Goal: Task Accomplishment & Management: Use online tool/utility

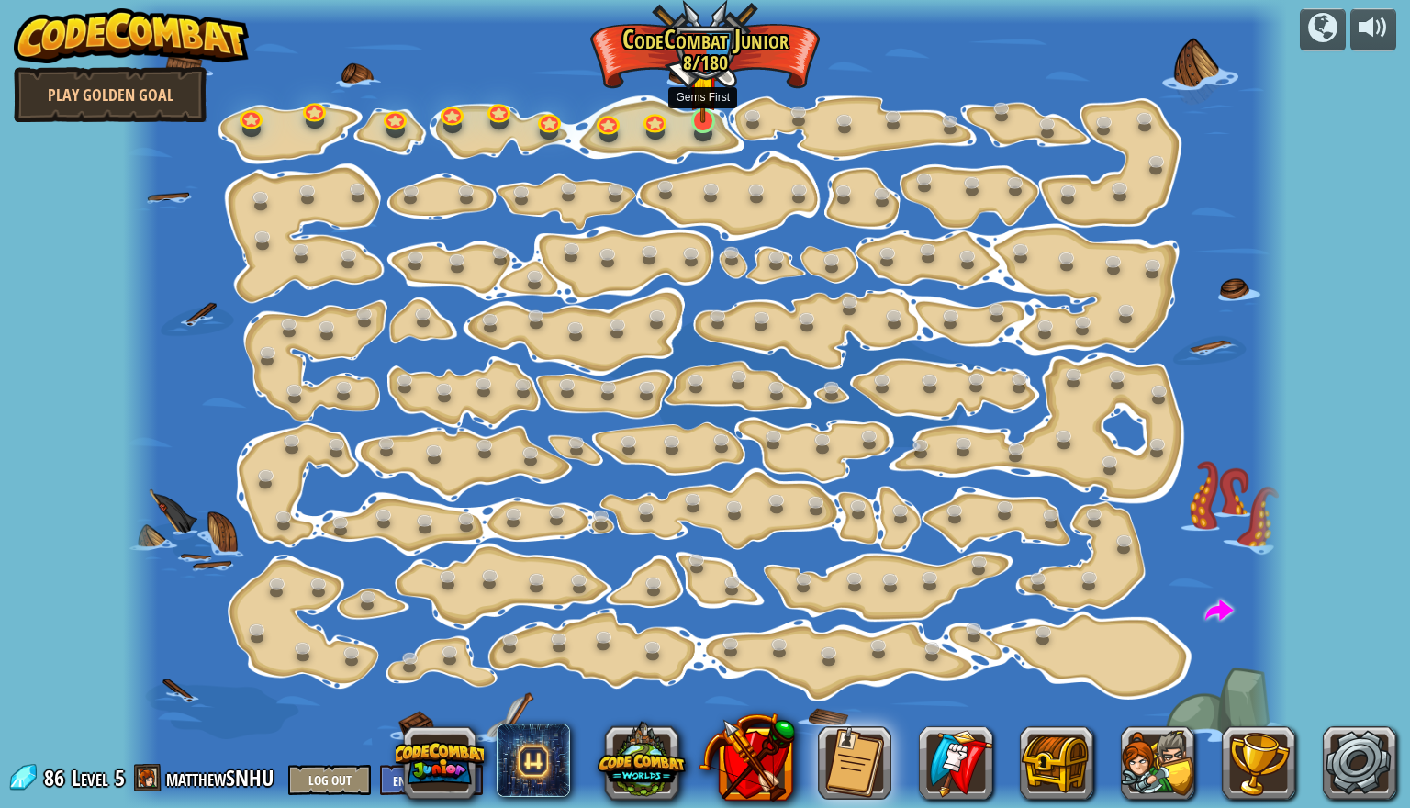
click at [706, 117] on img at bounding box center [704, 88] width 30 height 70
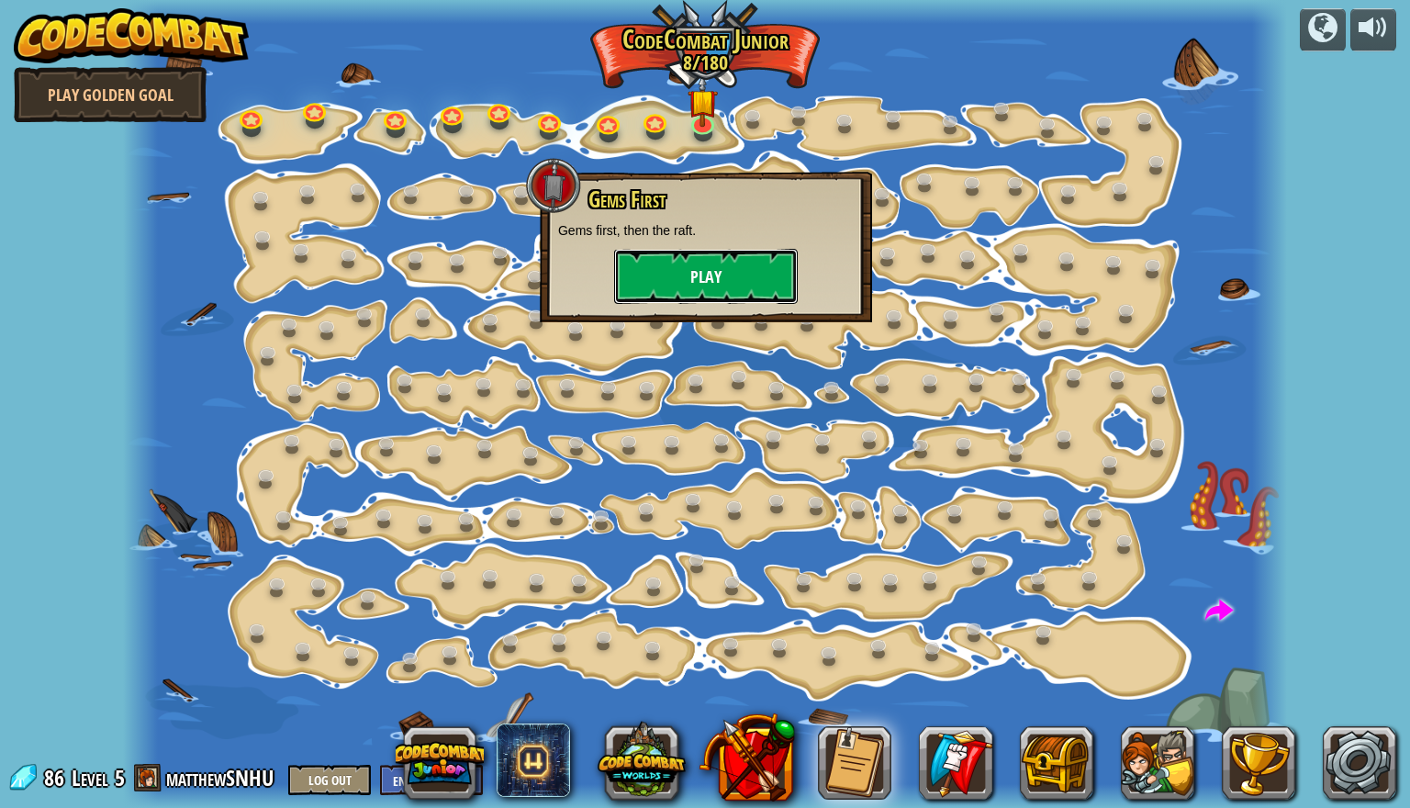
click at [682, 277] on button "Play" at bounding box center [706, 276] width 184 height 55
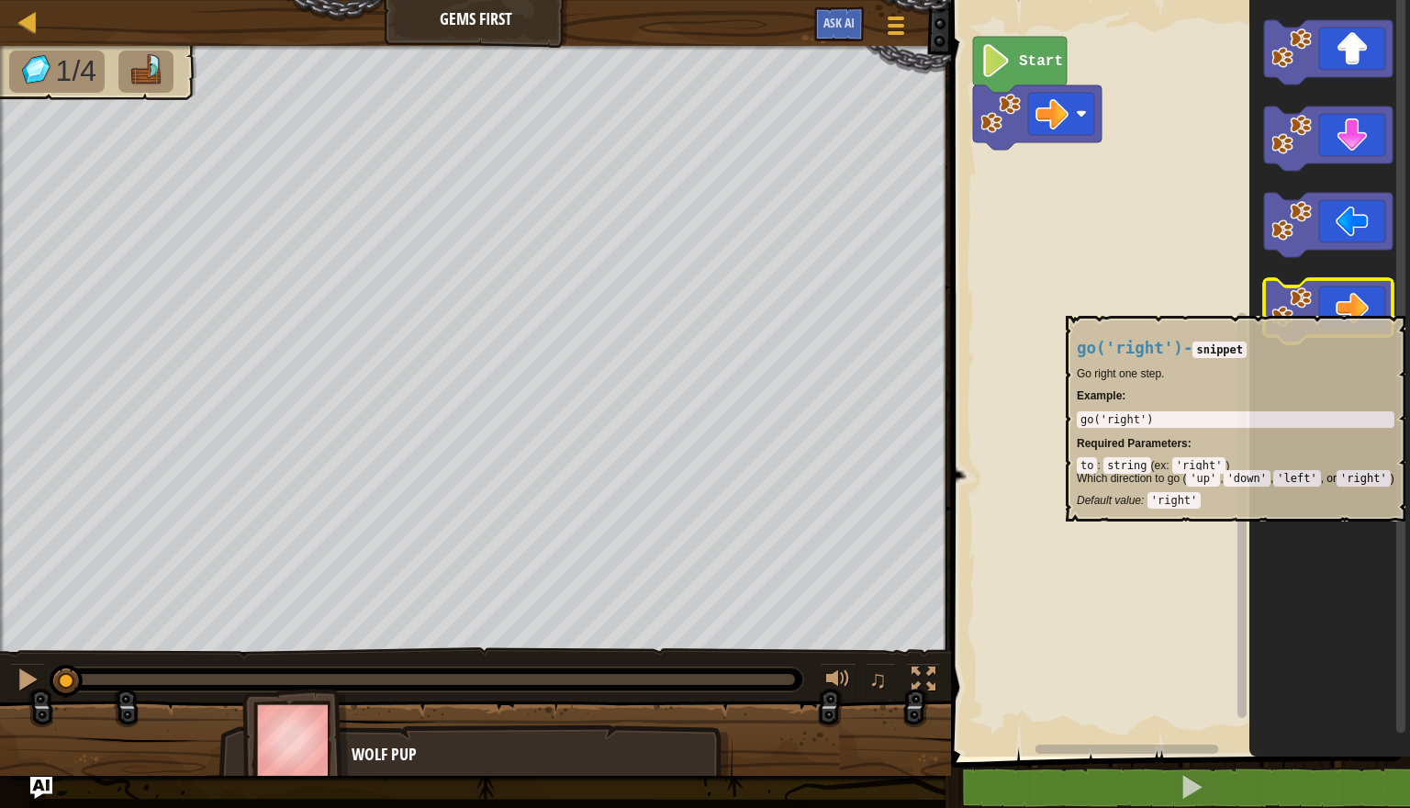
click at [1370, 308] on icon "Blockly Workspace" at bounding box center [1328, 311] width 129 height 64
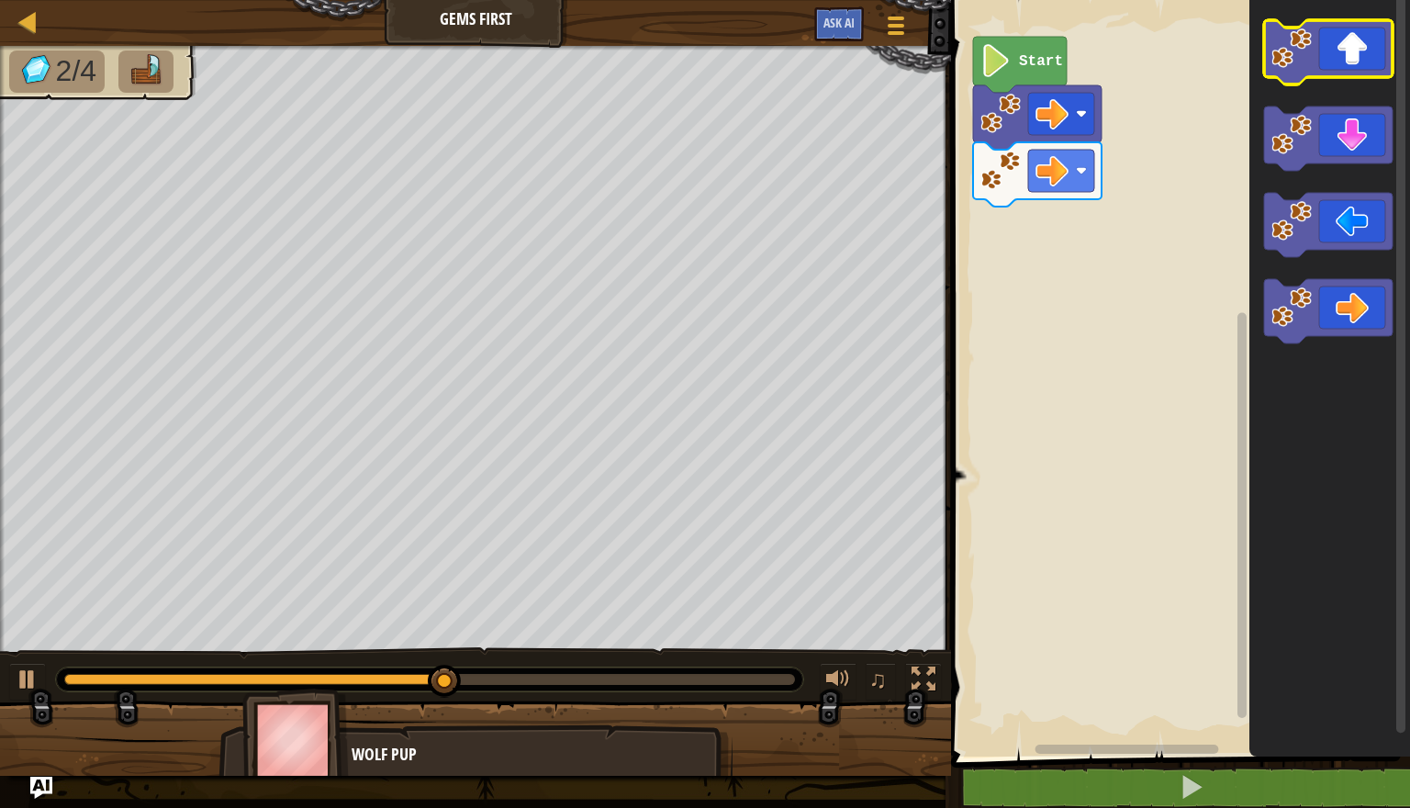
click at [1359, 71] on icon "Blockly Workspace" at bounding box center [1328, 52] width 129 height 64
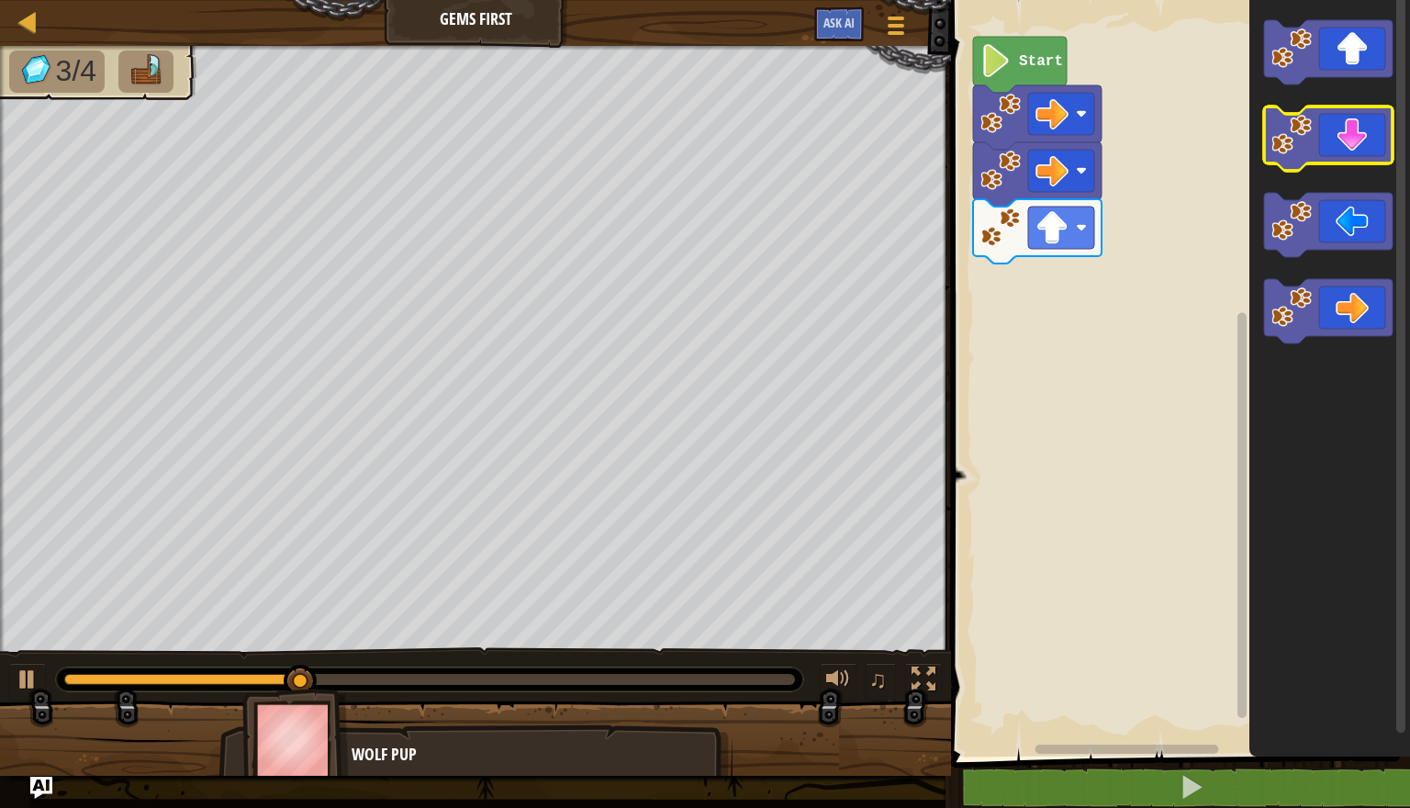
click at [1350, 155] on icon "Blockly Workspace" at bounding box center [1328, 139] width 129 height 64
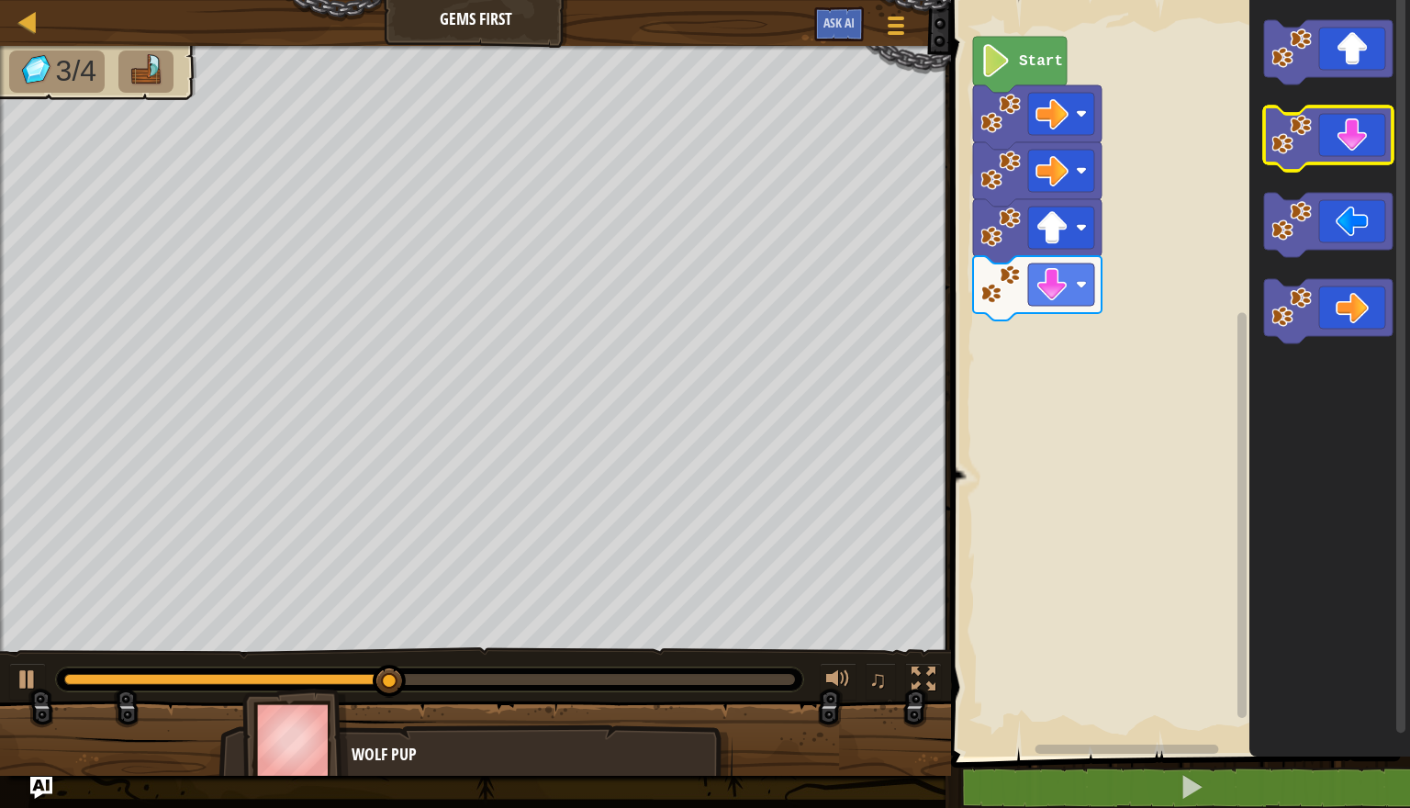
click at [1350, 155] on icon "Blockly Workspace" at bounding box center [1328, 139] width 129 height 64
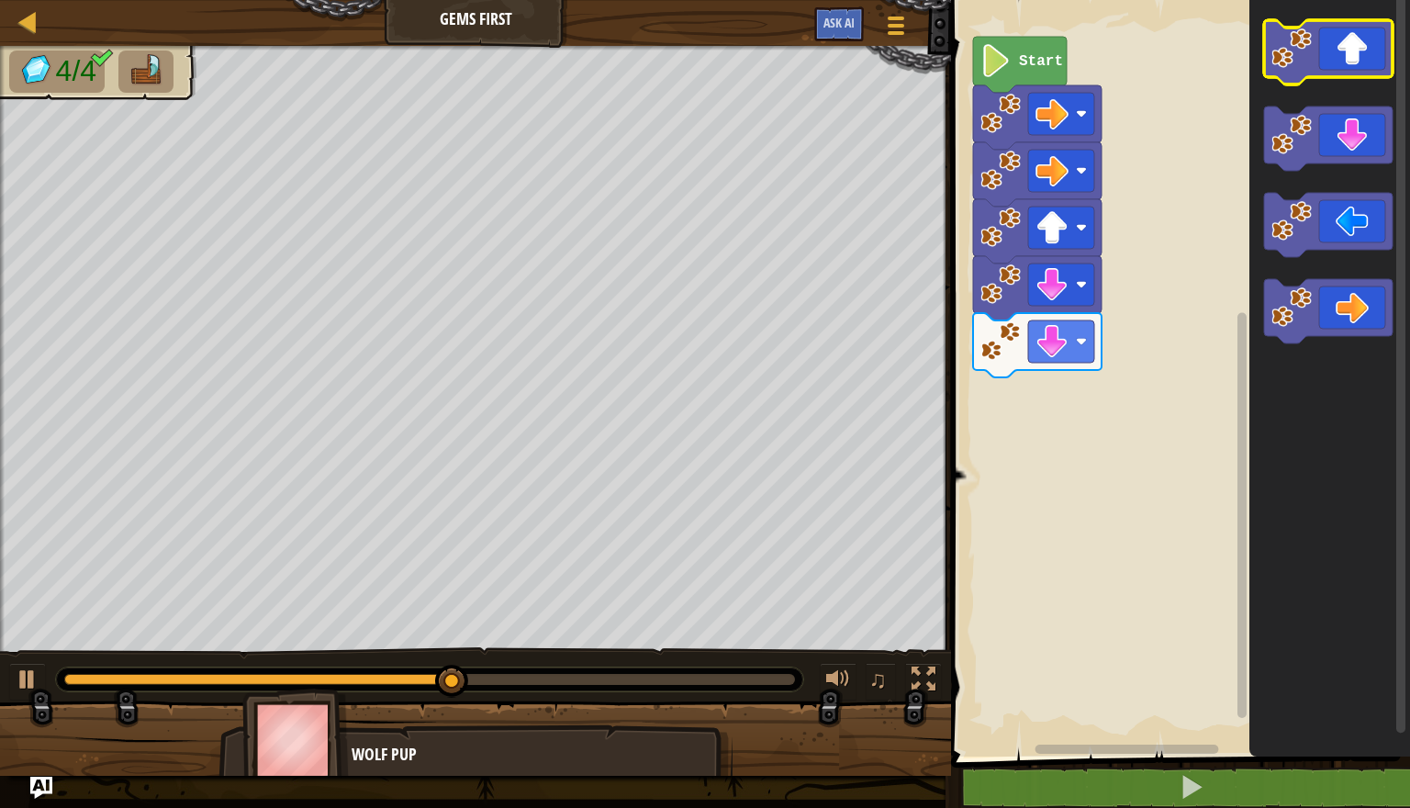
click at [1367, 53] on icon "Blockly Workspace" at bounding box center [1328, 52] width 129 height 64
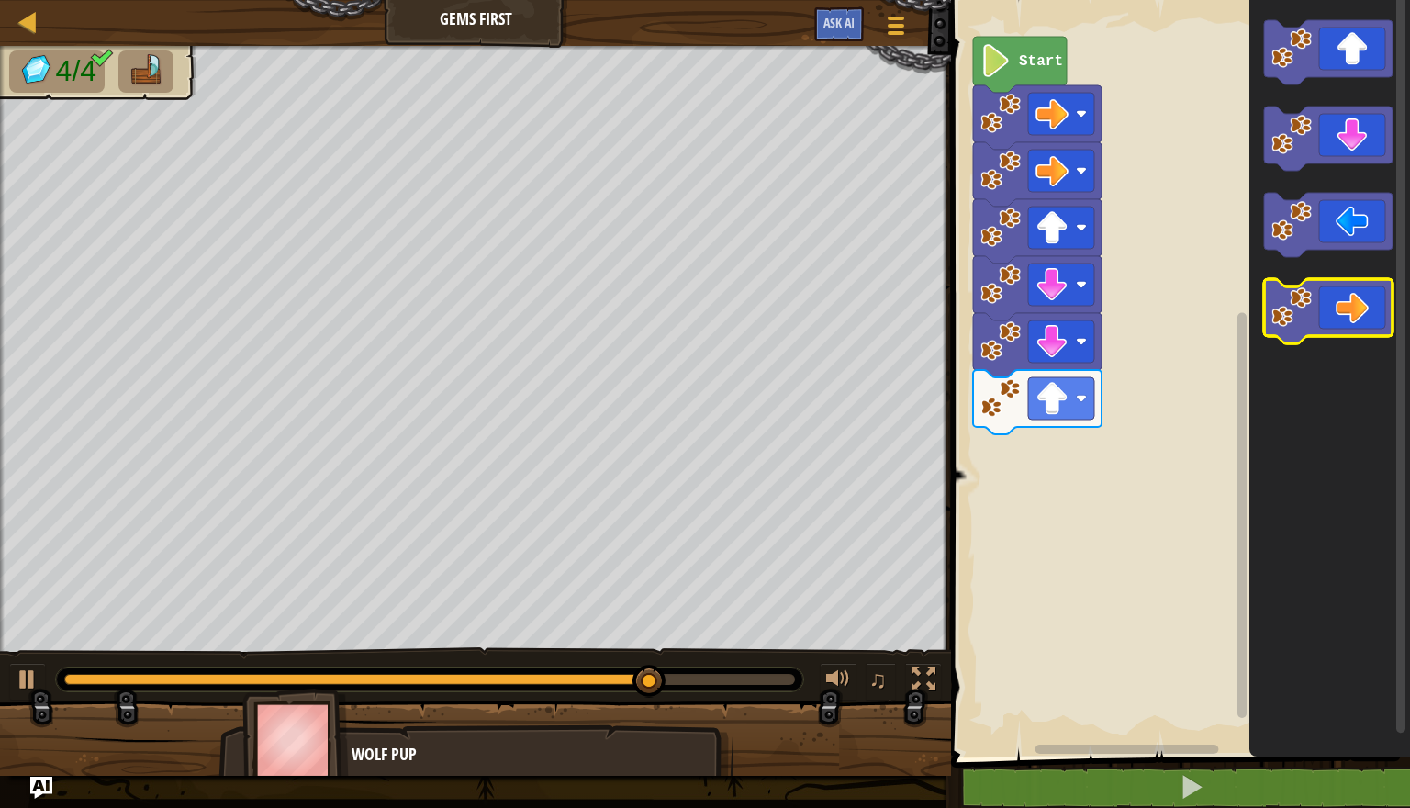
click at [1357, 290] on icon "Blockly Workspace" at bounding box center [1328, 311] width 129 height 64
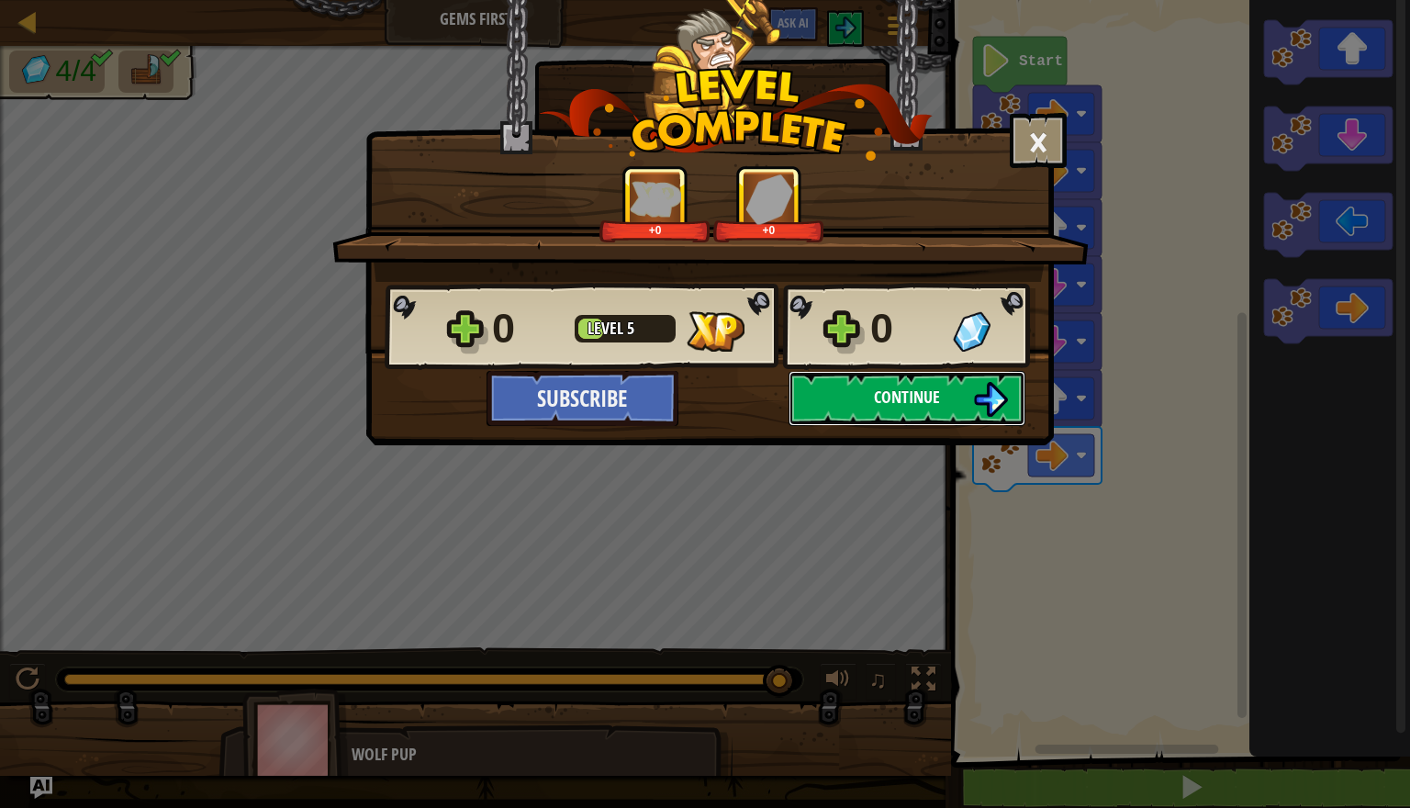
click at [916, 392] on span "Continue" at bounding box center [907, 397] width 66 height 23
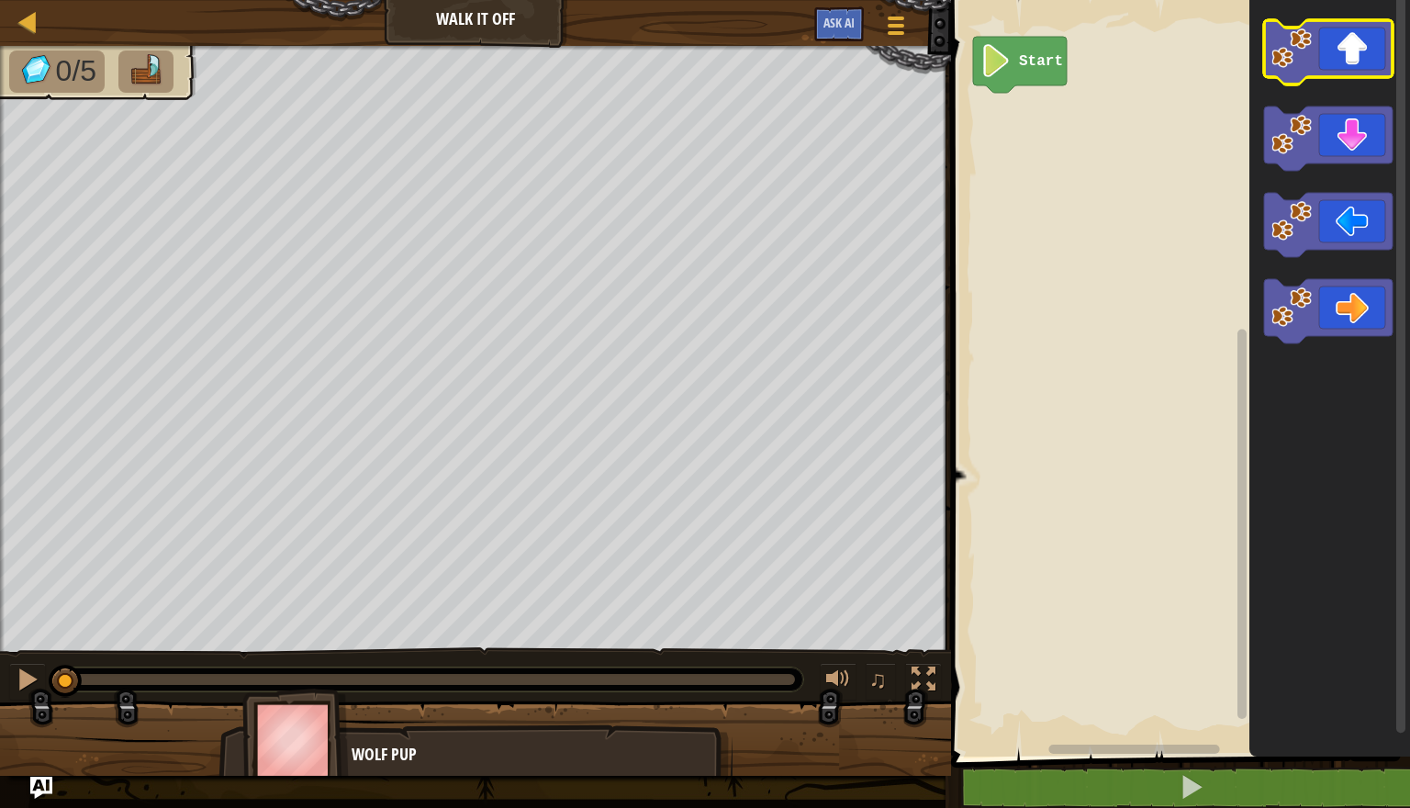
click at [1337, 49] on icon "Blockly Workspace" at bounding box center [1328, 52] width 129 height 64
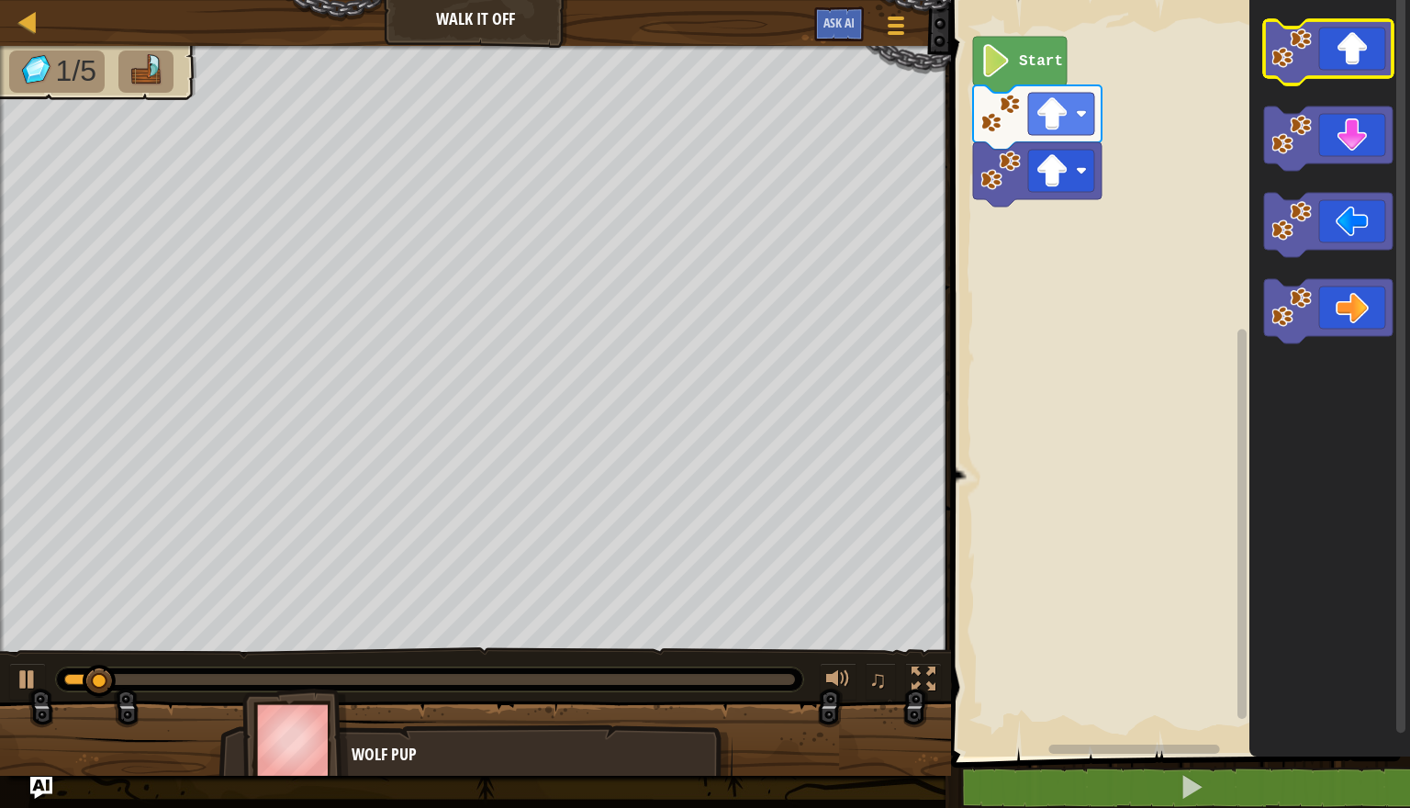
click at [1337, 49] on icon "Blockly Workspace" at bounding box center [1328, 52] width 129 height 64
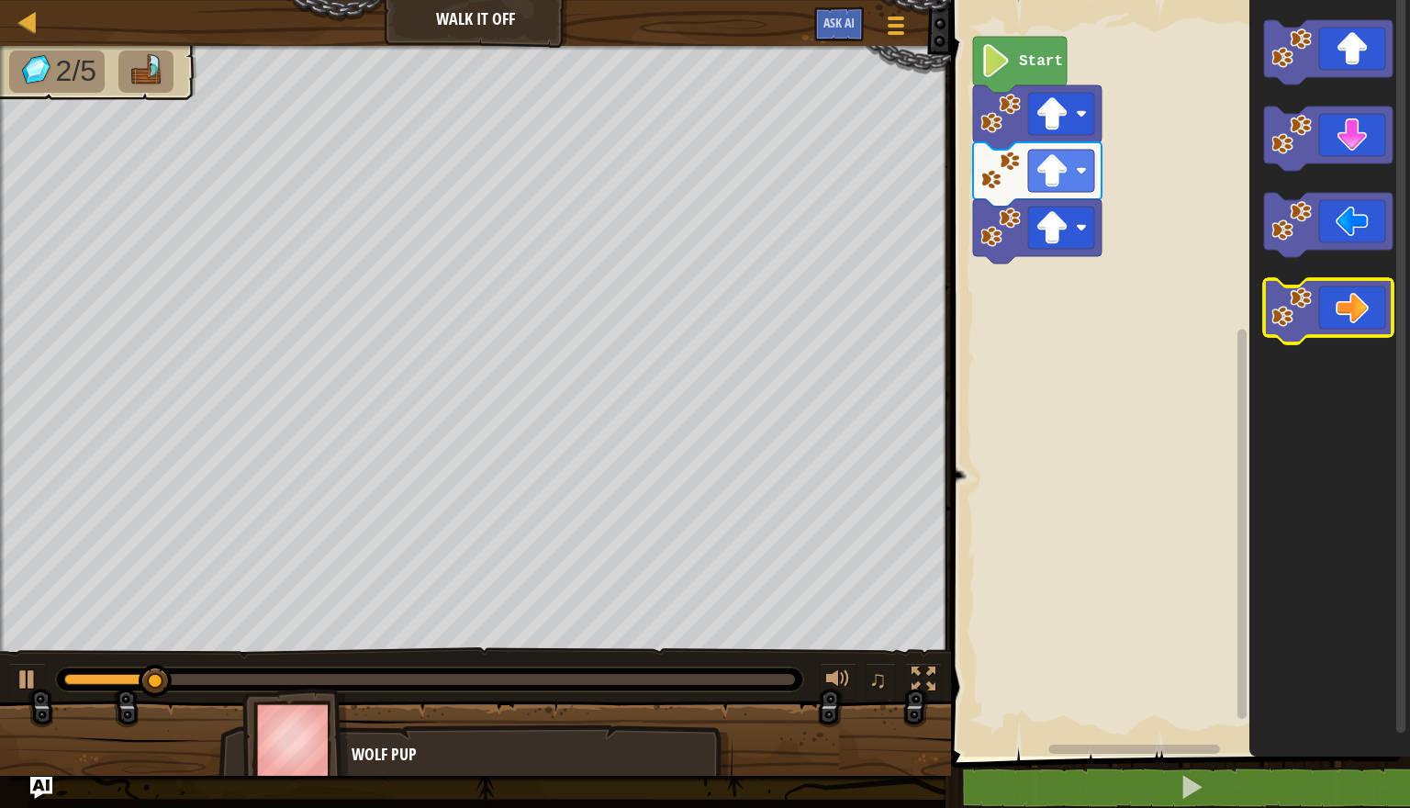
click at [1344, 309] on icon "Blockly Workspace" at bounding box center [1328, 311] width 129 height 64
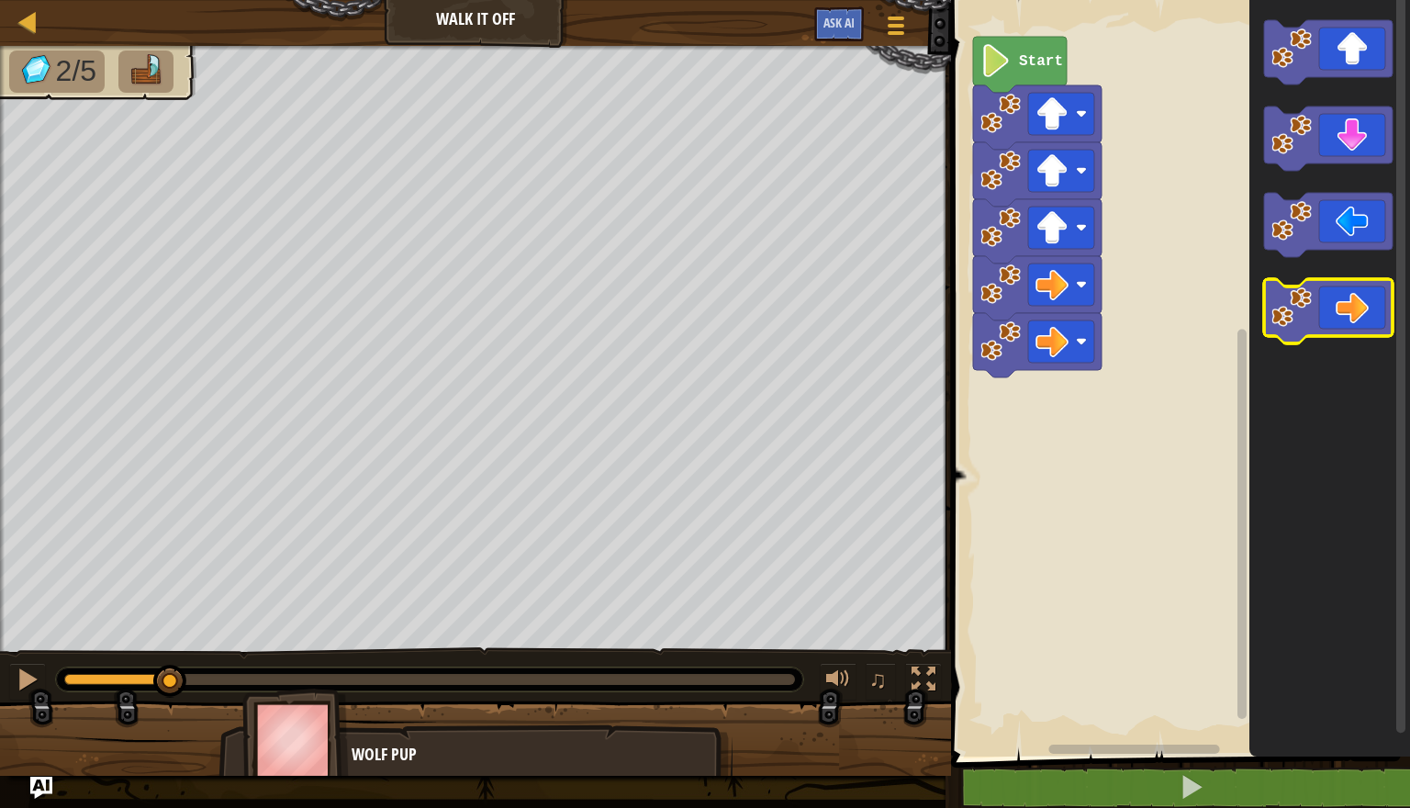
click at [1344, 309] on icon "Blockly Workspace" at bounding box center [1328, 311] width 129 height 64
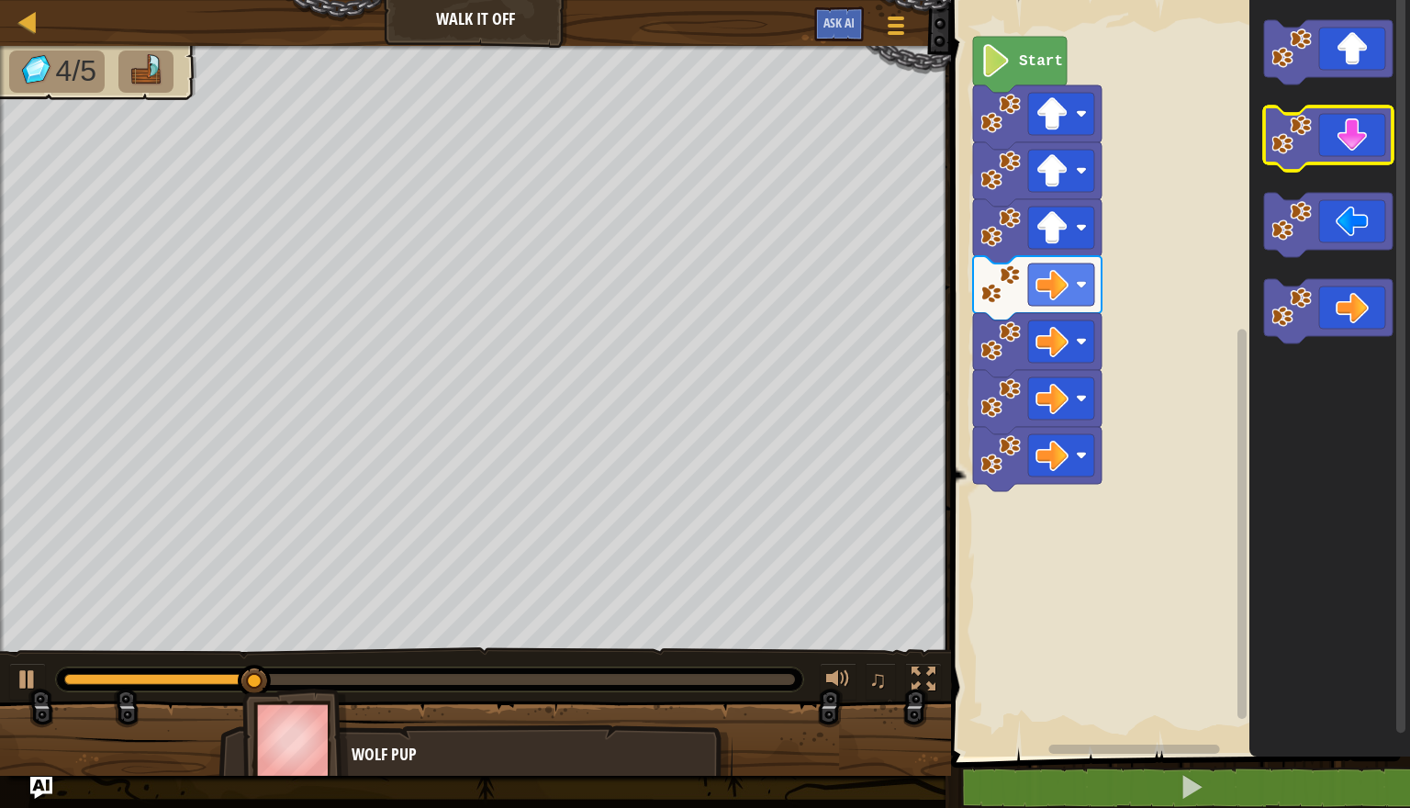
click at [1344, 140] on icon "Blockly Workspace" at bounding box center [1328, 139] width 129 height 64
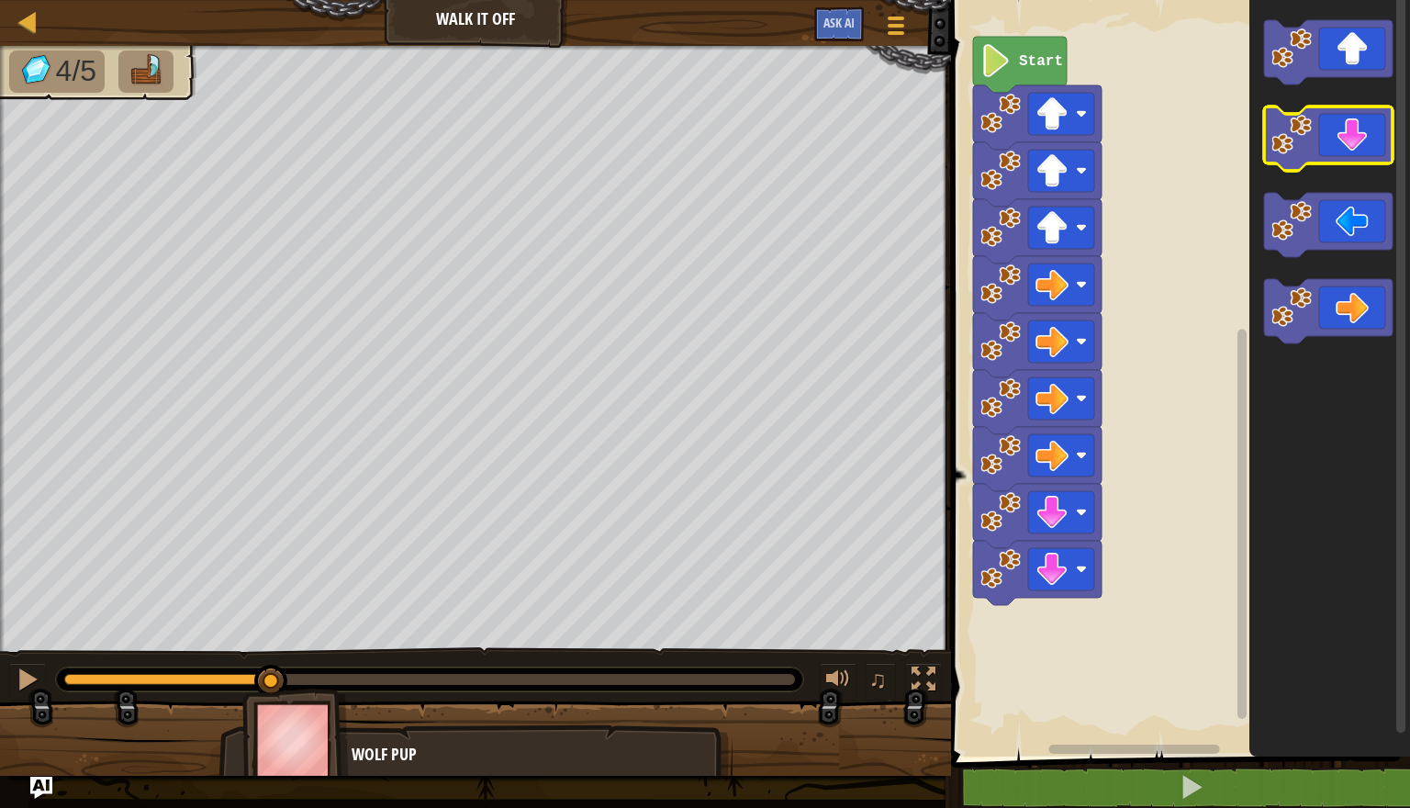
click at [1344, 140] on icon "Blockly Workspace" at bounding box center [1328, 139] width 129 height 64
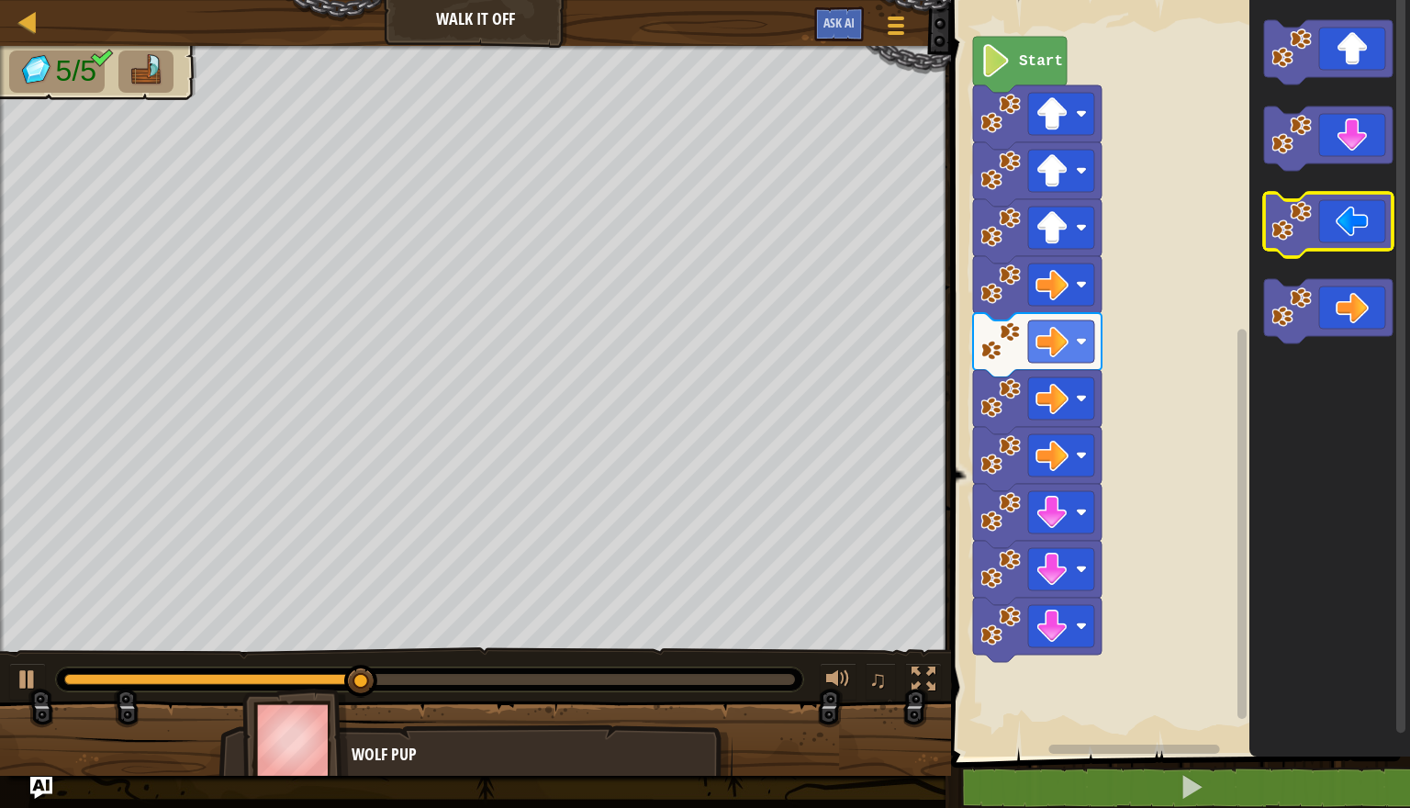
click at [1353, 220] on icon "Blockly Workspace" at bounding box center [1328, 225] width 129 height 64
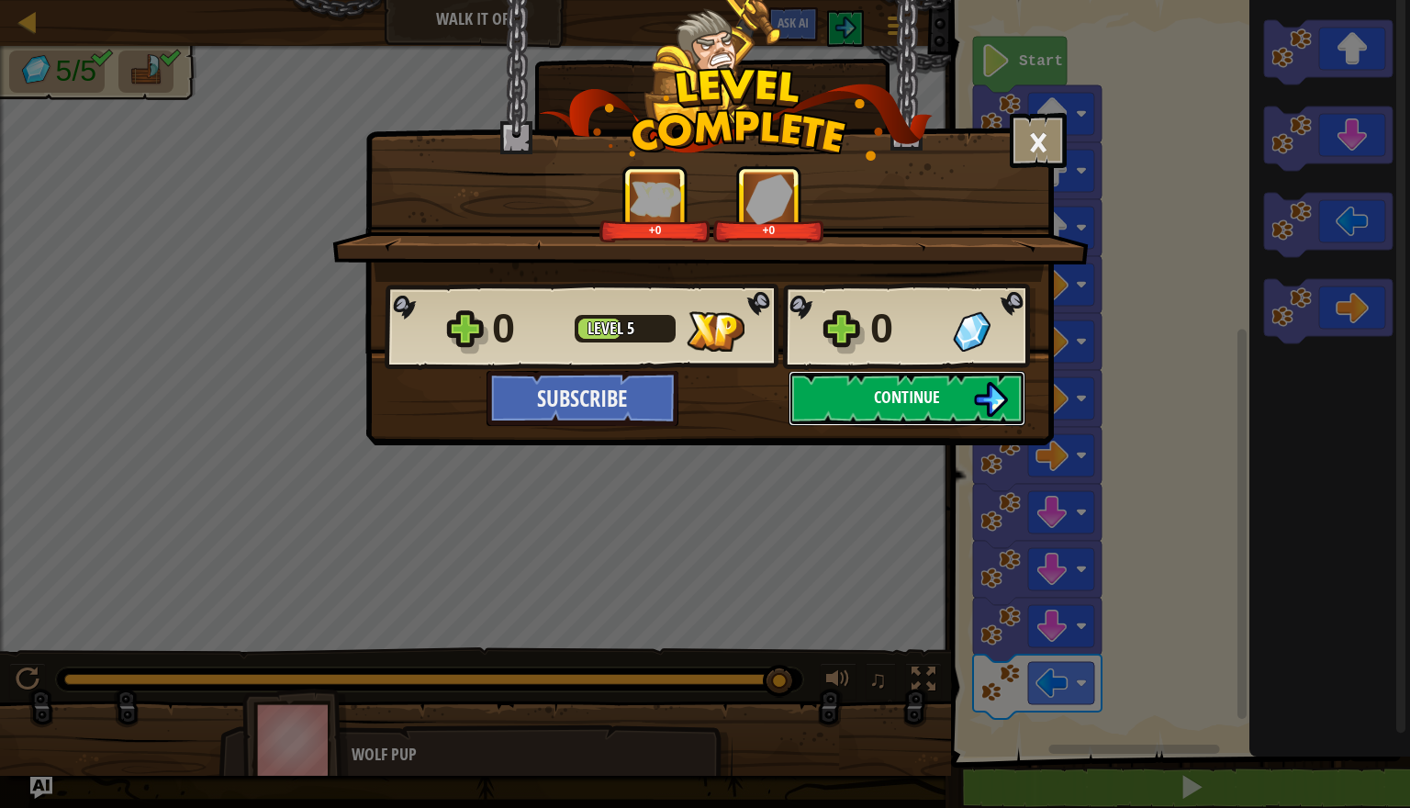
click at [881, 403] on span "Continue" at bounding box center [907, 397] width 66 height 23
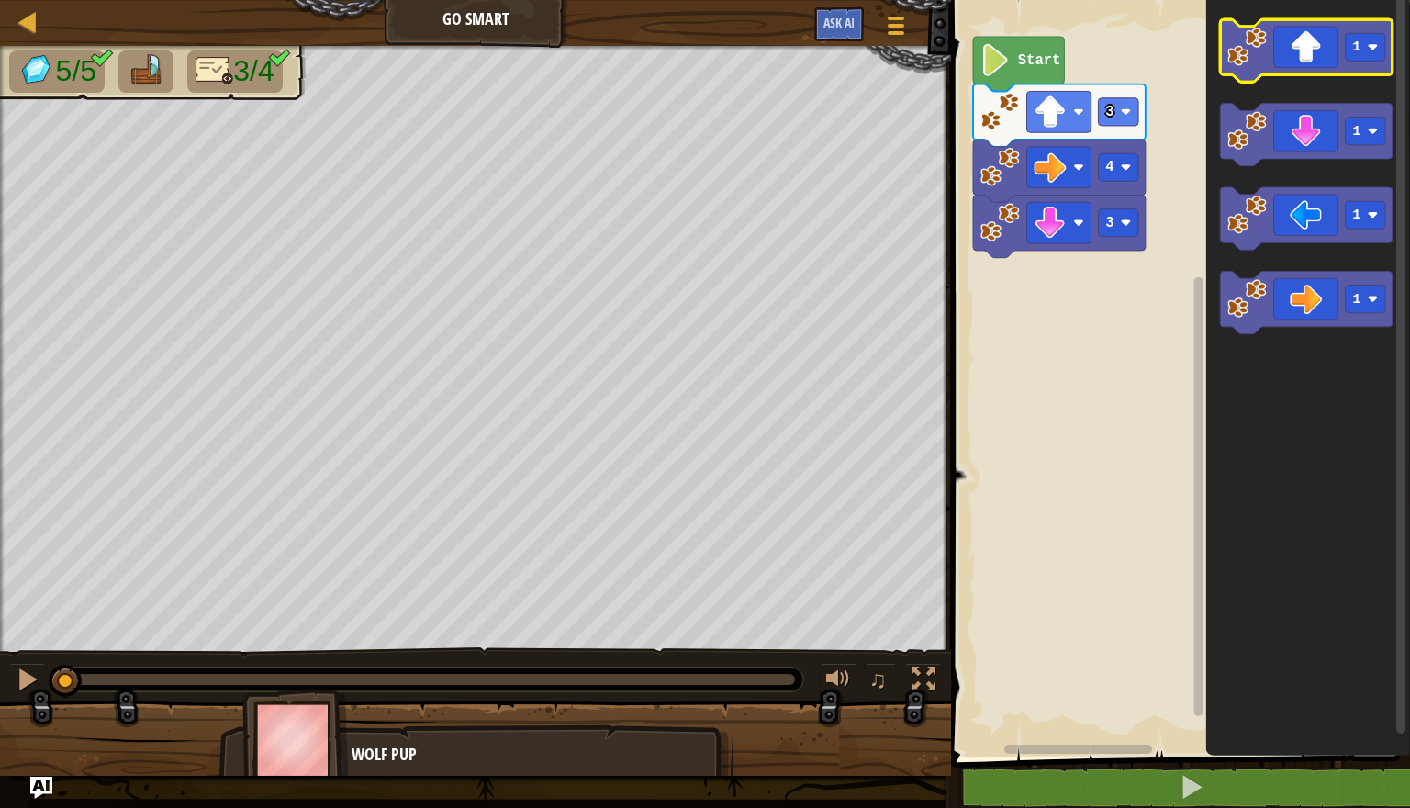
click at [1330, 58] on icon "Blockly Workspace" at bounding box center [1306, 50] width 173 height 62
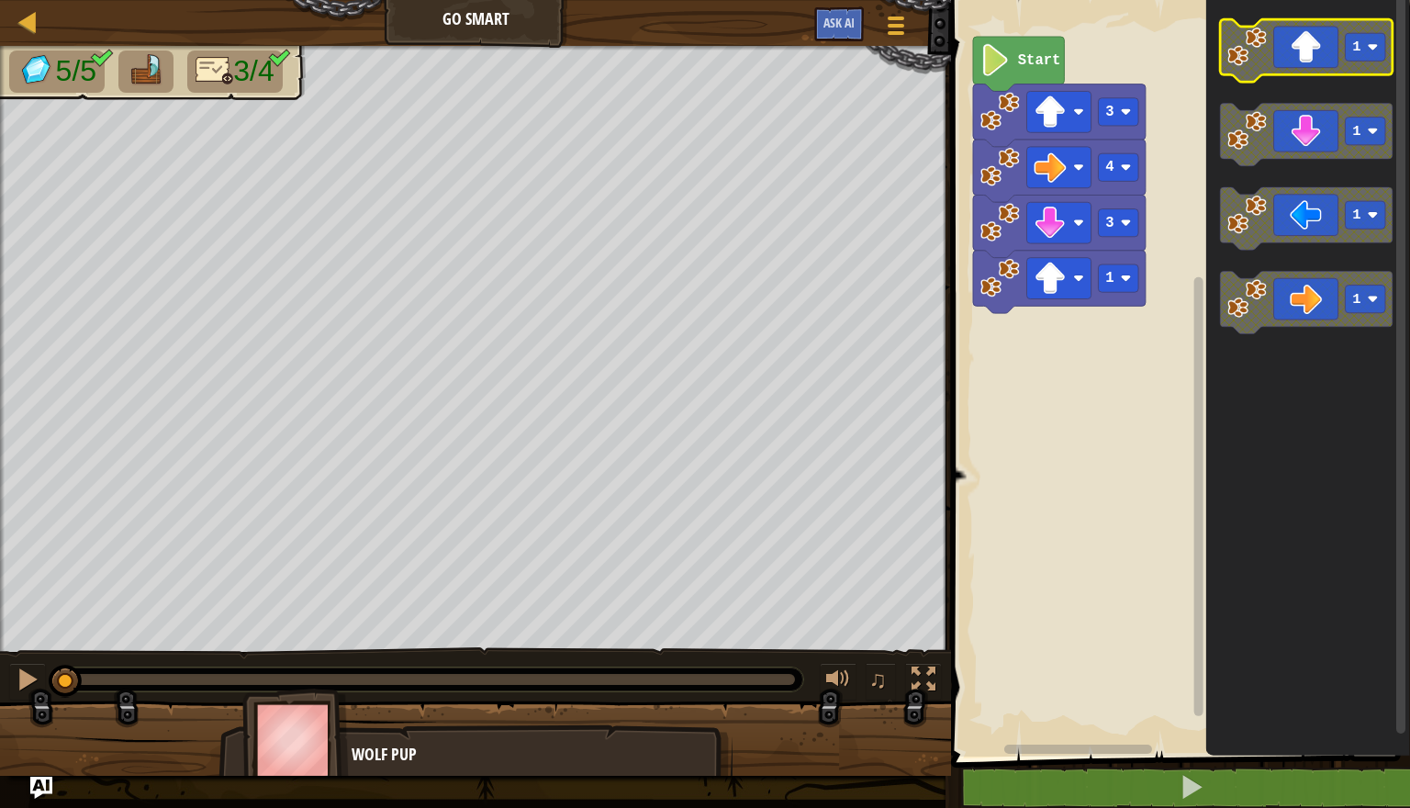
click at [1330, 58] on icon "Blockly Workspace" at bounding box center [1306, 50] width 173 height 62
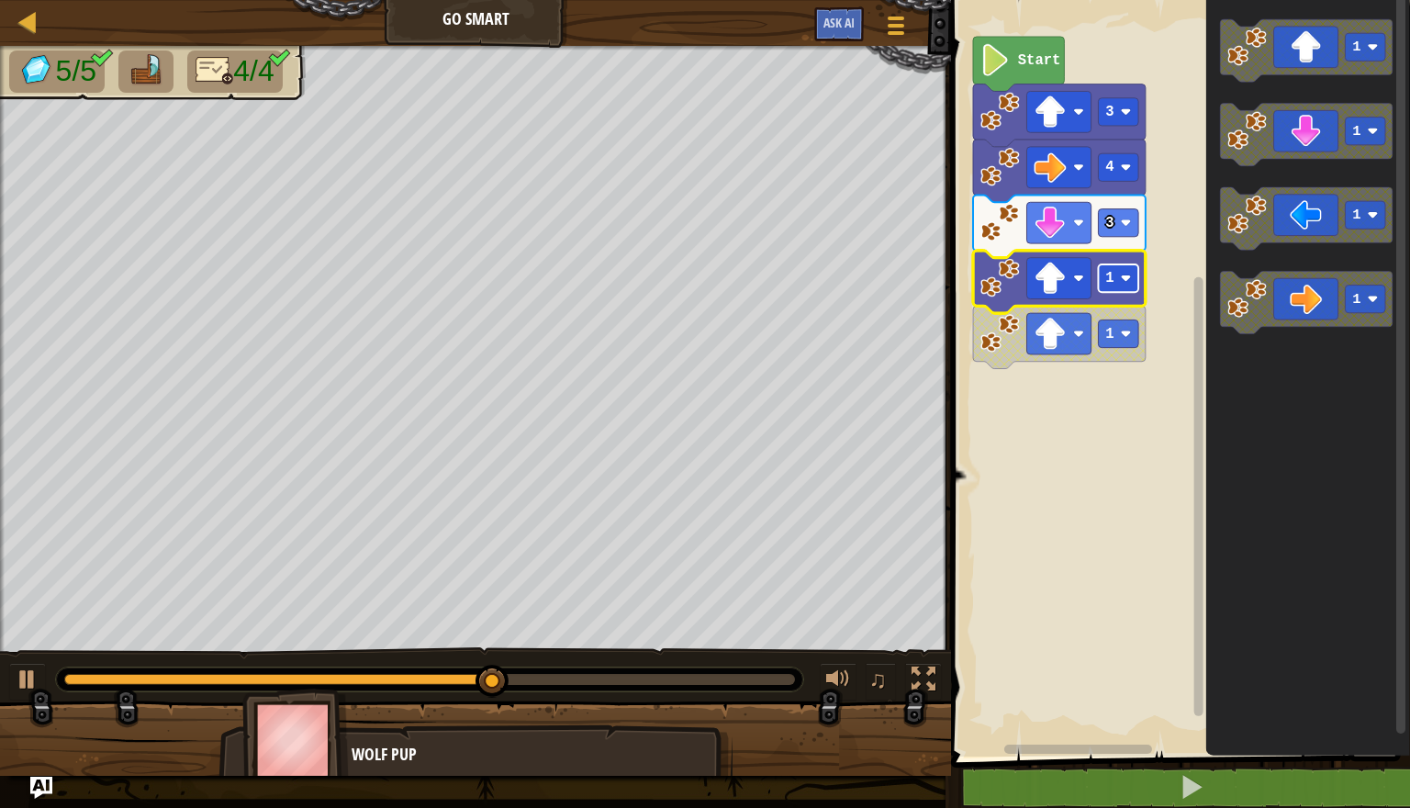
click at [1116, 291] on rect "Blockly Workspace" at bounding box center [1118, 278] width 40 height 28
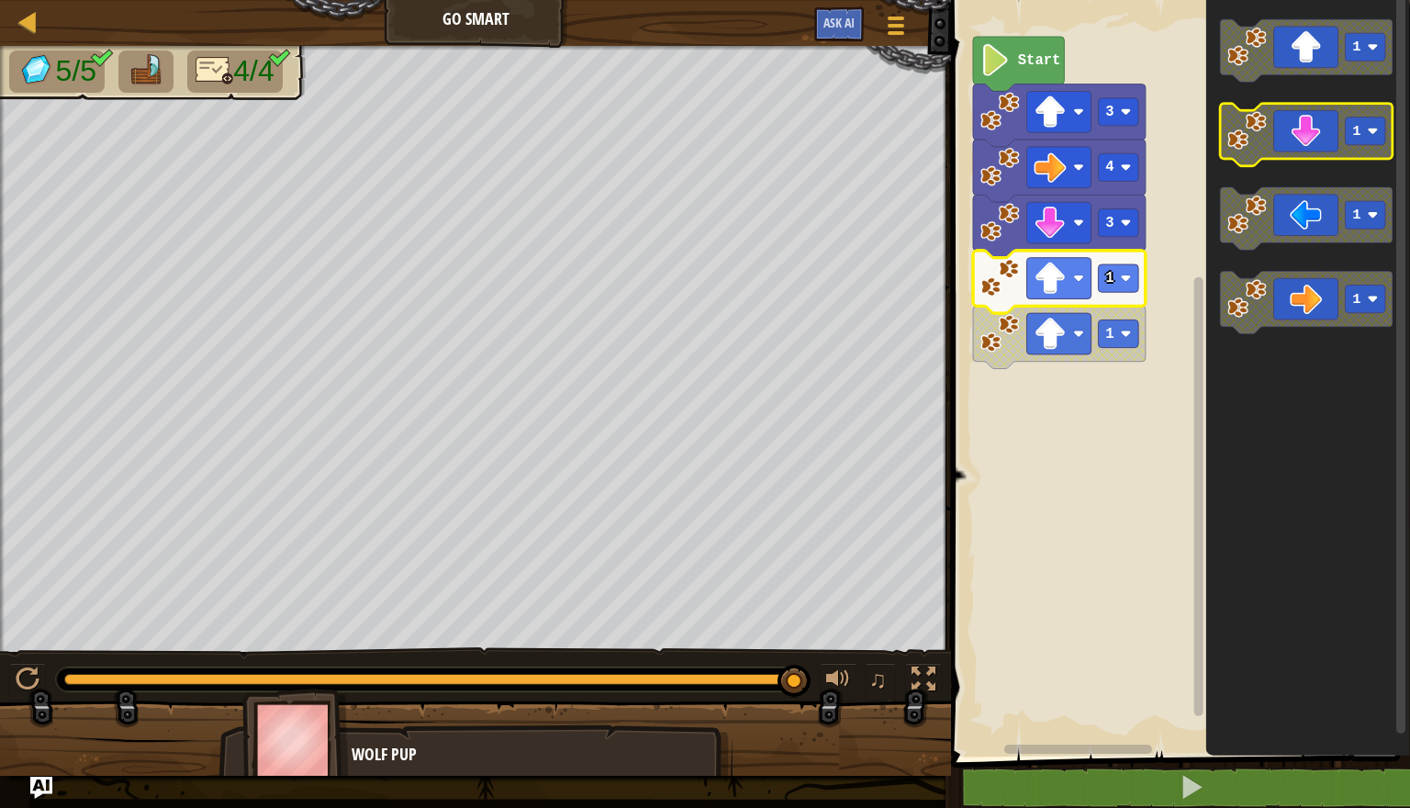
click at [1307, 136] on icon "Blockly Workspace" at bounding box center [1306, 135] width 173 height 62
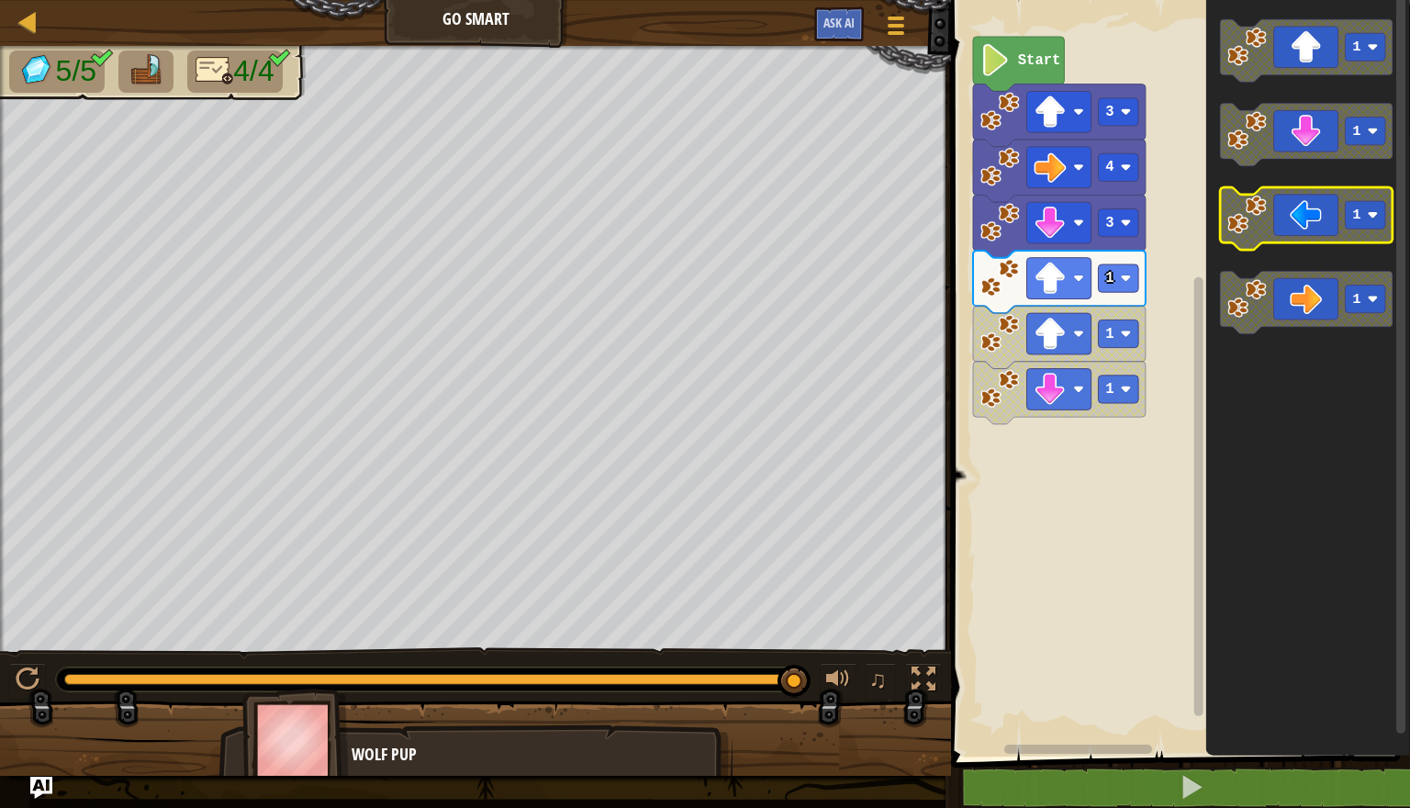
click at [1306, 213] on icon "Blockly Workspace" at bounding box center [1306, 218] width 173 height 62
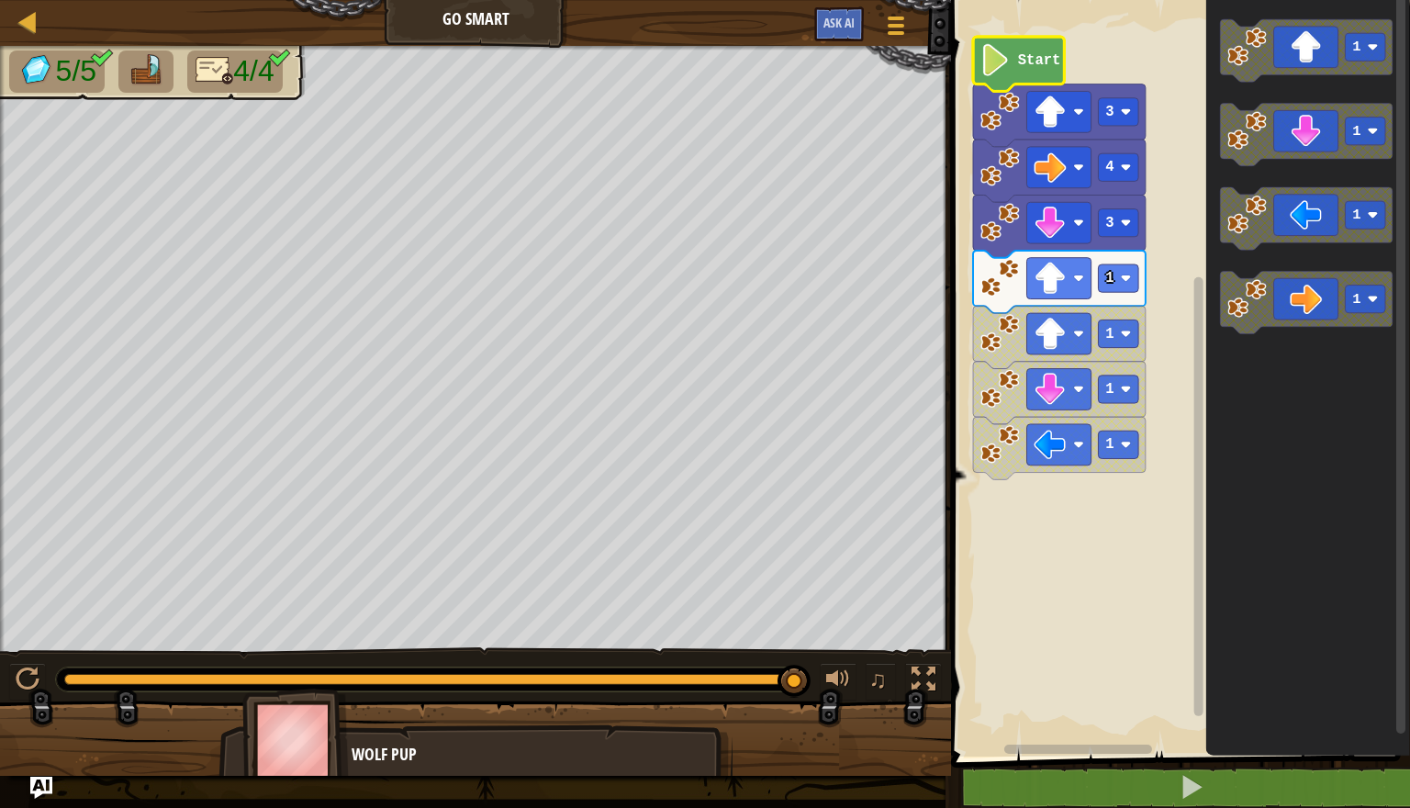
click at [1016, 73] on icon "Blockly Workspace" at bounding box center [1018, 64] width 91 height 54
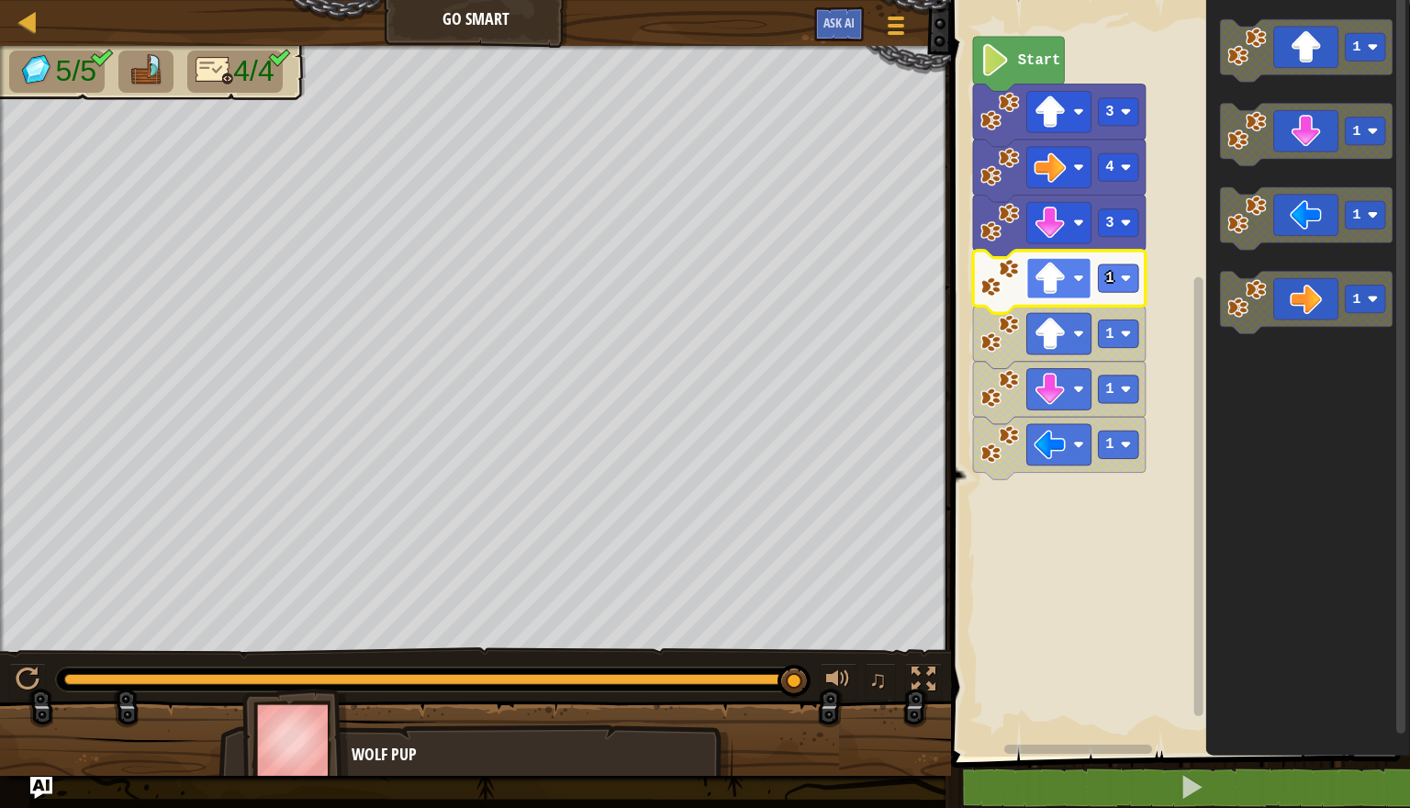
click at [1058, 296] on rect "Blockly Workspace" at bounding box center [1059, 278] width 64 height 41
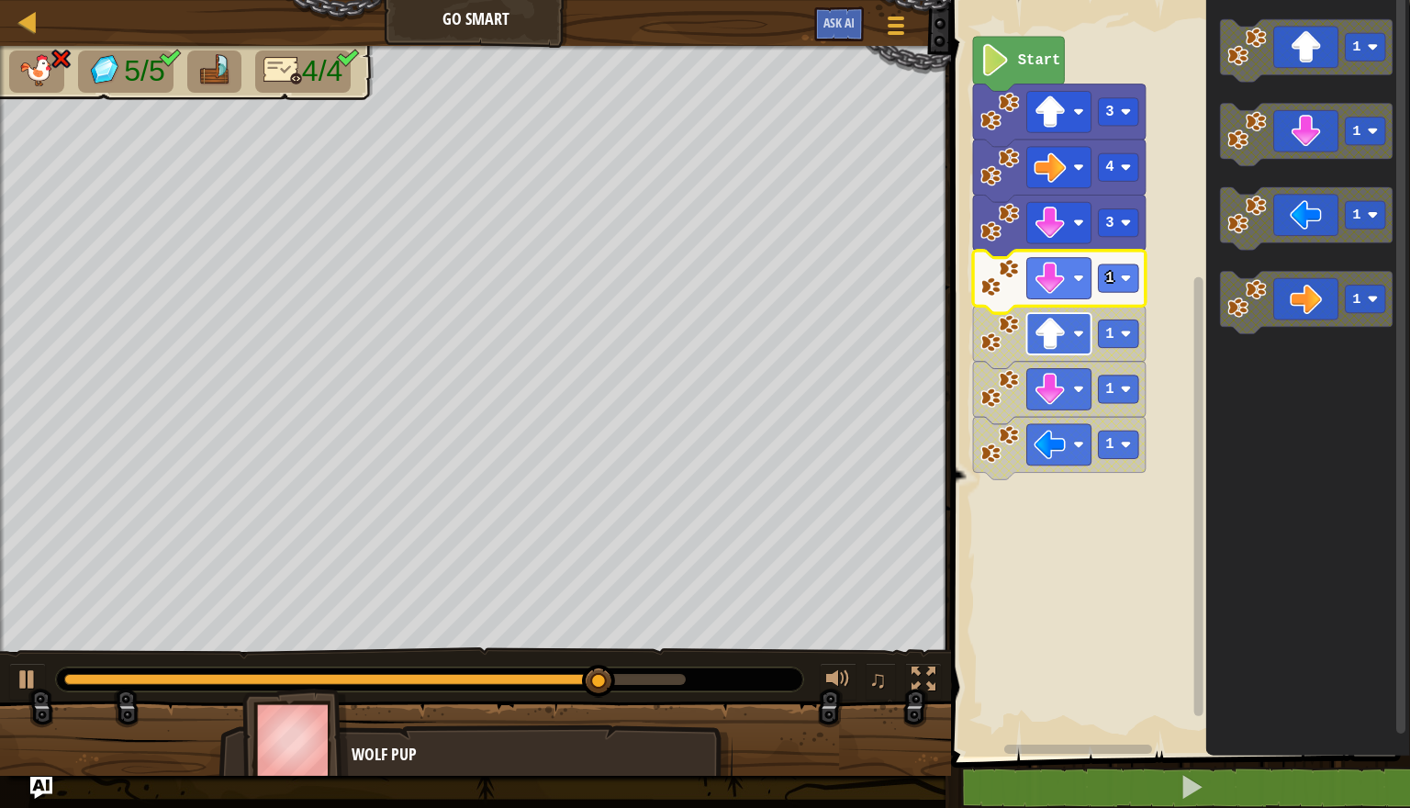
click at [1056, 349] on image "Blockly Workspace" at bounding box center [1050, 334] width 32 height 32
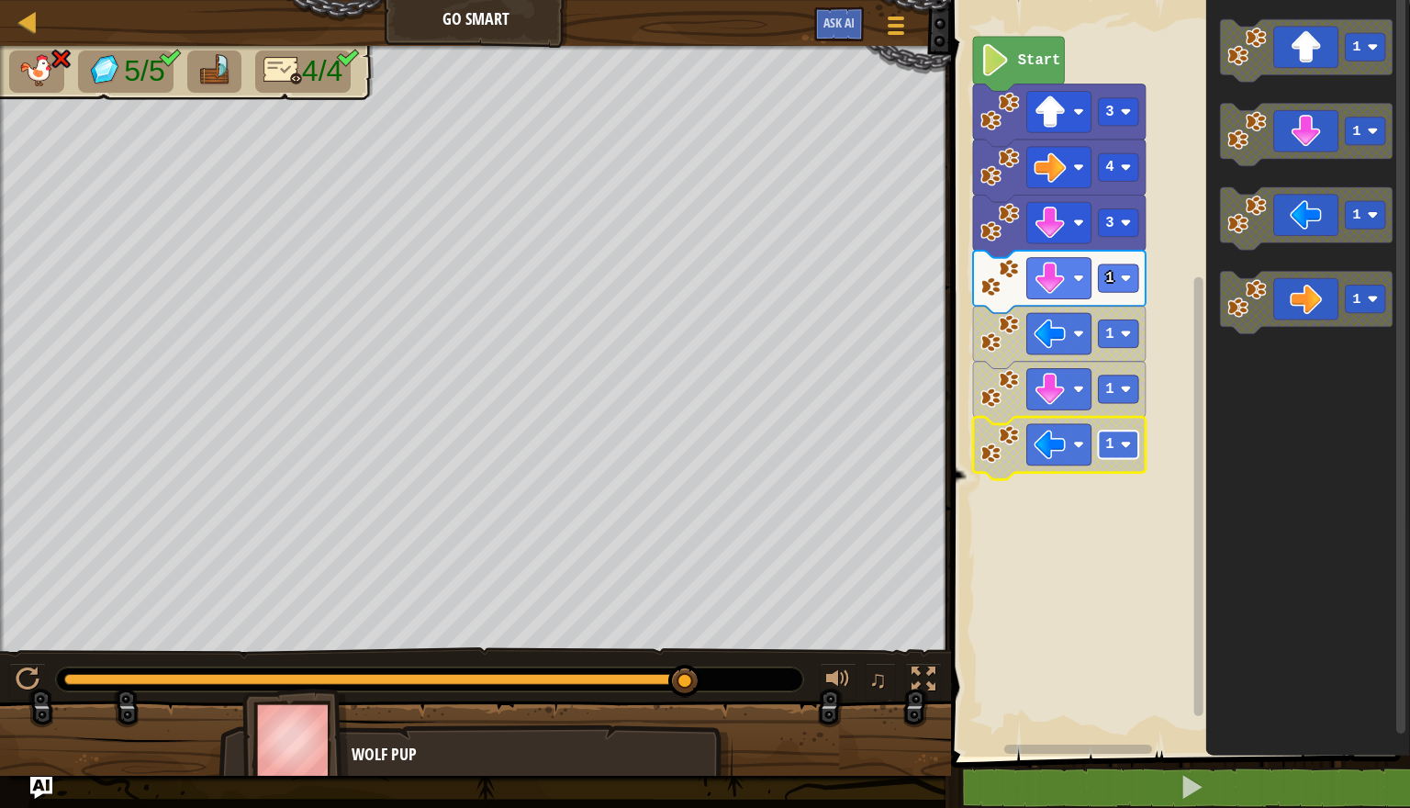
click at [1106, 456] on rect "Blockly Workspace" at bounding box center [1118, 445] width 40 height 28
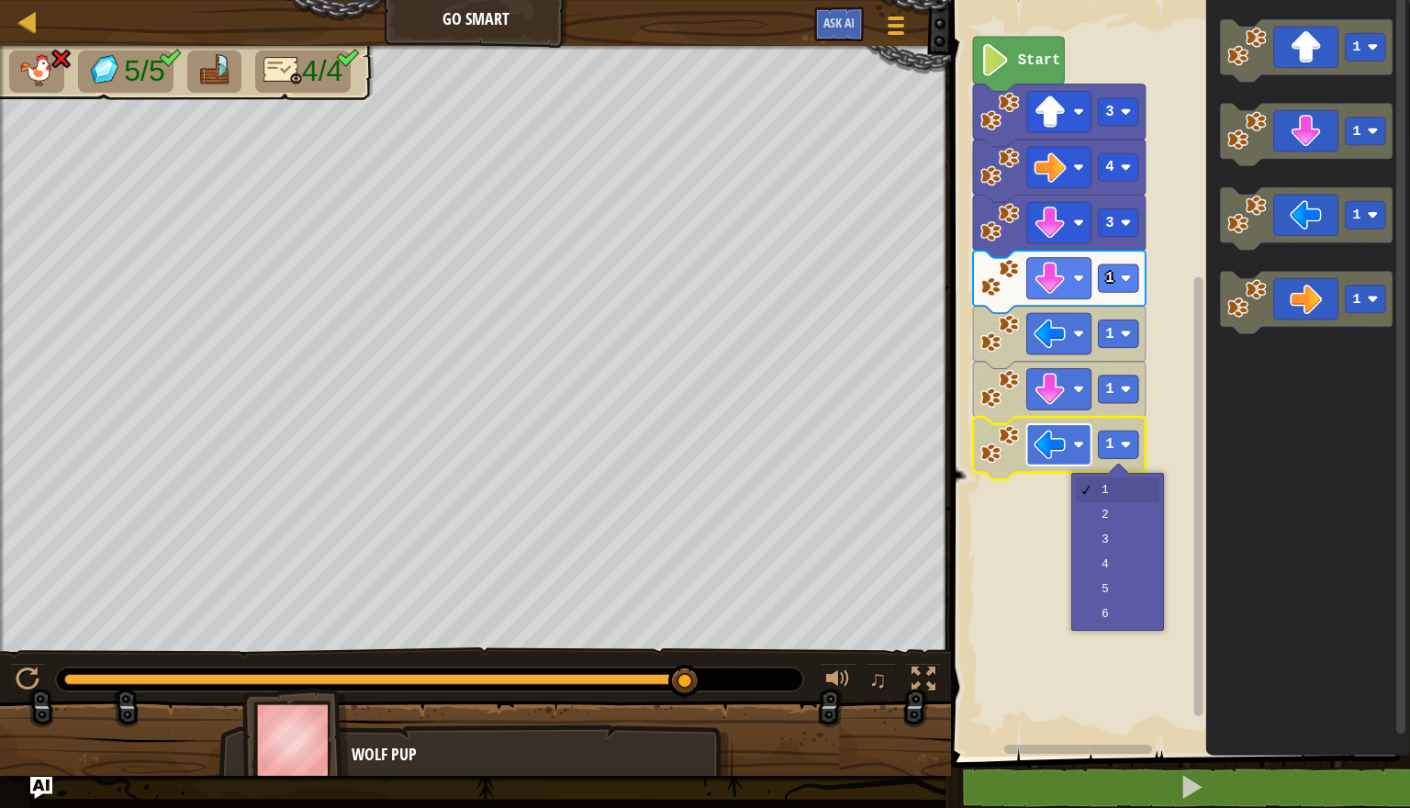
click at [1049, 444] on image "Blockly Workspace" at bounding box center [1050, 445] width 32 height 32
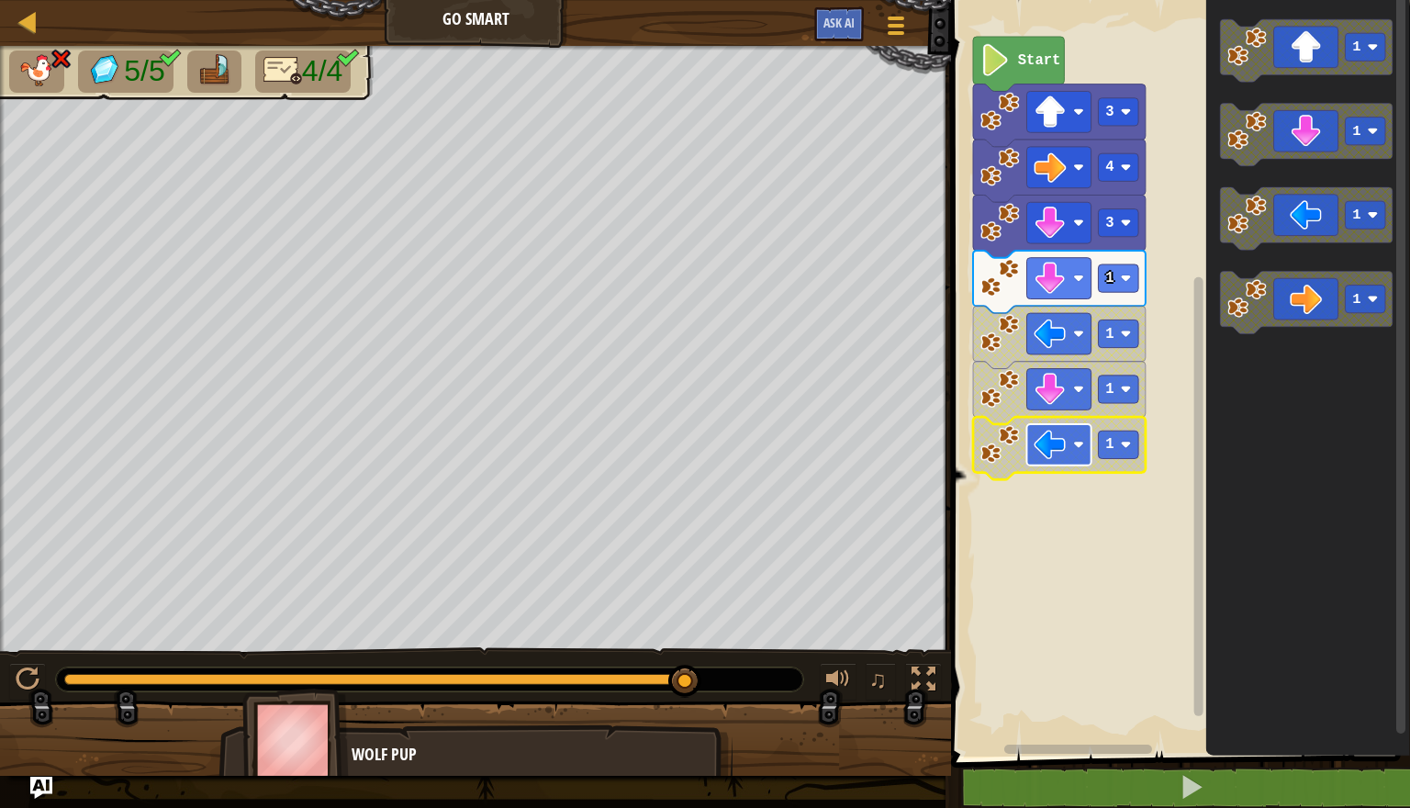
click at [1049, 447] on image "Blockly Workspace" at bounding box center [1050, 445] width 32 height 32
click at [1050, 62] on text "Start" at bounding box center [1039, 60] width 43 height 17
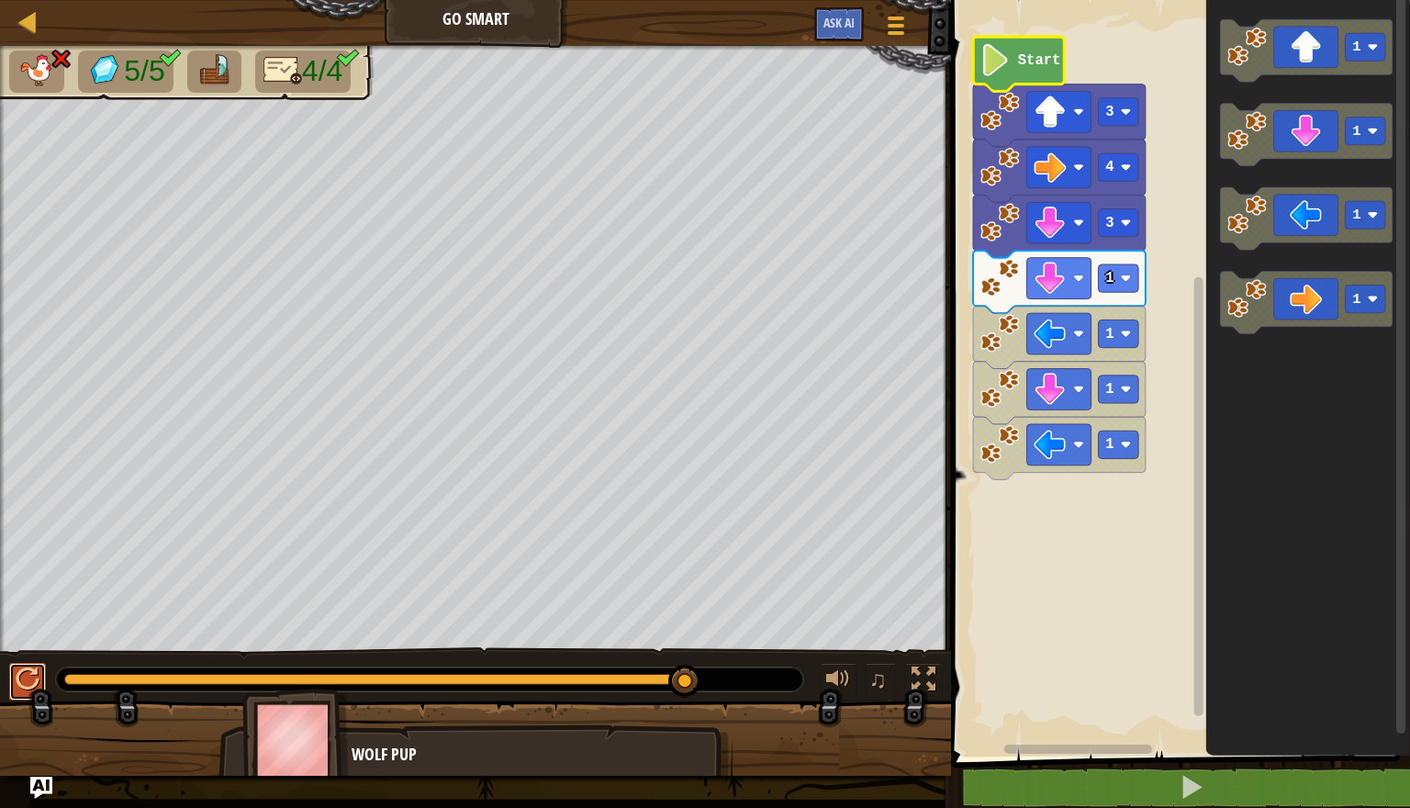
click at [43, 679] on button at bounding box center [27, 682] width 37 height 38
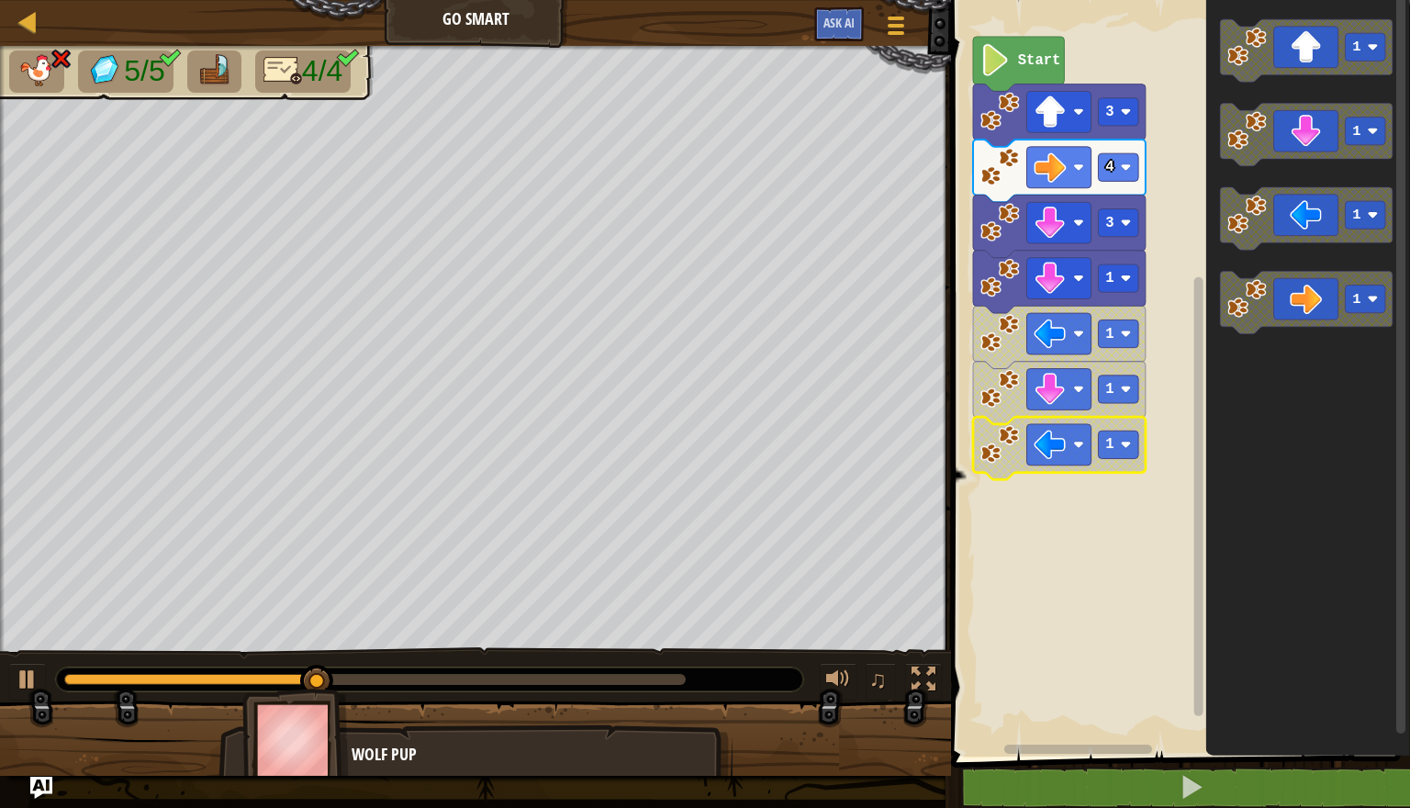
click at [995, 446] on image "Blockly Workspace" at bounding box center [1000, 443] width 39 height 39
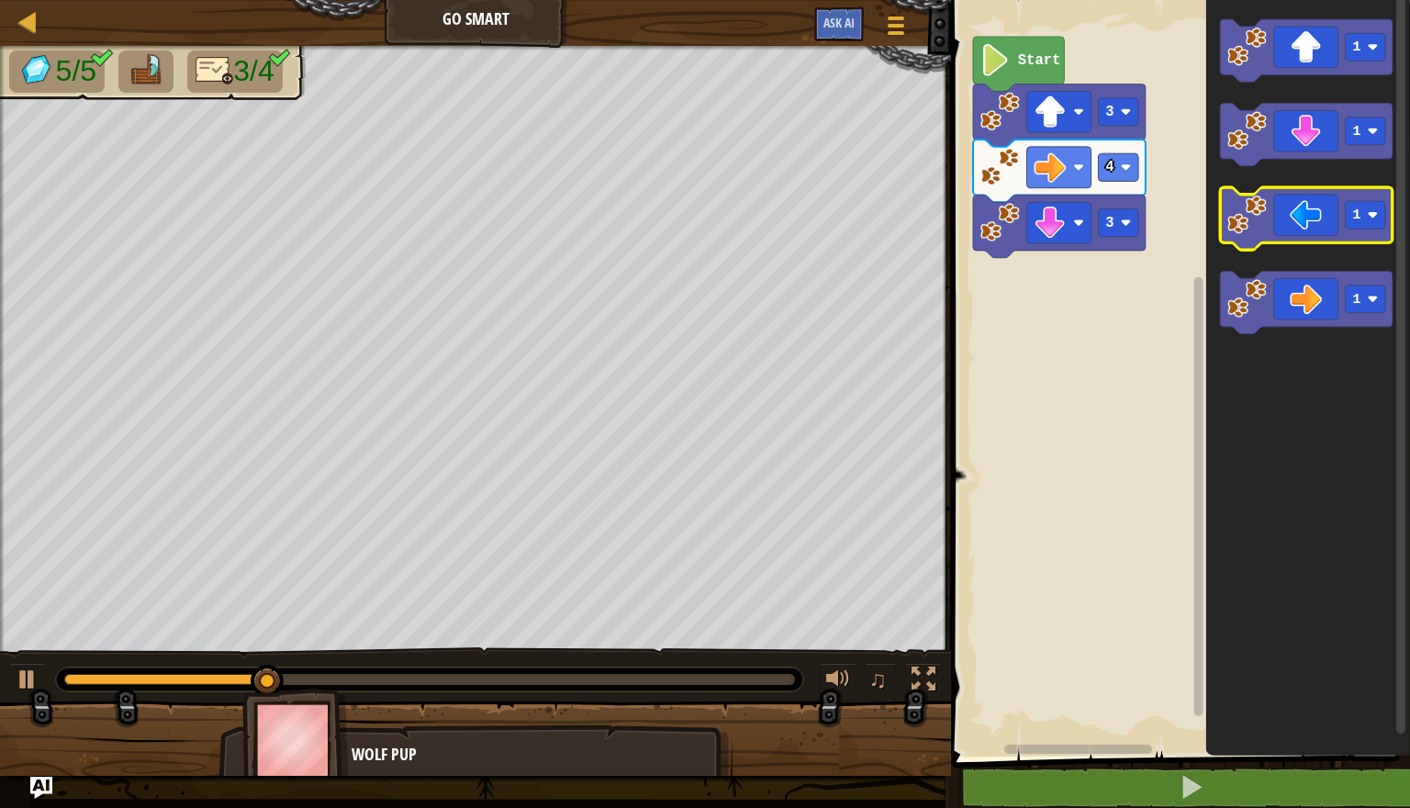
click at [1290, 231] on icon "Blockly Workspace" at bounding box center [1306, 218] width 173 height 62
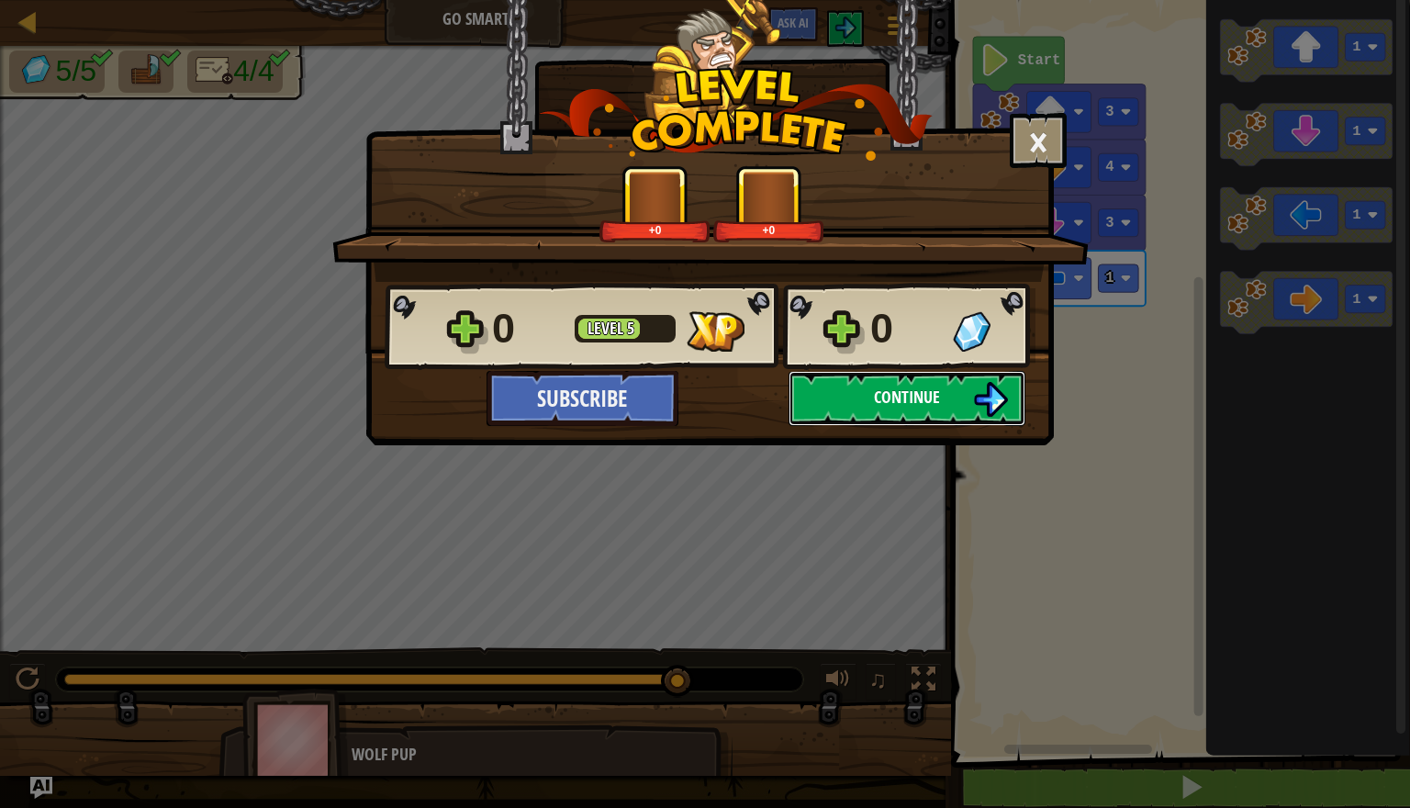
click at [922, 393] on span "Continue" at bounding box center [907, 397] width 66 height 23
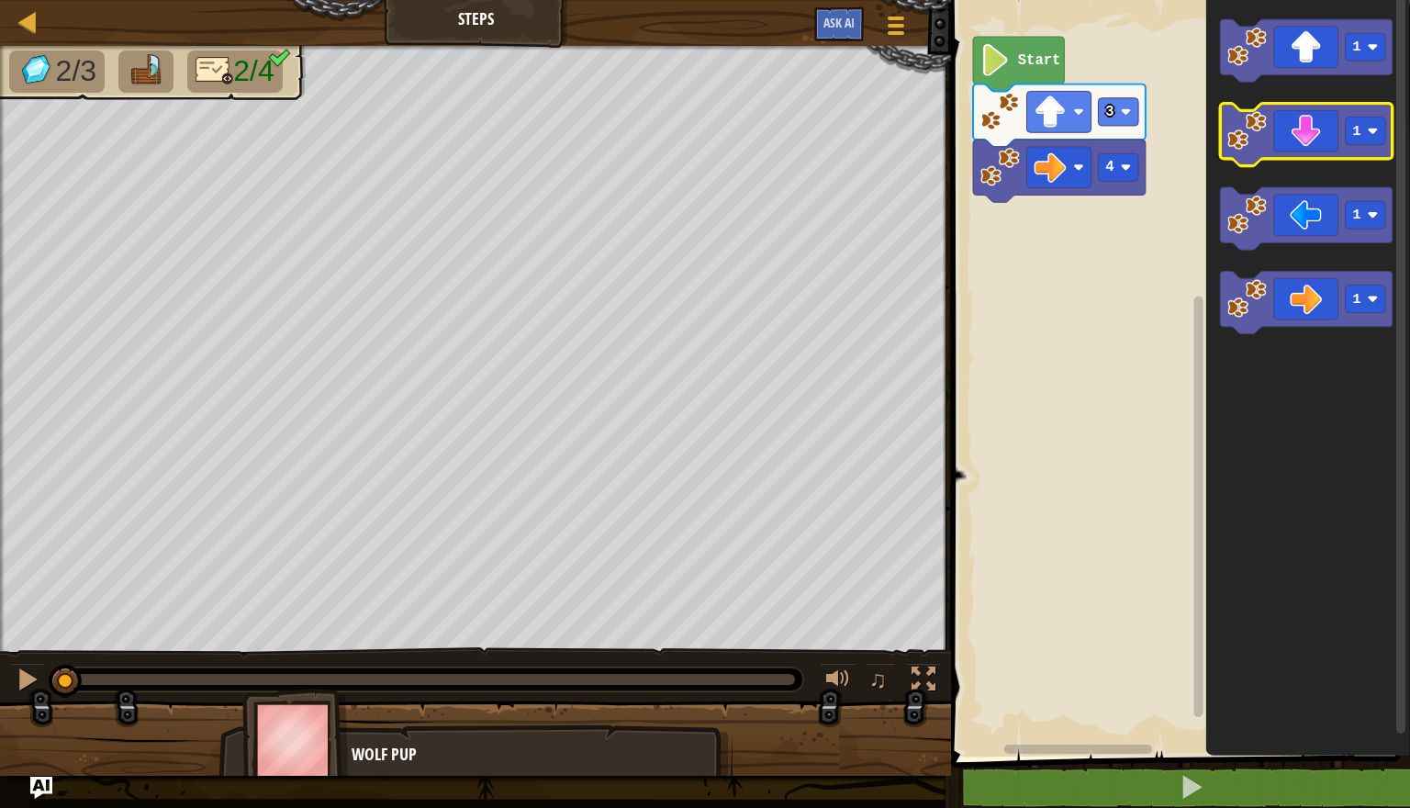
click at [1297, 140] on icon "Blockly Workspace" at bounding box center [1306, 135] width 173 height 62
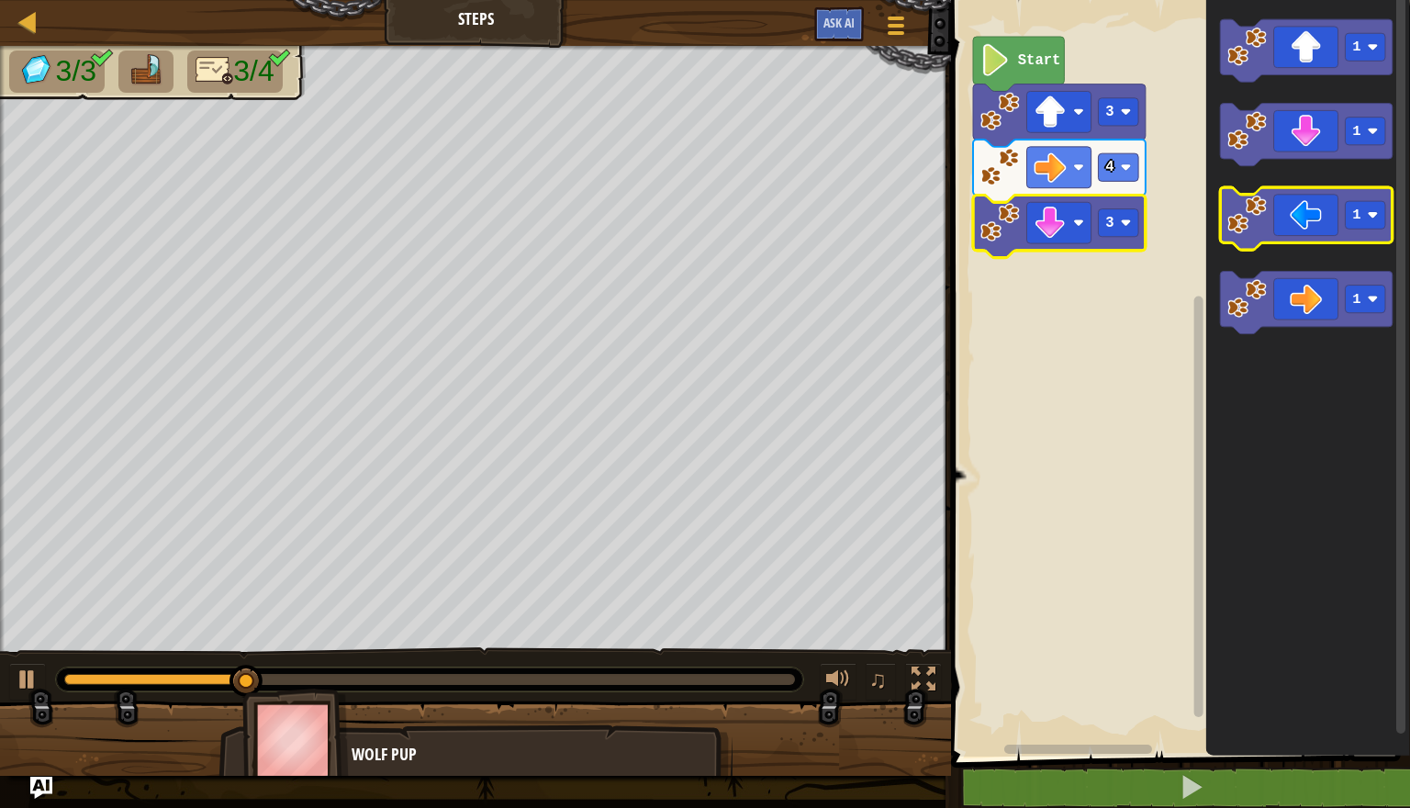
click at [1293, 217] on icon "Blockly Workspace" at bounding box center [1306, 218] width 173 height 62
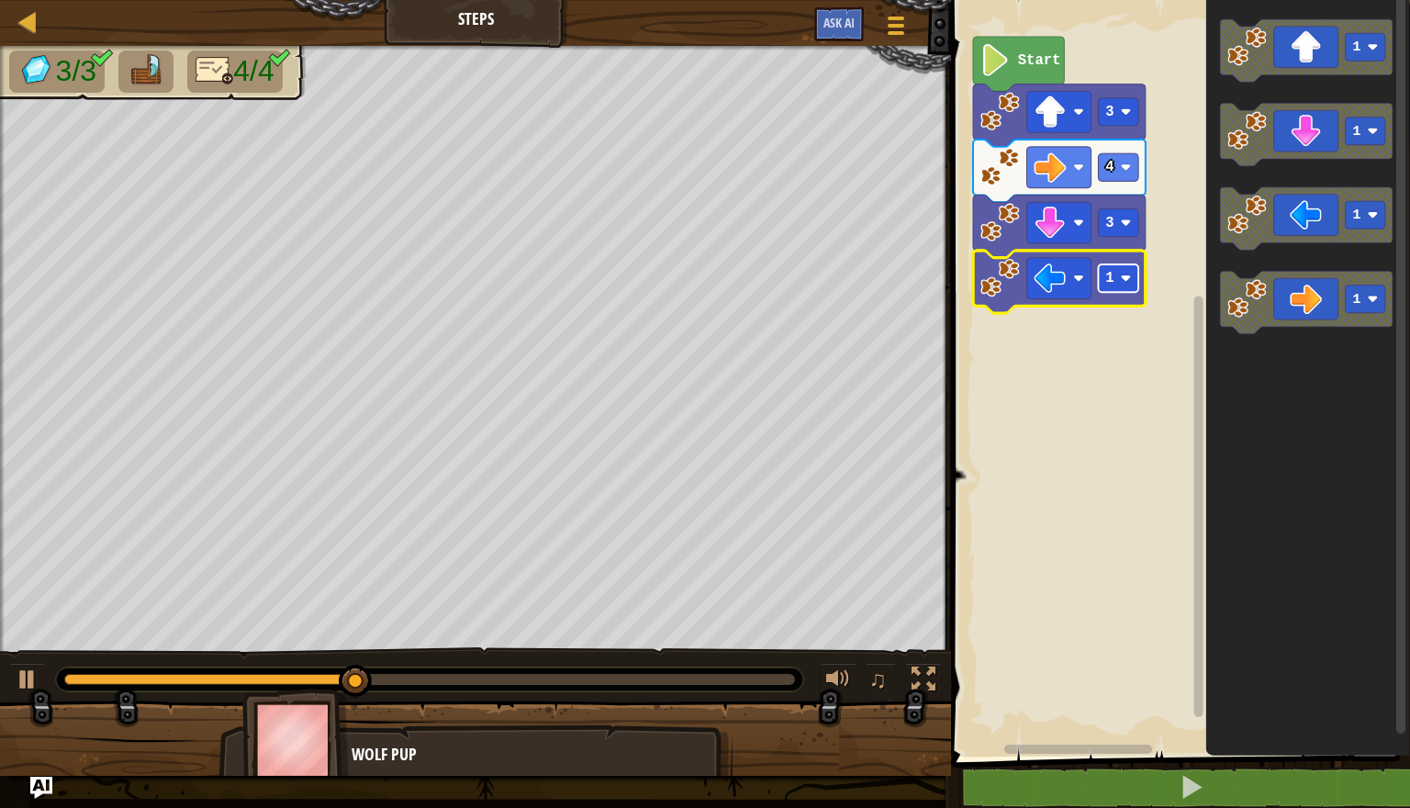
click at [1132, 281] on rect "Blockly Workspace" at bounding box center [1118, 278] width 40 height 28
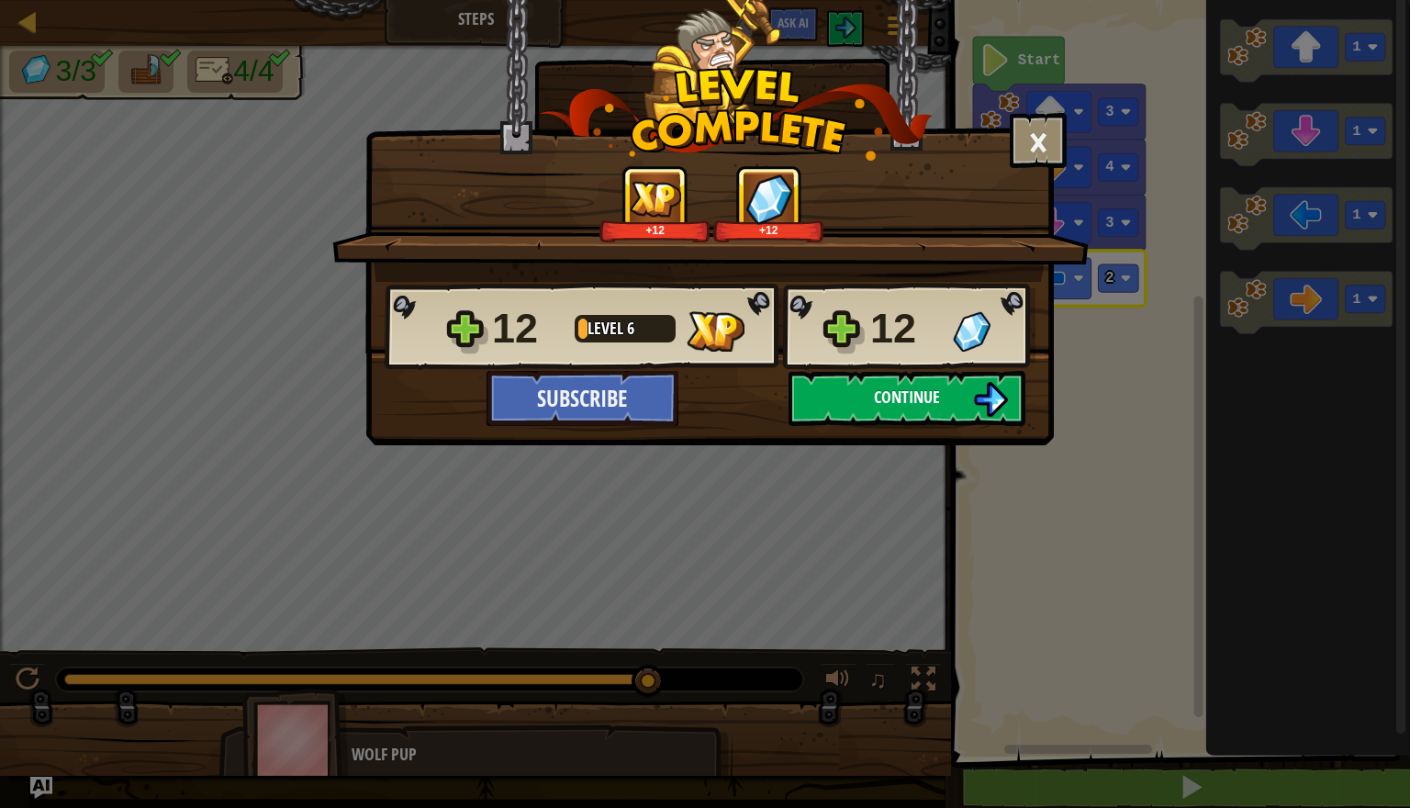
click at [963, 390] on button "Continue" at bounding box center [907, 398] width 237 height 55
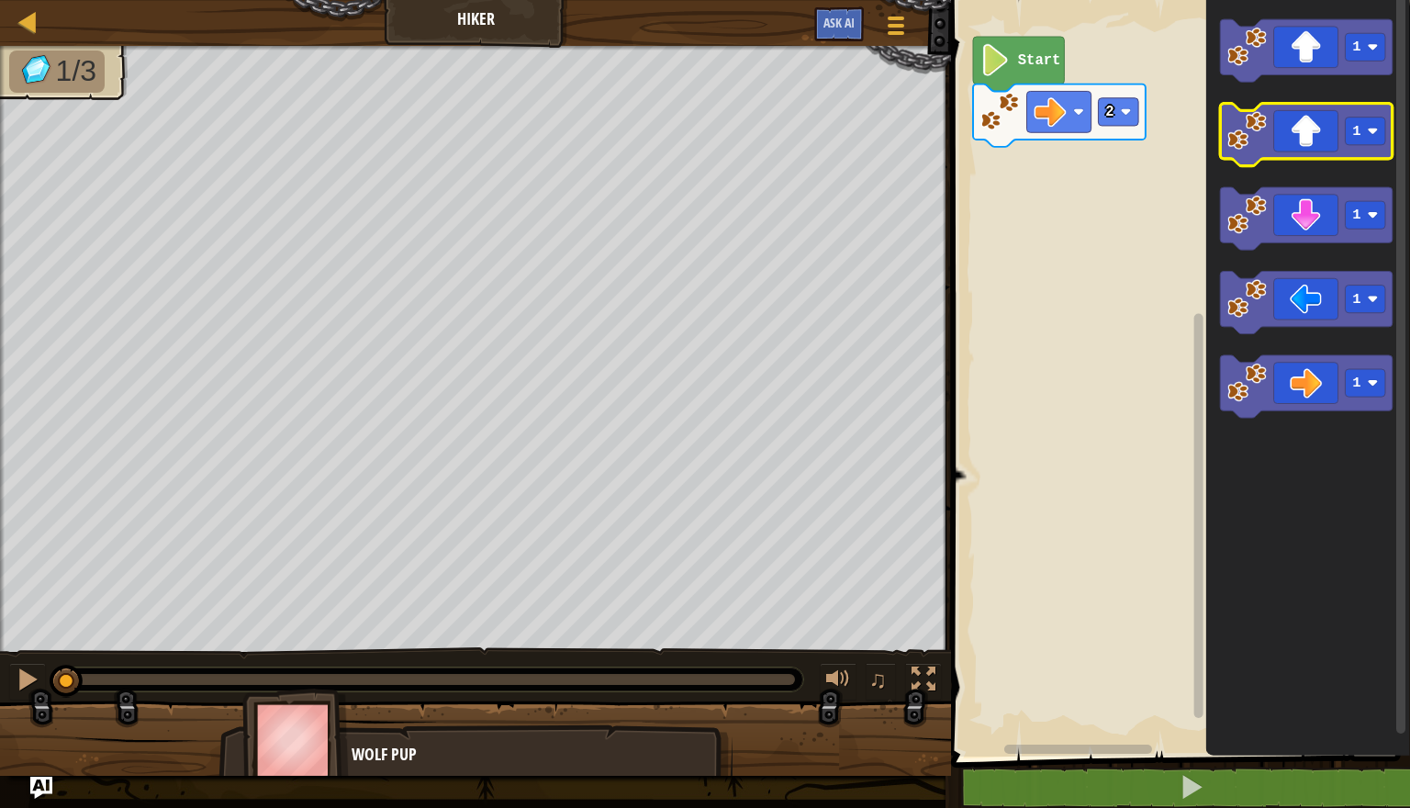
click at [1303, 140] on icon "Blockly Workspace" at bounding box center [1306, 135] width 173 height 62
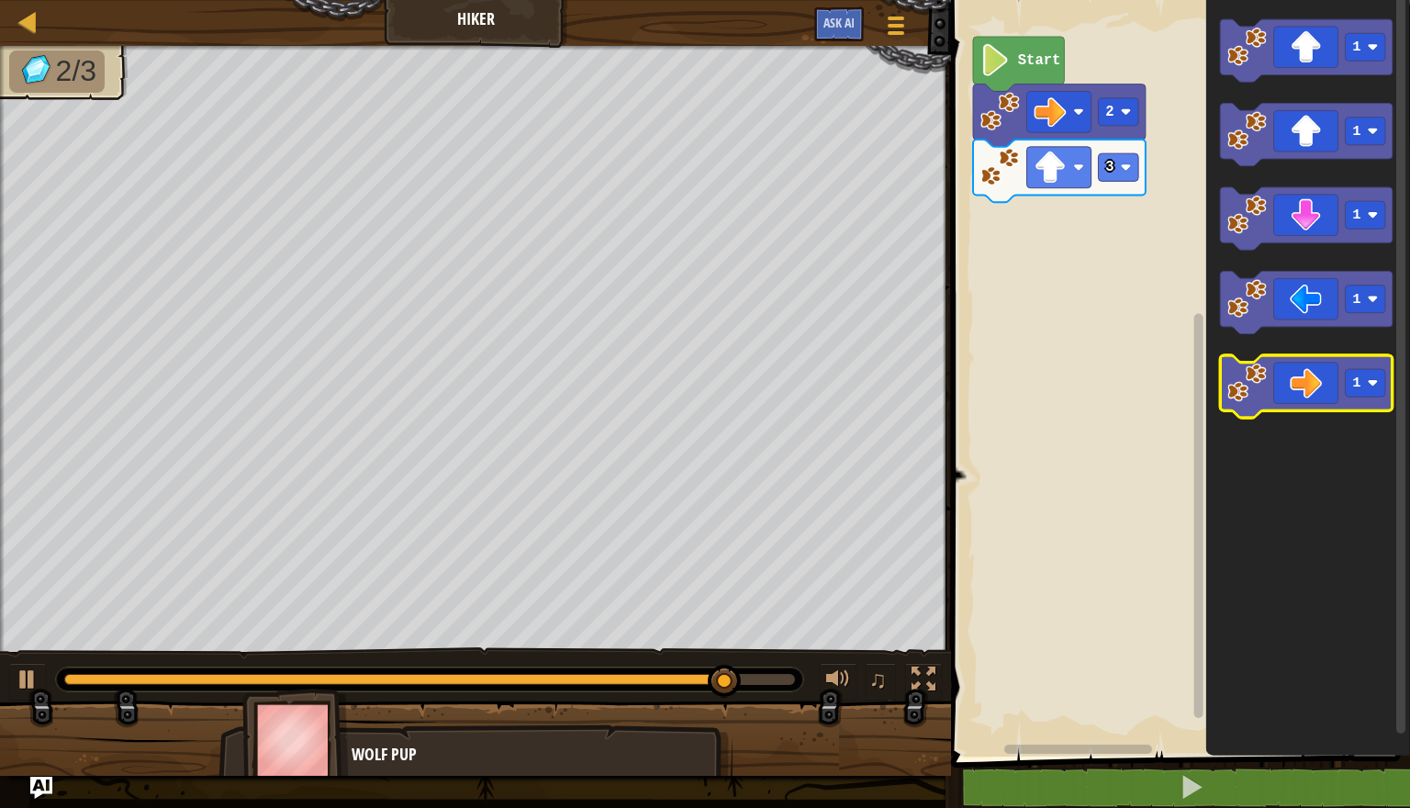
click at [1317, 368] on icon "Blockly Workspace" at bounding box center [1306, 387] width 173 height 62
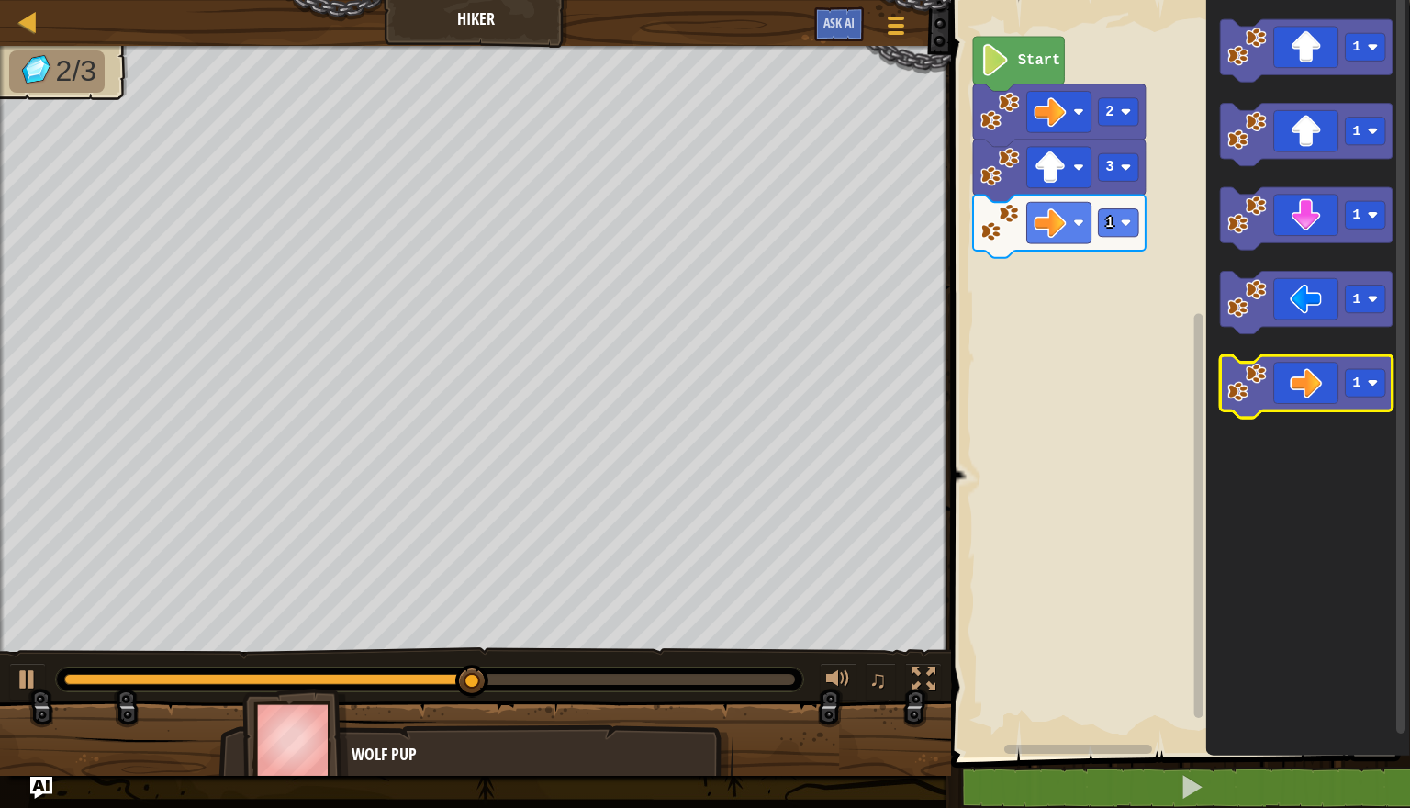
click at [1317, 368] on icon "Blockly Workspace" at bounding box center [1306, 387] width 173 height 62
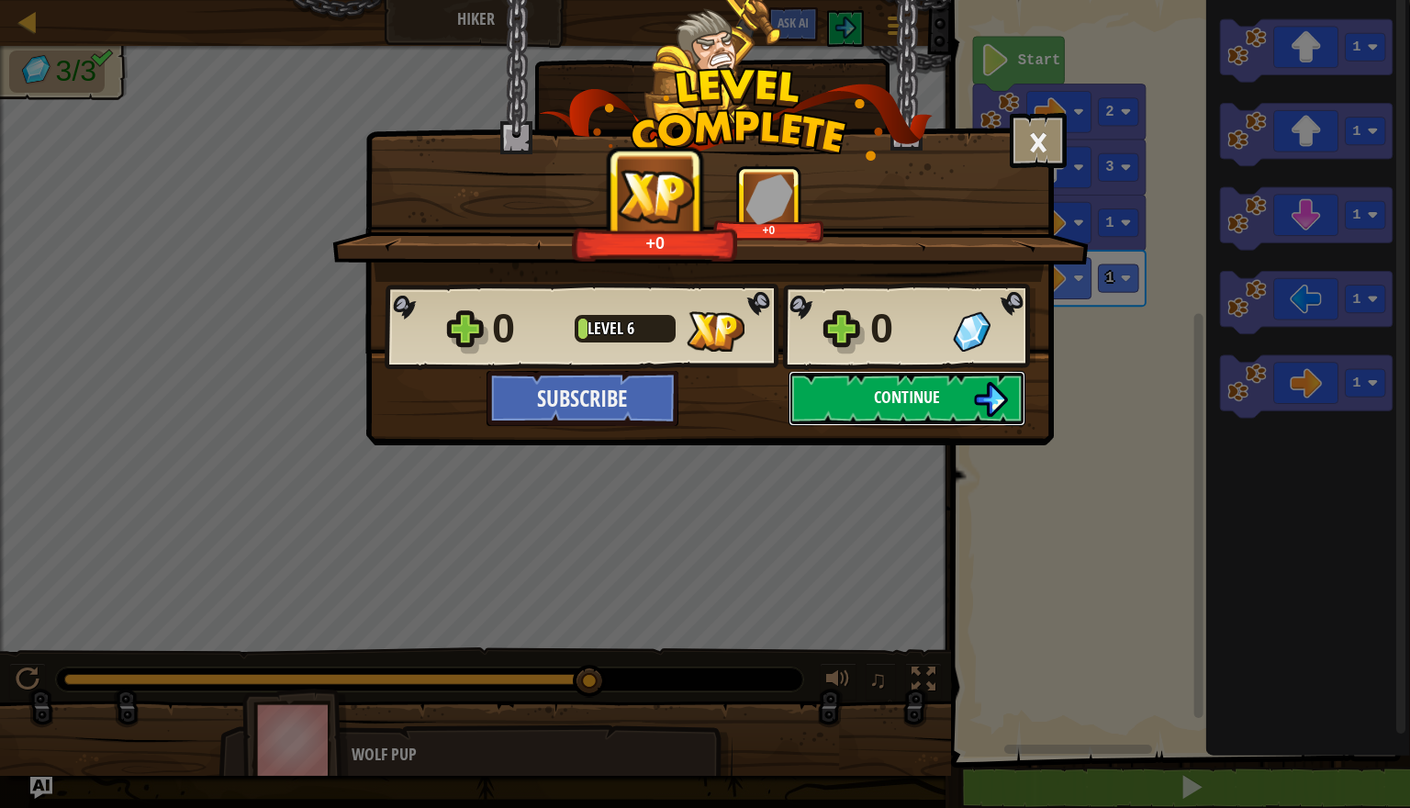
click at [985, 398] on img at bounding box center [990, 399] width 35 height 35
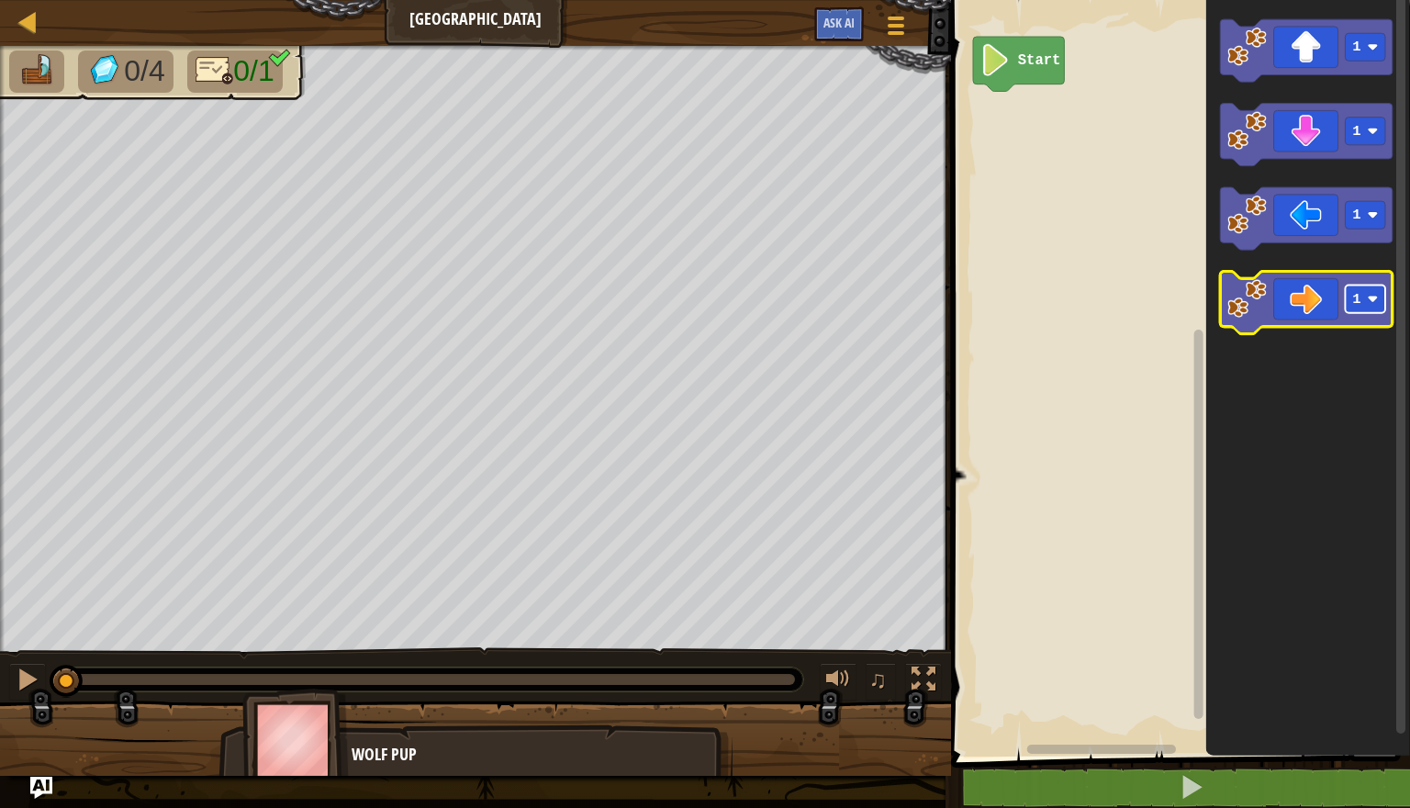
click at [1377, 309] on rect "Blockly Workspace" at bounding box center [1366, 300] width 40 height 28
click at [1313, 301] on icon "Blockly Workspace" at bounding box center [1306, 303] width 173 height 62
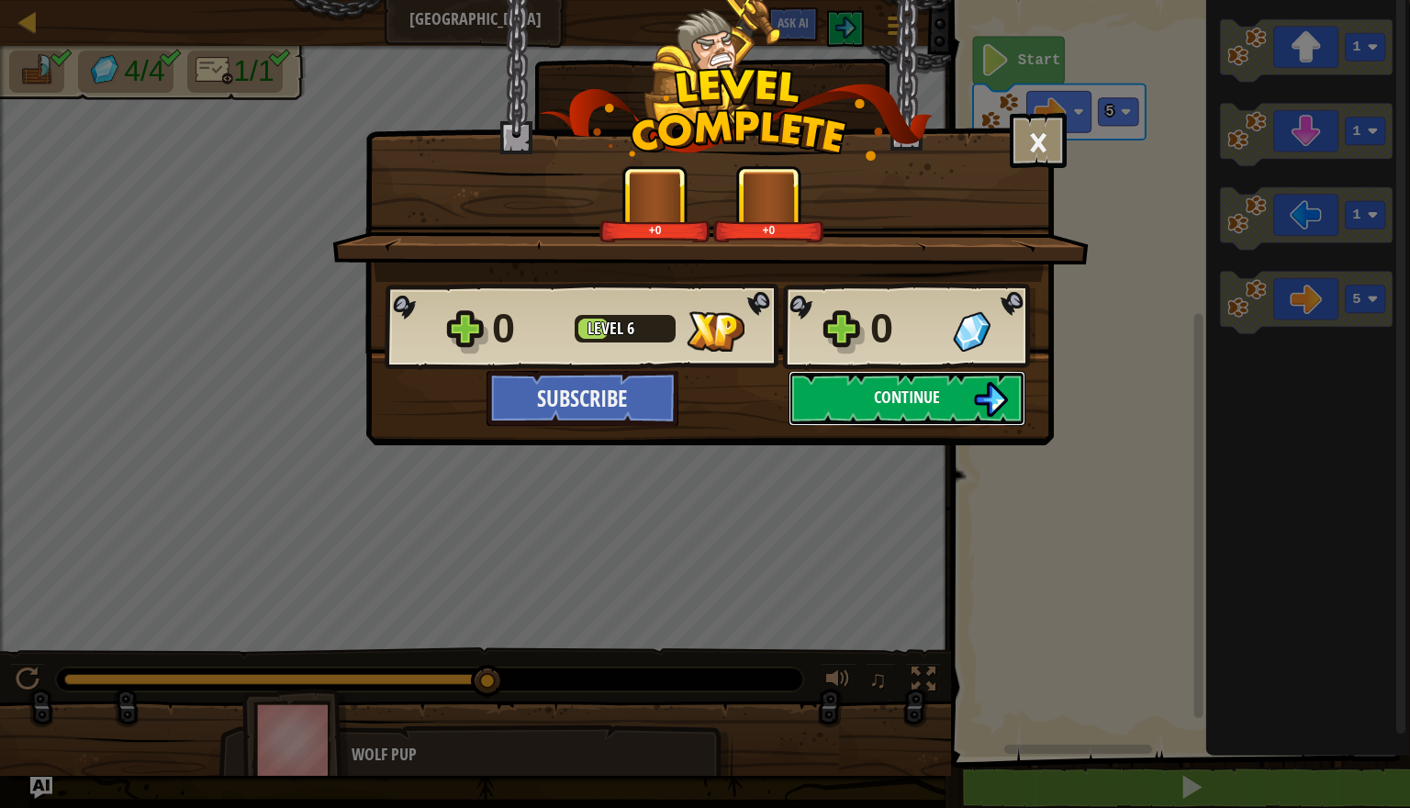
click at [968, 422] on button "Continue" at bounding box center [907, 398] width 237 height 55
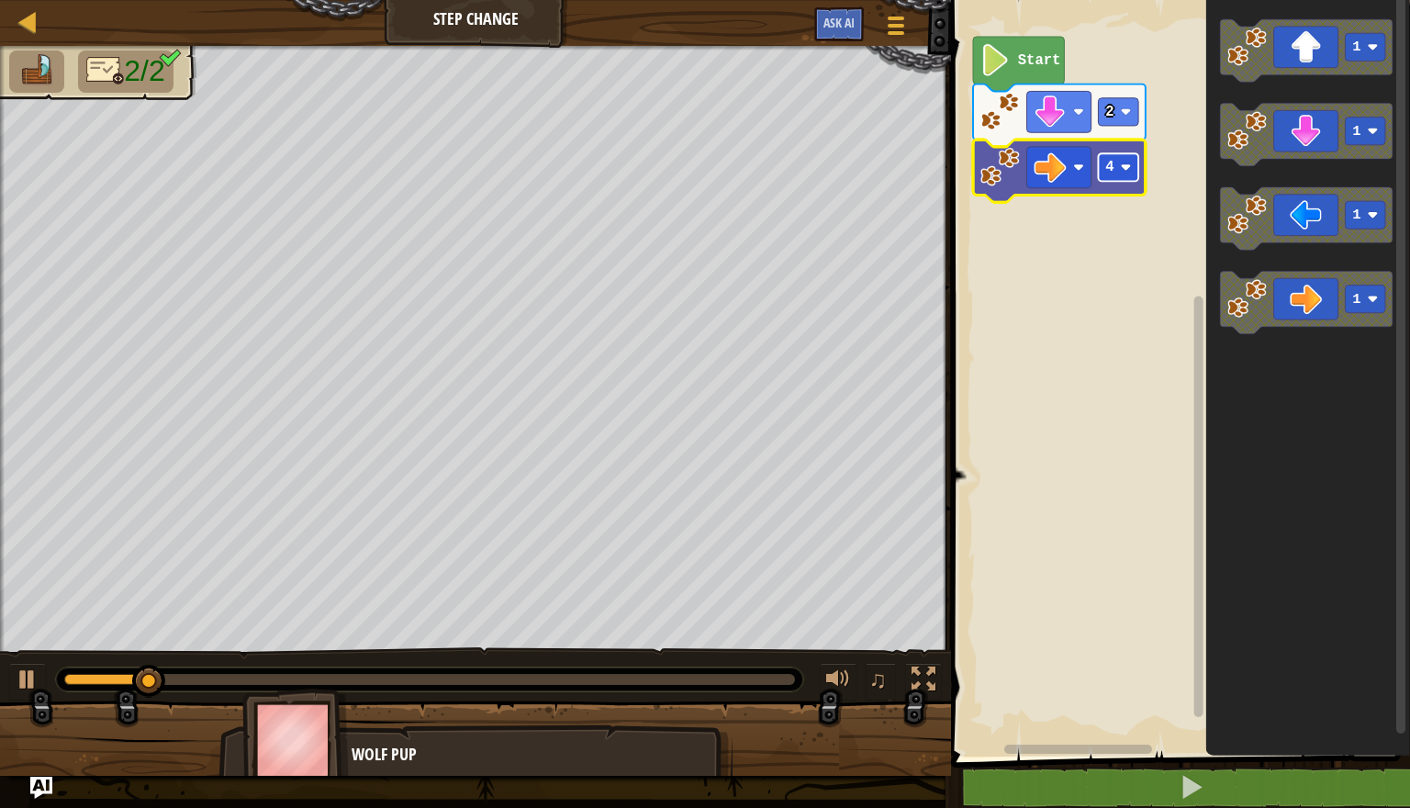
click at [1135, 171] on rect "Blockly Workspace" at bounding box center [1118, 167] width 40 height 28
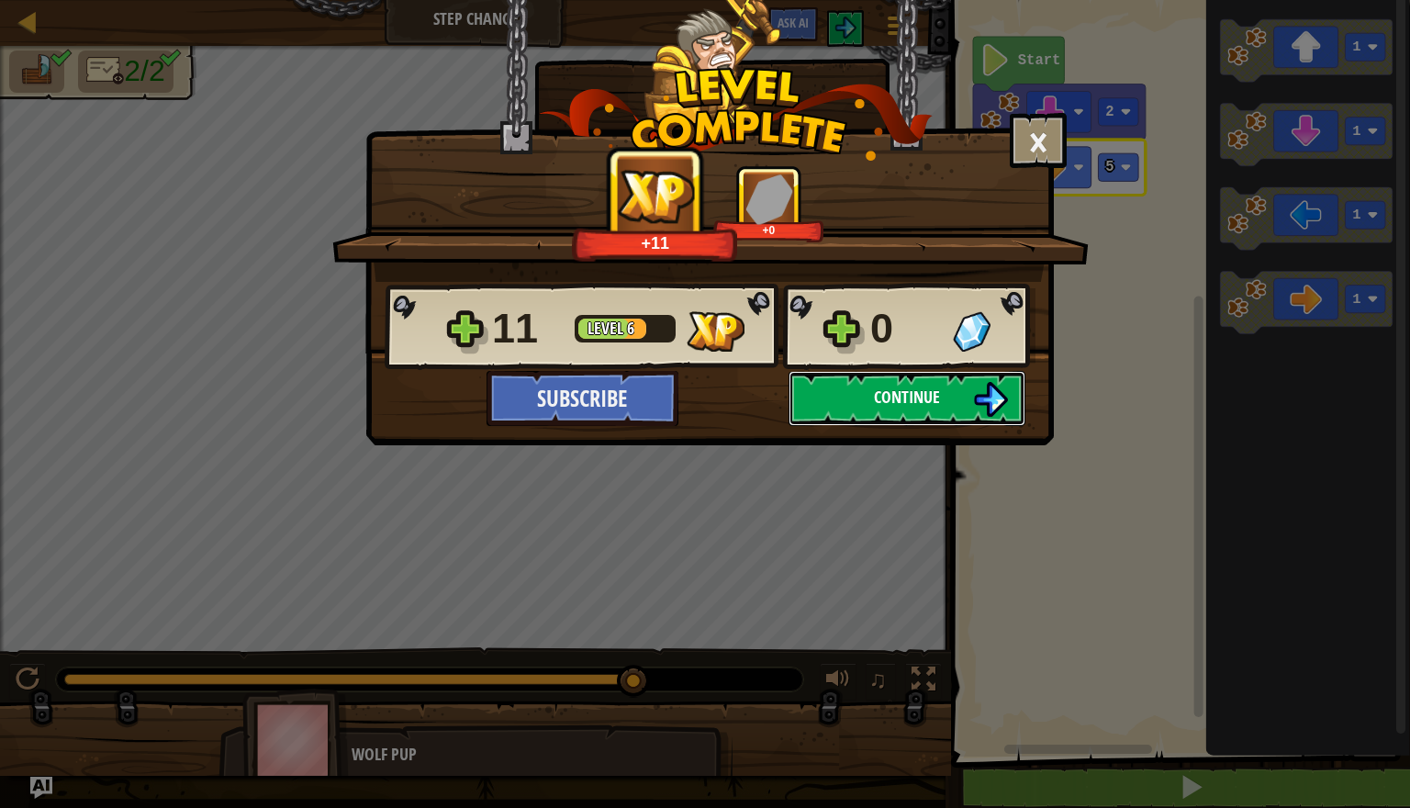
click at [1002, 415] on button "Continue" at bounding box center [907, 398] width 237 height 55
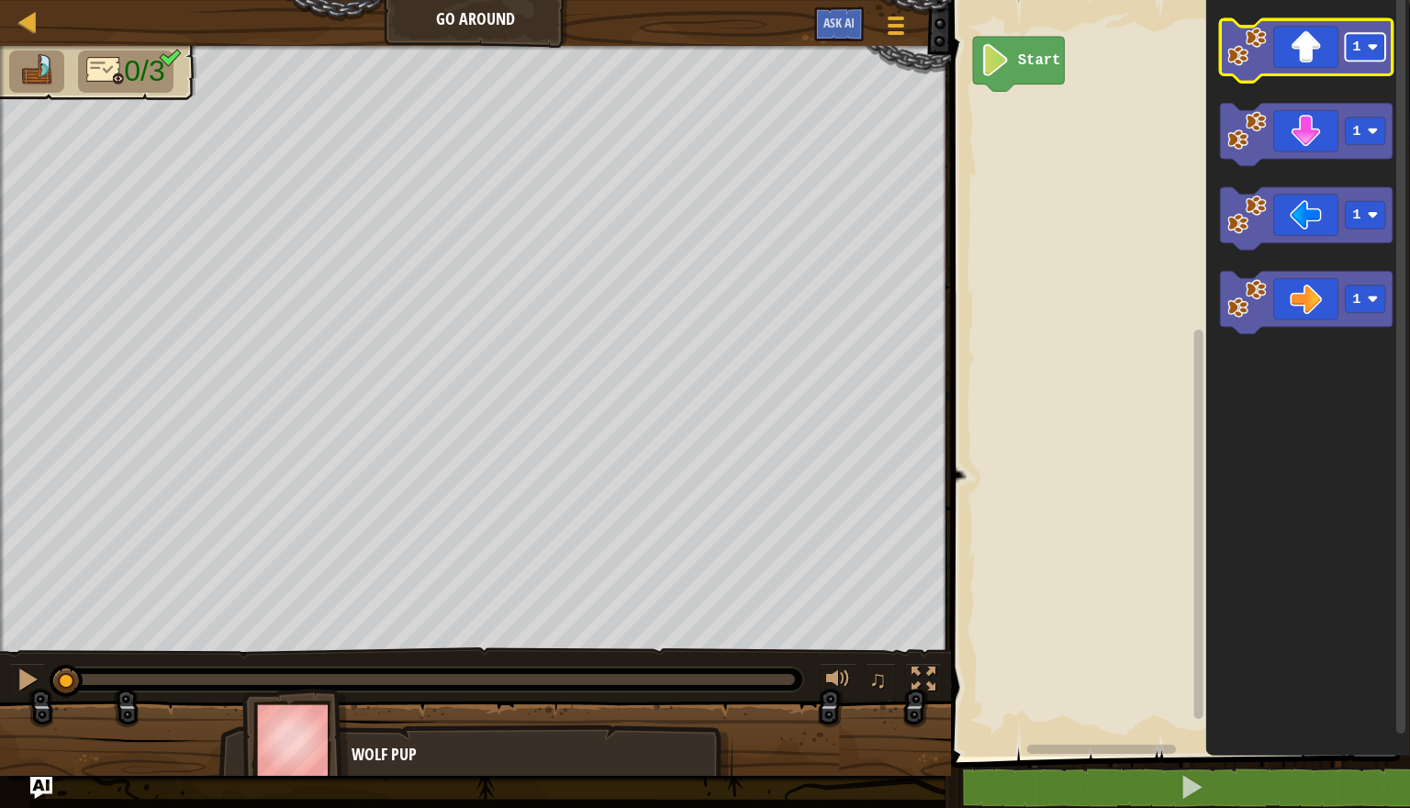
click at [1373, 48] on image "Blockly Workspace" at bounding box center [1373, 47] width 11 height 11
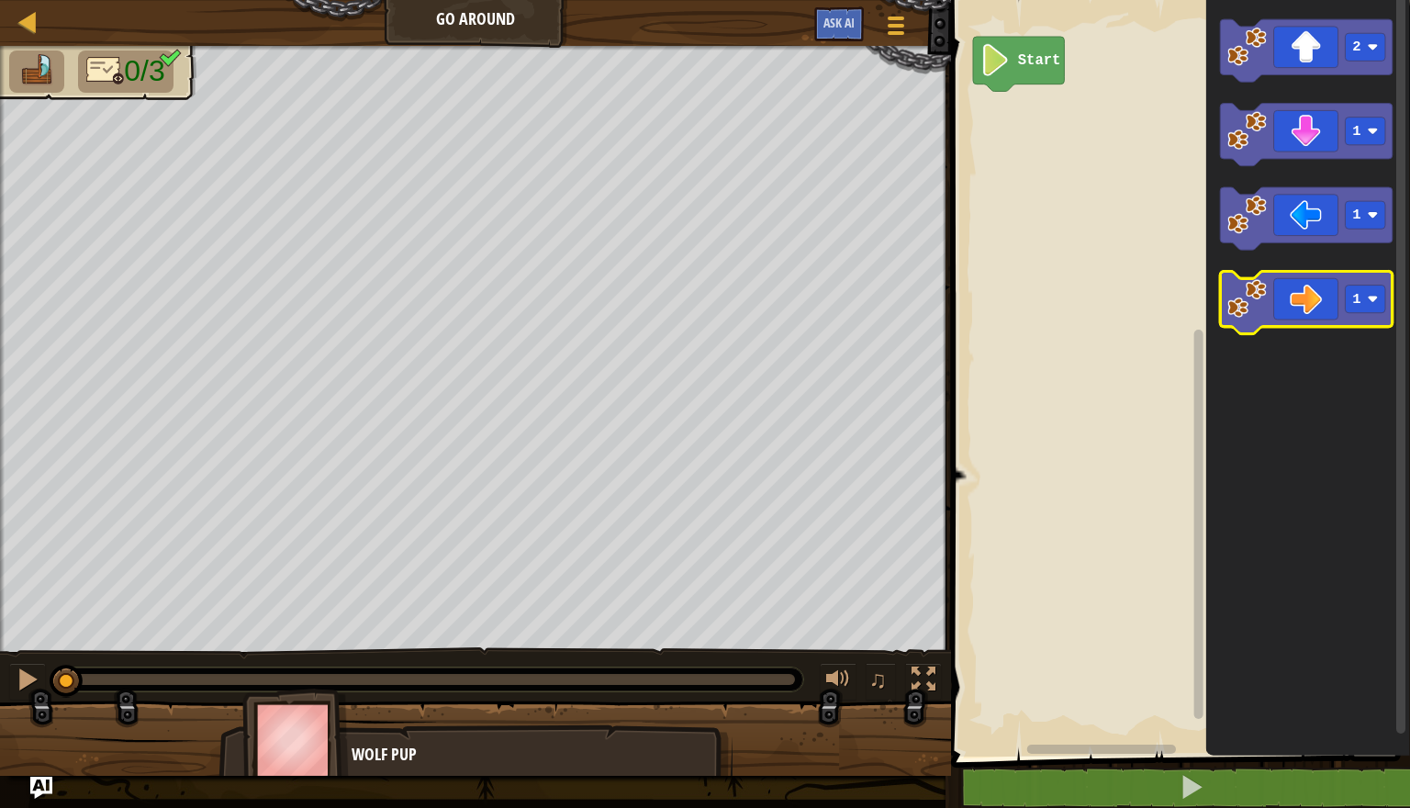
click at [1365, 319] on icon "Blockly Workspace" at bounding box center [1306, 303] width 173 height 62
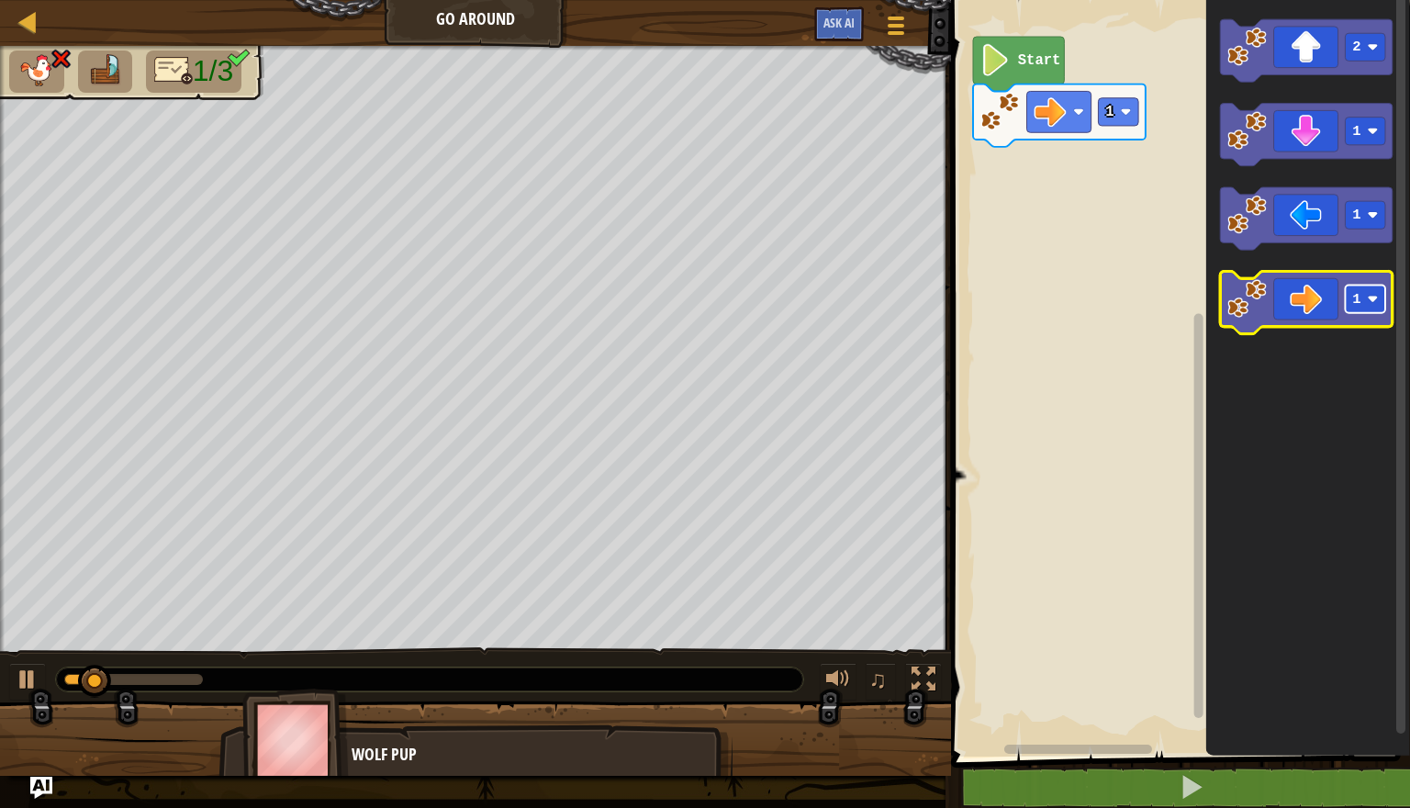
click at [1368, 307] on rect "Blockly Workspace" at bounding box center [1366, 300] width 40 height 28
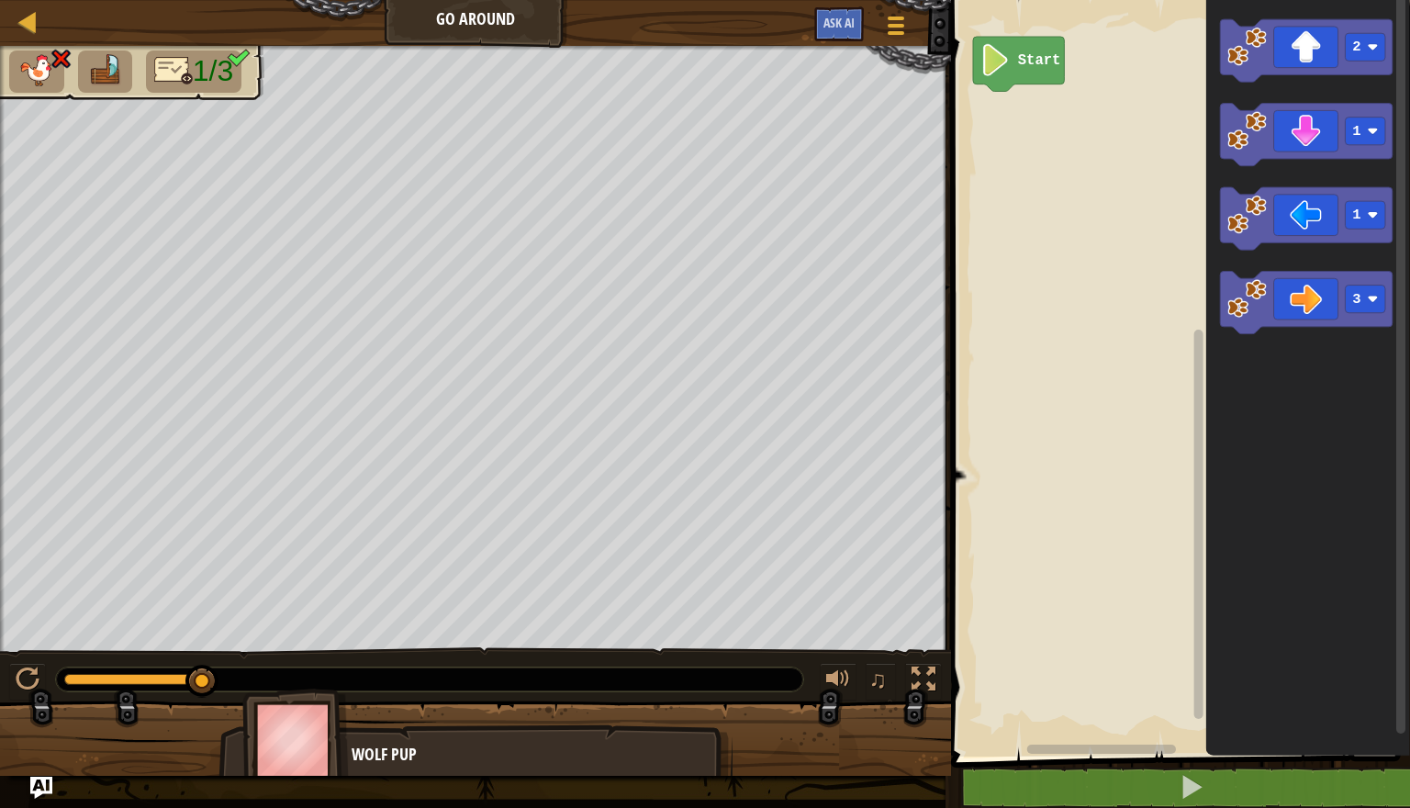
click at [1011, 74] on icon "Blockly Workspace" at bounding box center [1018, 64] width 91 height 54
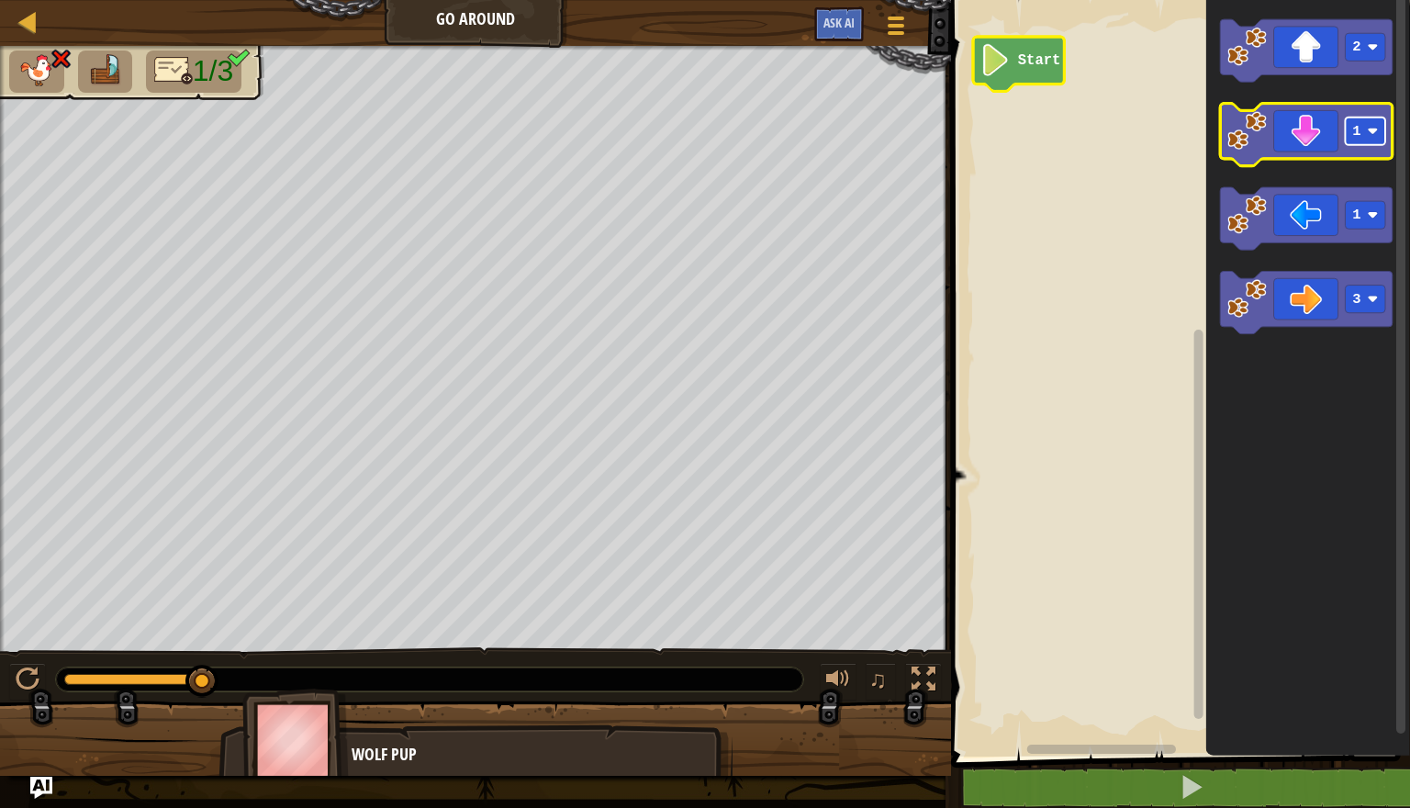
click at [1373, 141] on rect "Blockly Workspace" at bounding box center [1366, 132] width 40 height 28
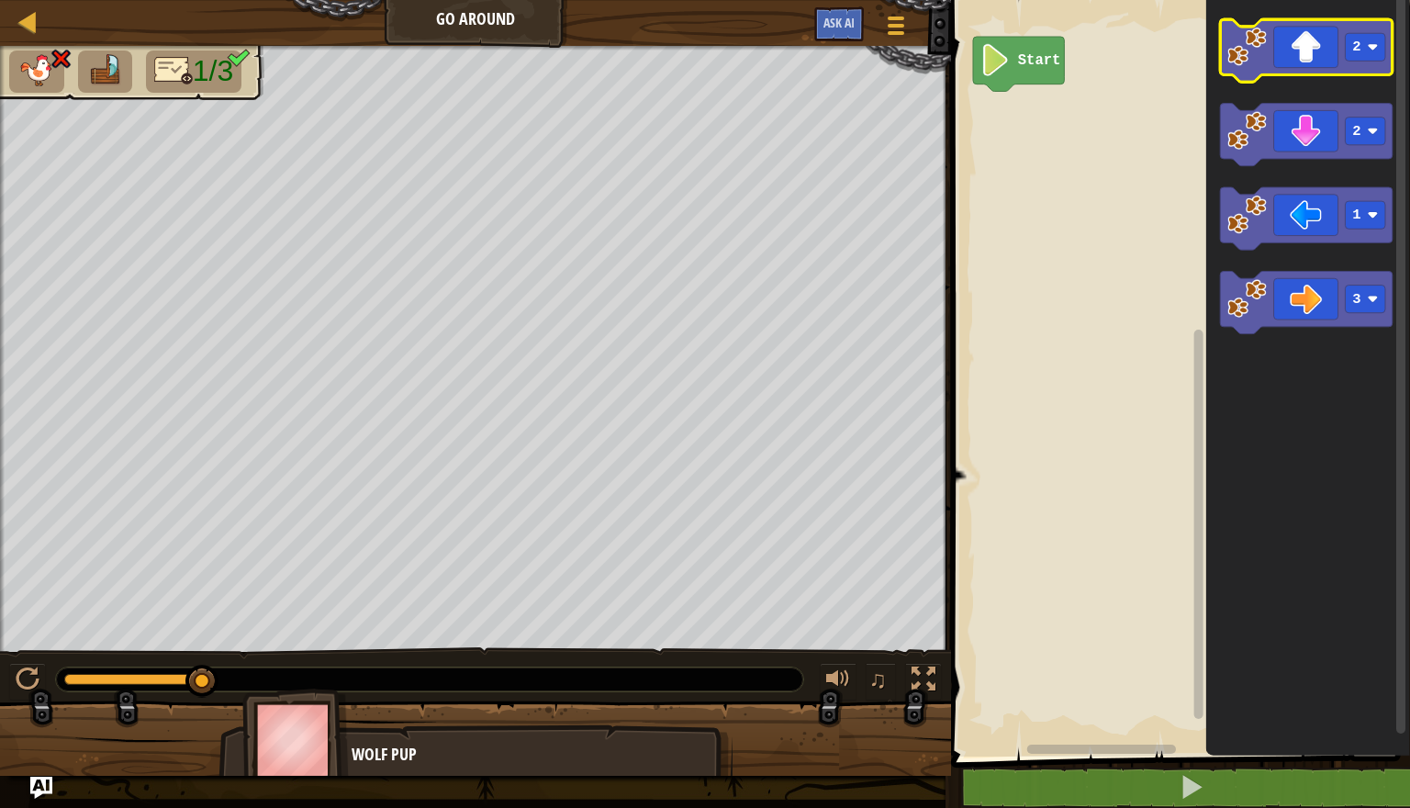
click at [1315, 55] on icon "Blockly Workspace" at bounding box center [1306, 50] width 173 height 62
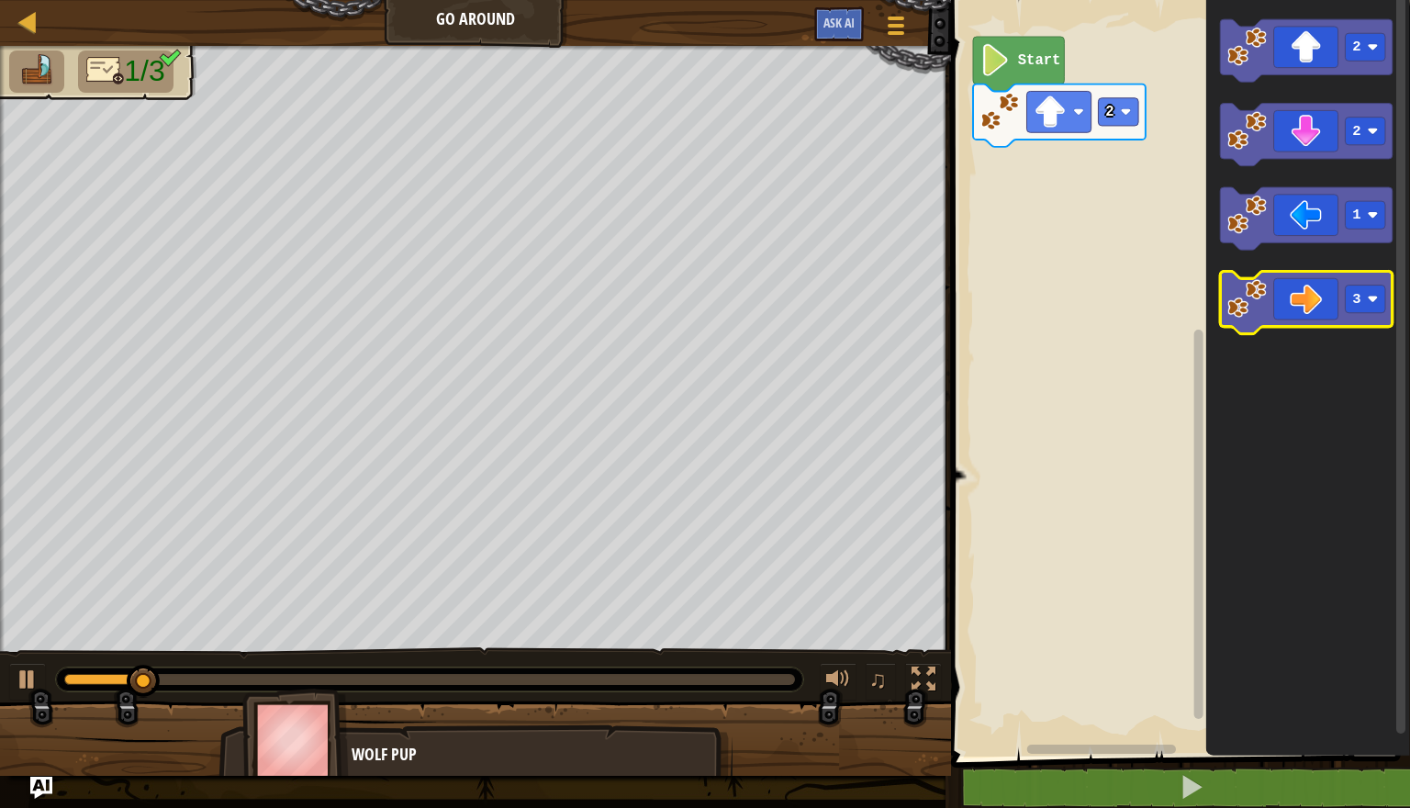
click at [1306, 308] on icon "Blockly Workspace" at bounding box center [1306, 303] width 173 height 62
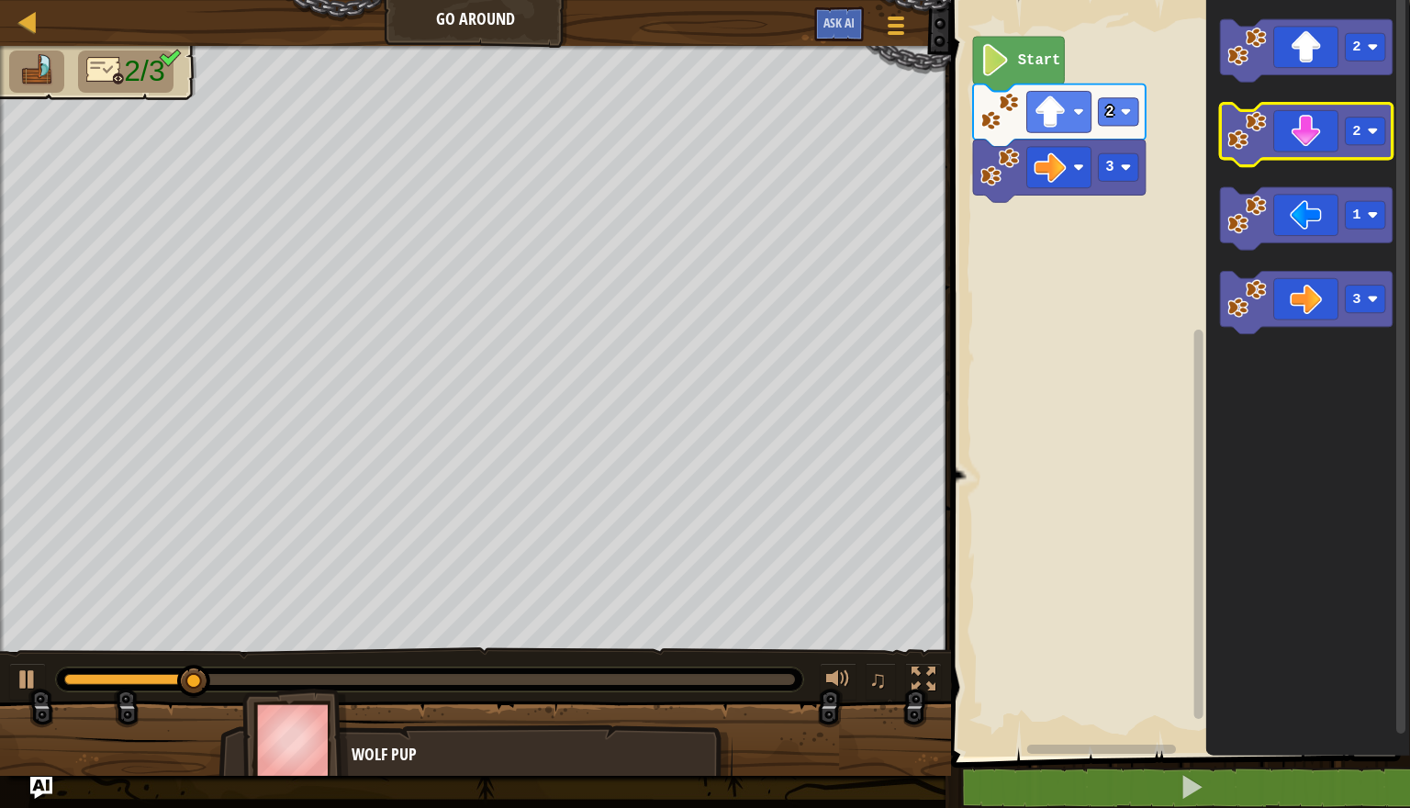
click at [1314, 144] on icon "Blockly Workspace" at bounding box center [1306, 135] width 173 height 62
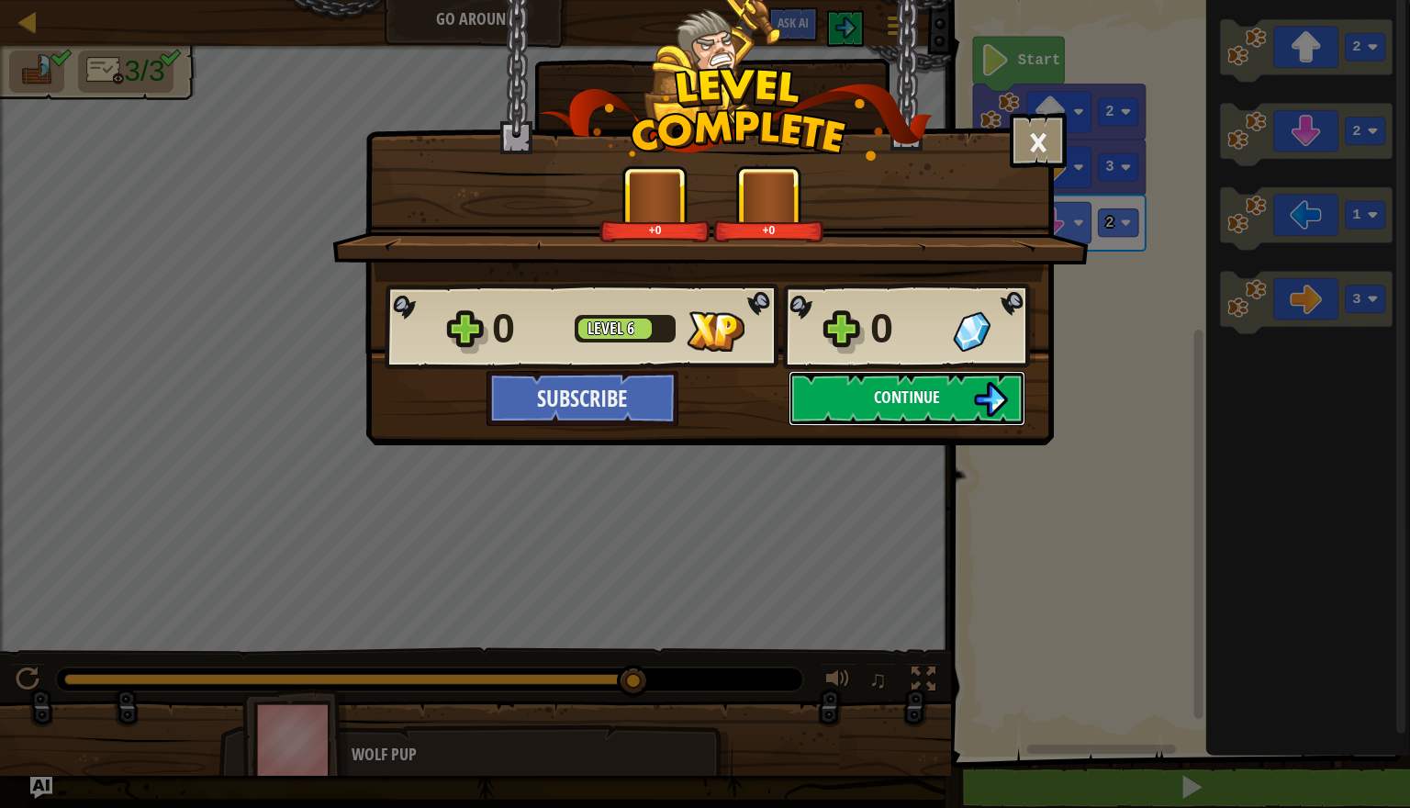
click at [900, 380] on button "Continue" at bounding box center [907, 398] width 237 height 55
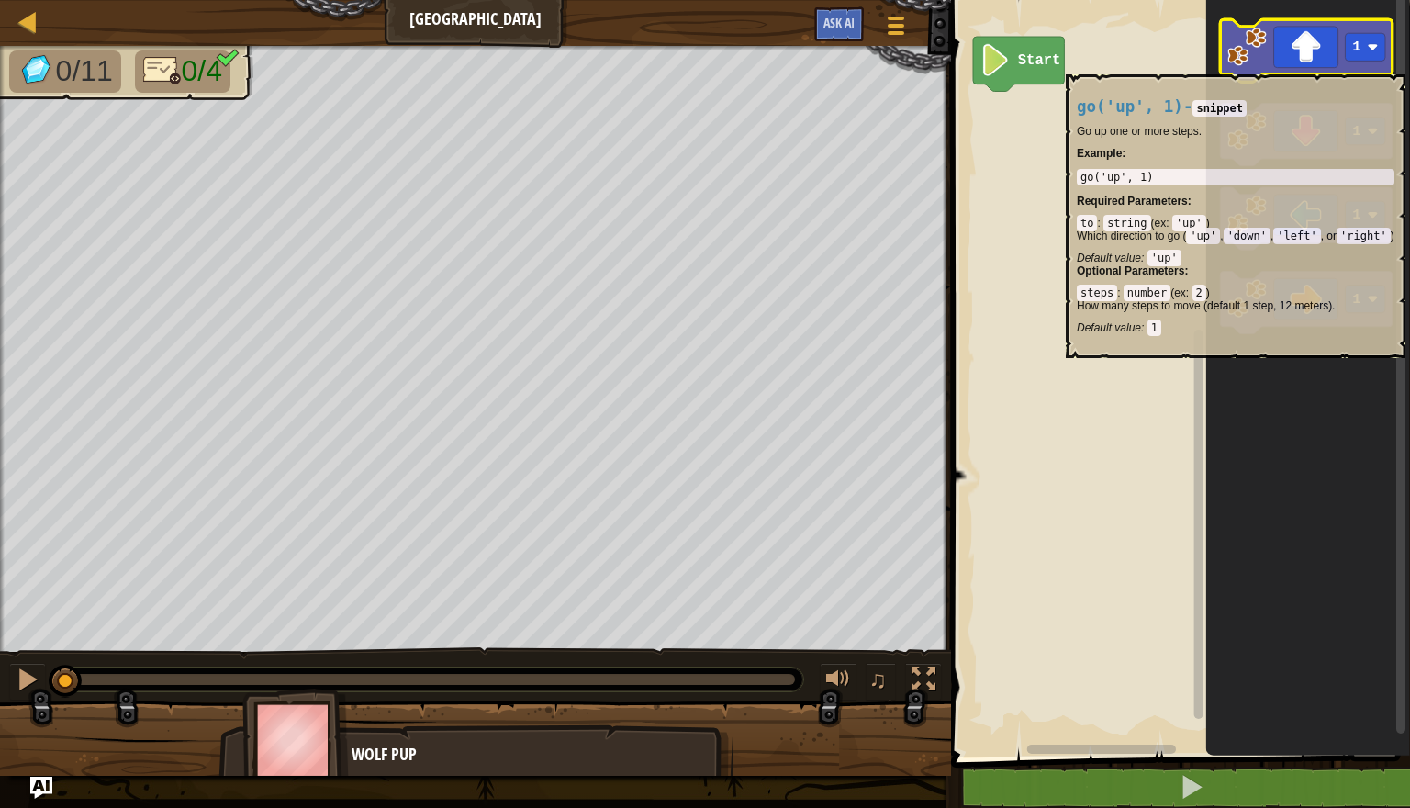
click at [1372, 65] on icon "Blockly Workspace" at bounding box center [1306, 50] width 173 height 62
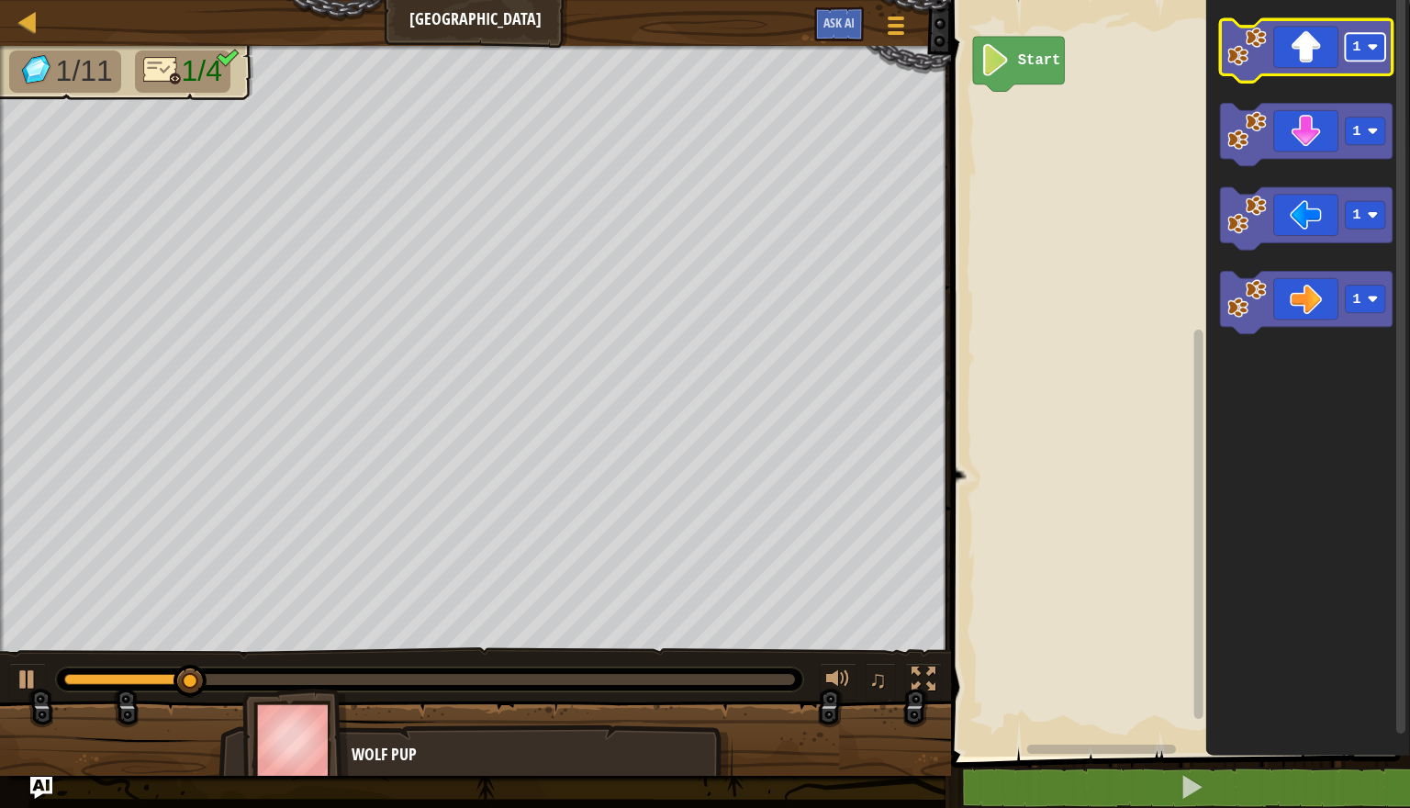
click at [1367, 51] on rect "Blockly Workspace" at bounding box center [1366, 47] width 40 height 28
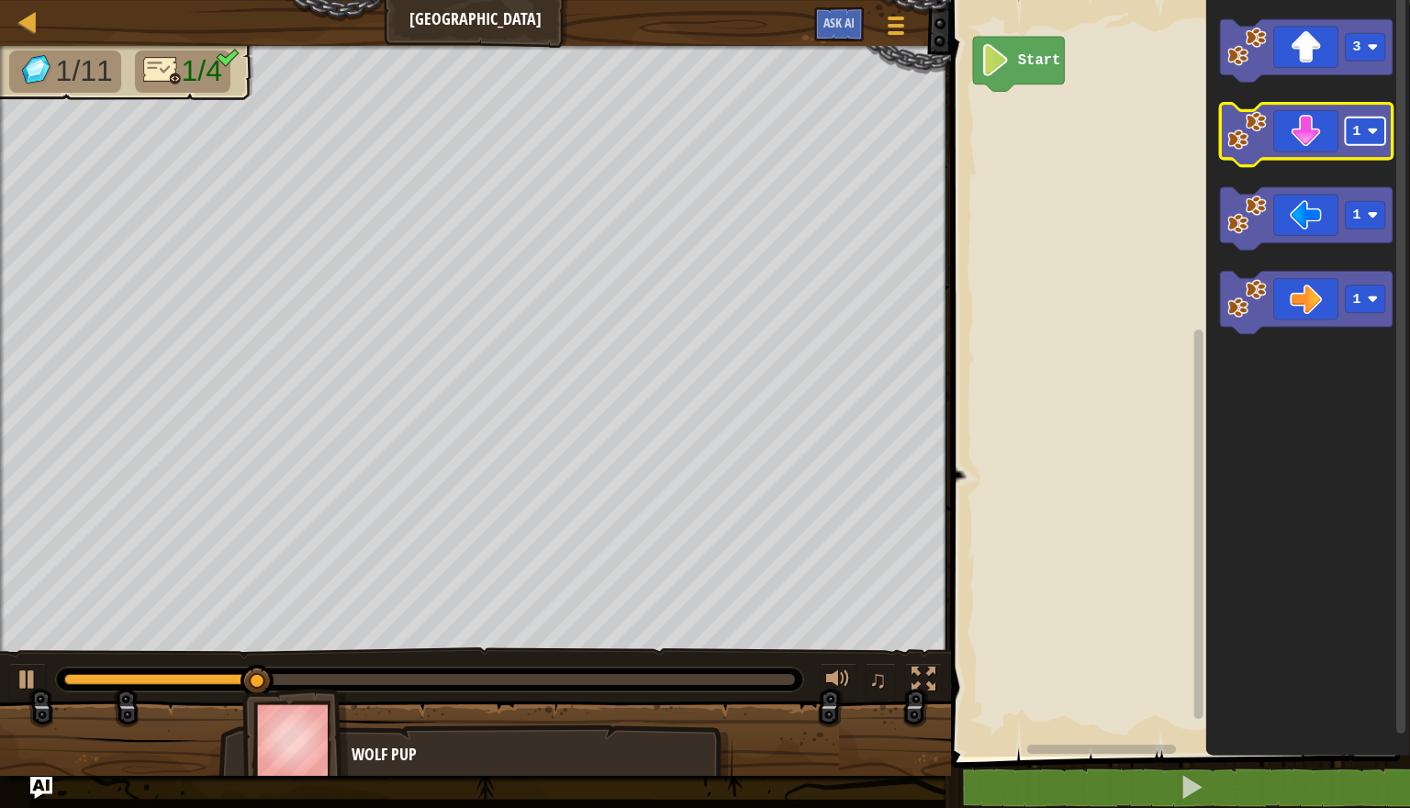
click at [1362, 118] on rect "Blockly Workspace" at bounding box center [1366, 132] width 40 height 28
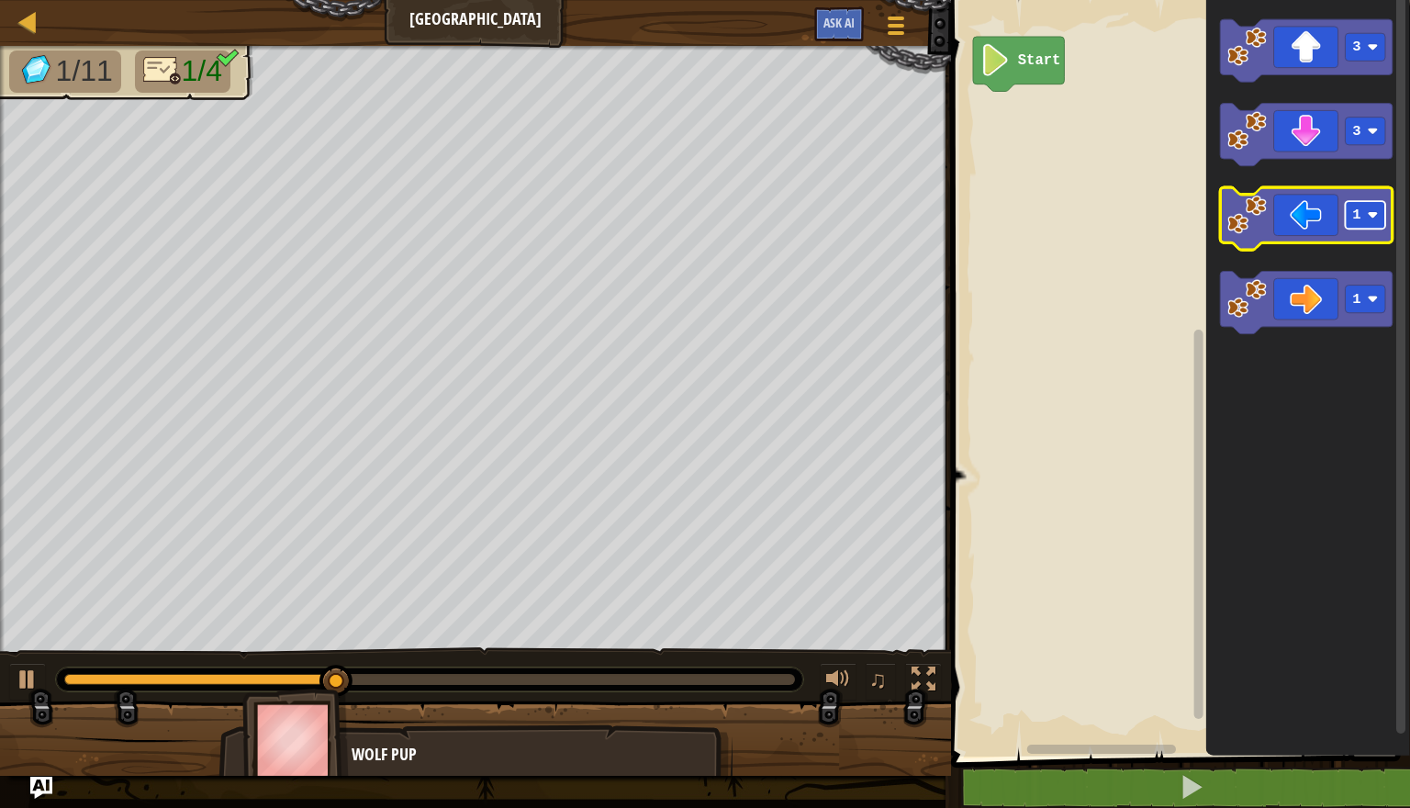
click at [1355, 217] on text "1" at bounding box center [1357, 216] width 8 height 17
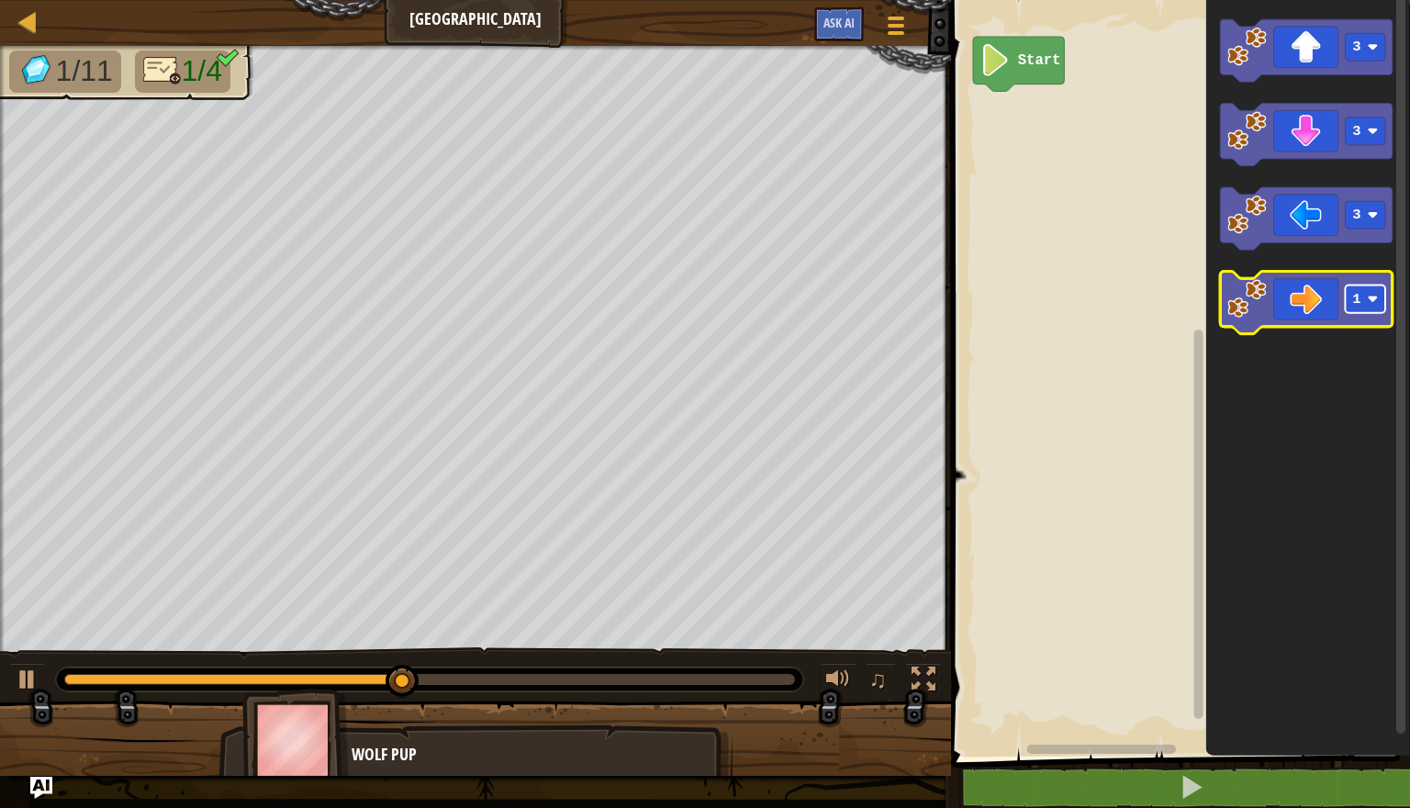
click at [1361, 290] on rect "Blockly Workspace" at bounding box center [1366, 300] width 40 height 28
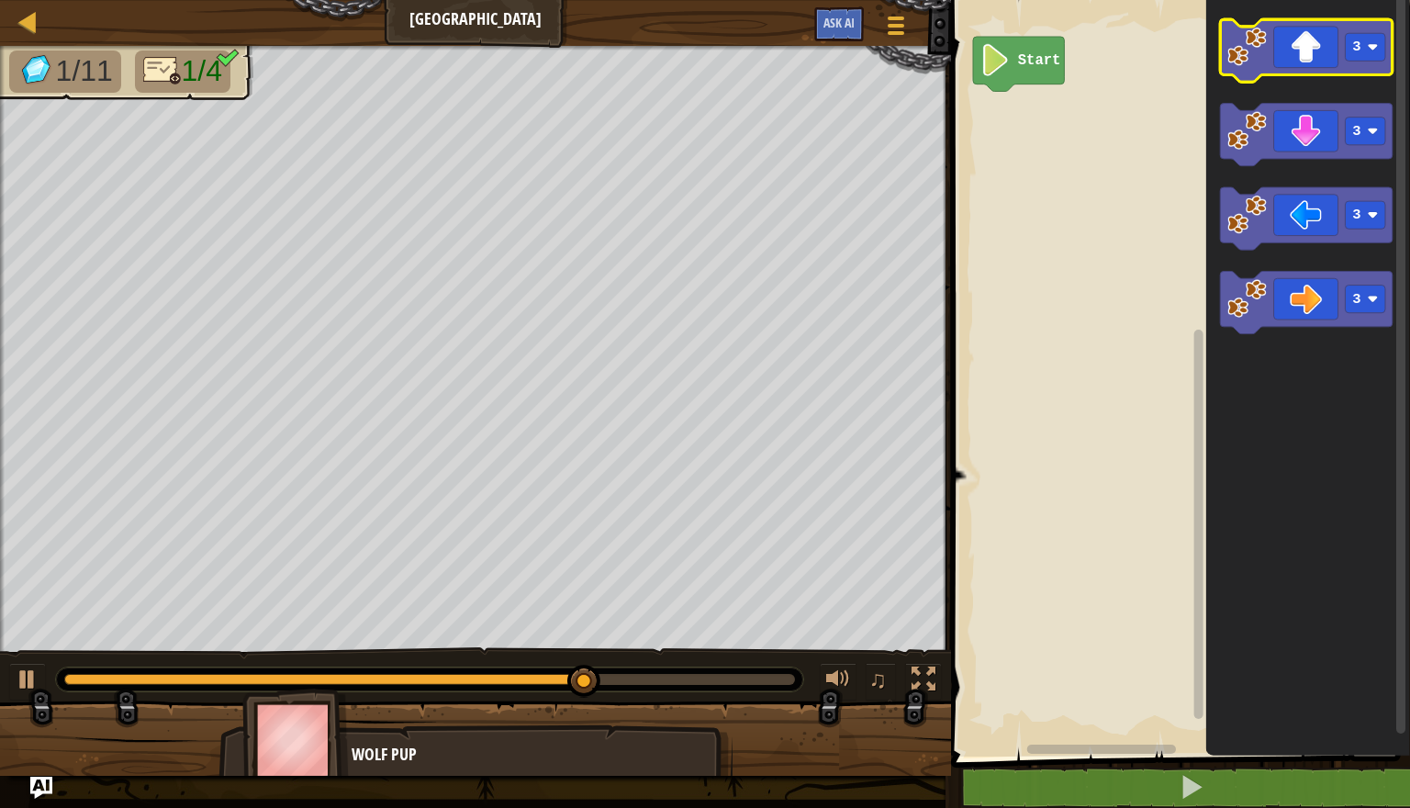
click at [1292, 63] on icon "Blockly Workspace" at bounding box center [1306, 50] width 173 height 62
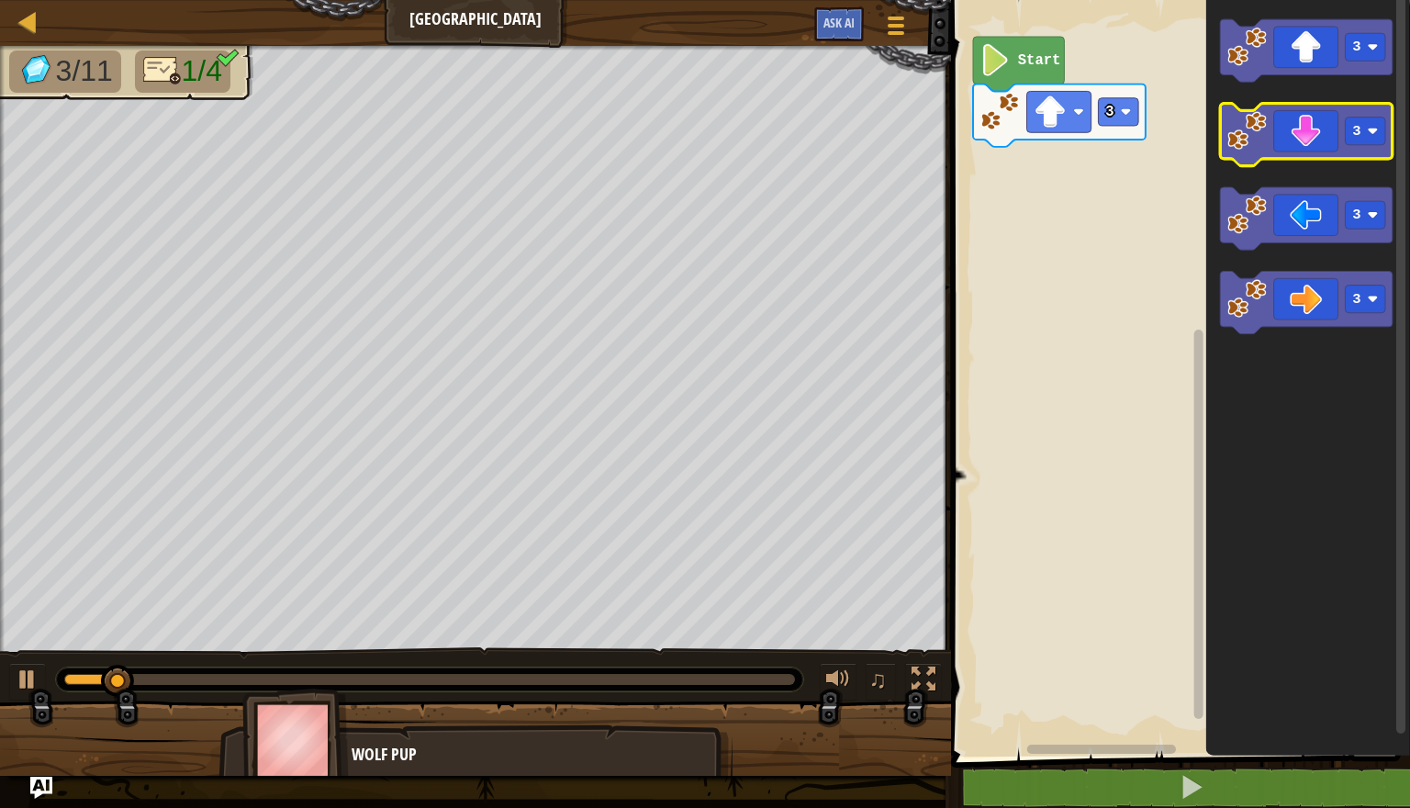
click at [1302, 140] on icon "Blockly Workspace" at bounding box center [1306, 135] width 173 height 62
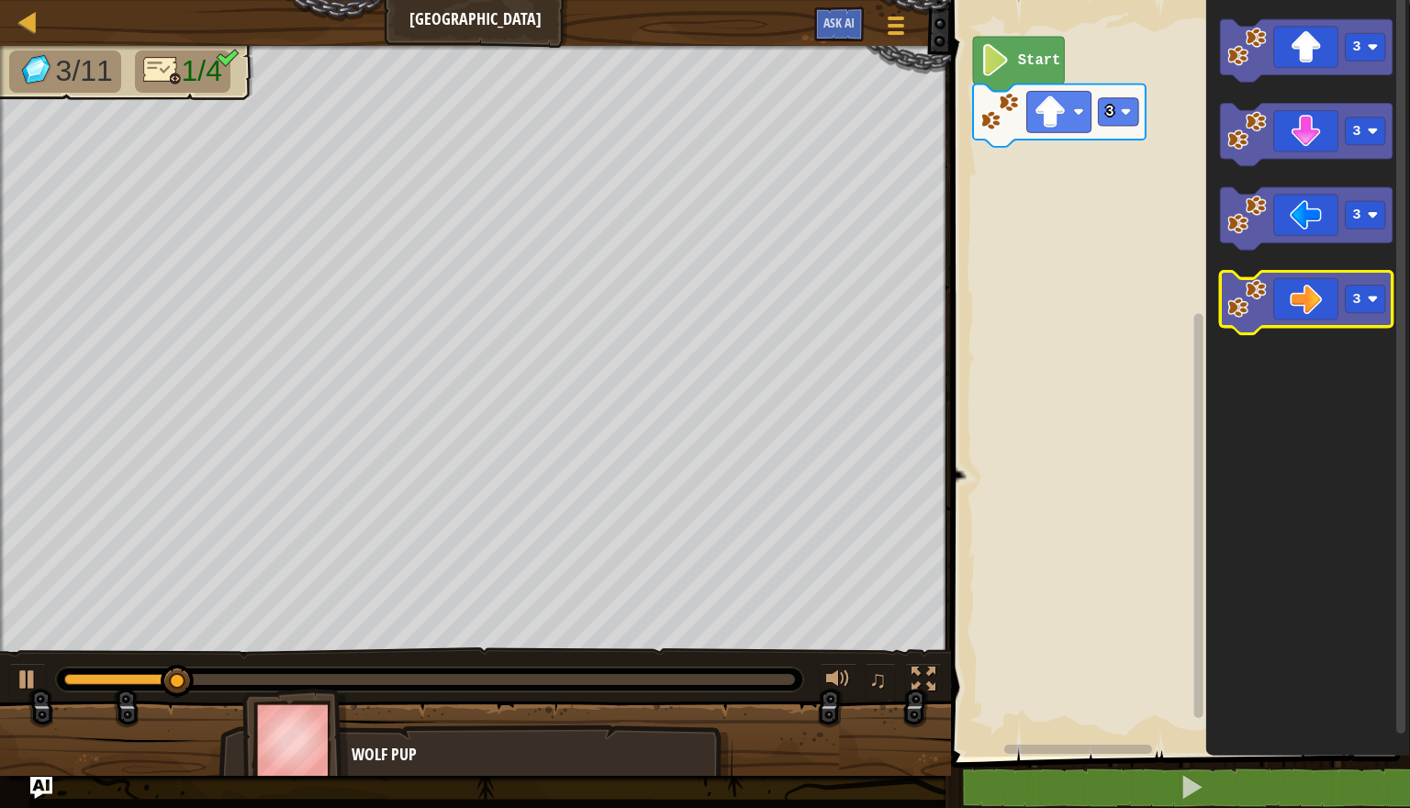
click at [1304, 312] on icon "Blockly Workspace" at bounding box center [1306, 303] width 173 height 62
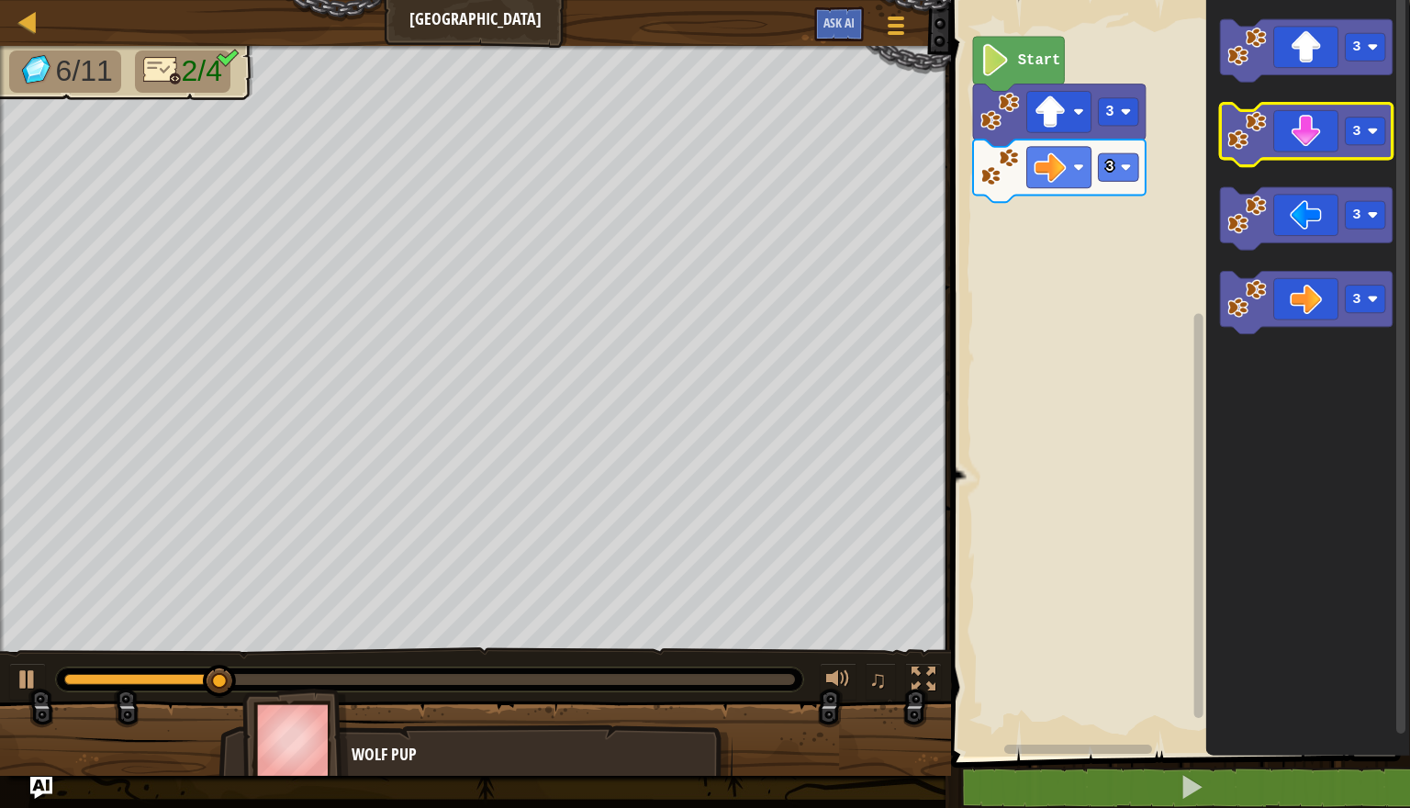
click at [1313, 133] on icon "Blockly Workspace" at bounding box center [1306, 135] width 173 height 62
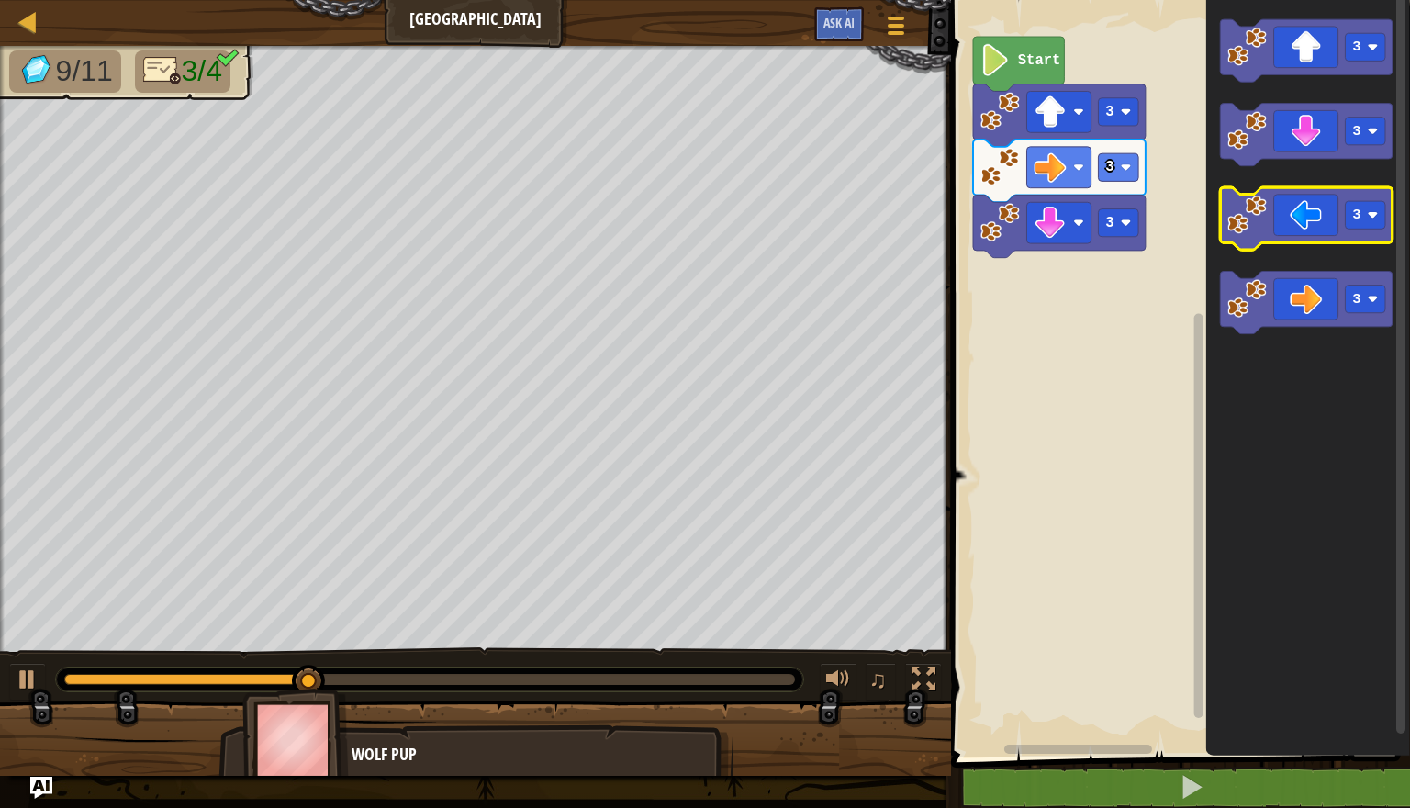
click at [1293, 219] on icon "Blockly Workspace" at bounding box center [1306, 218] width 173 height 62
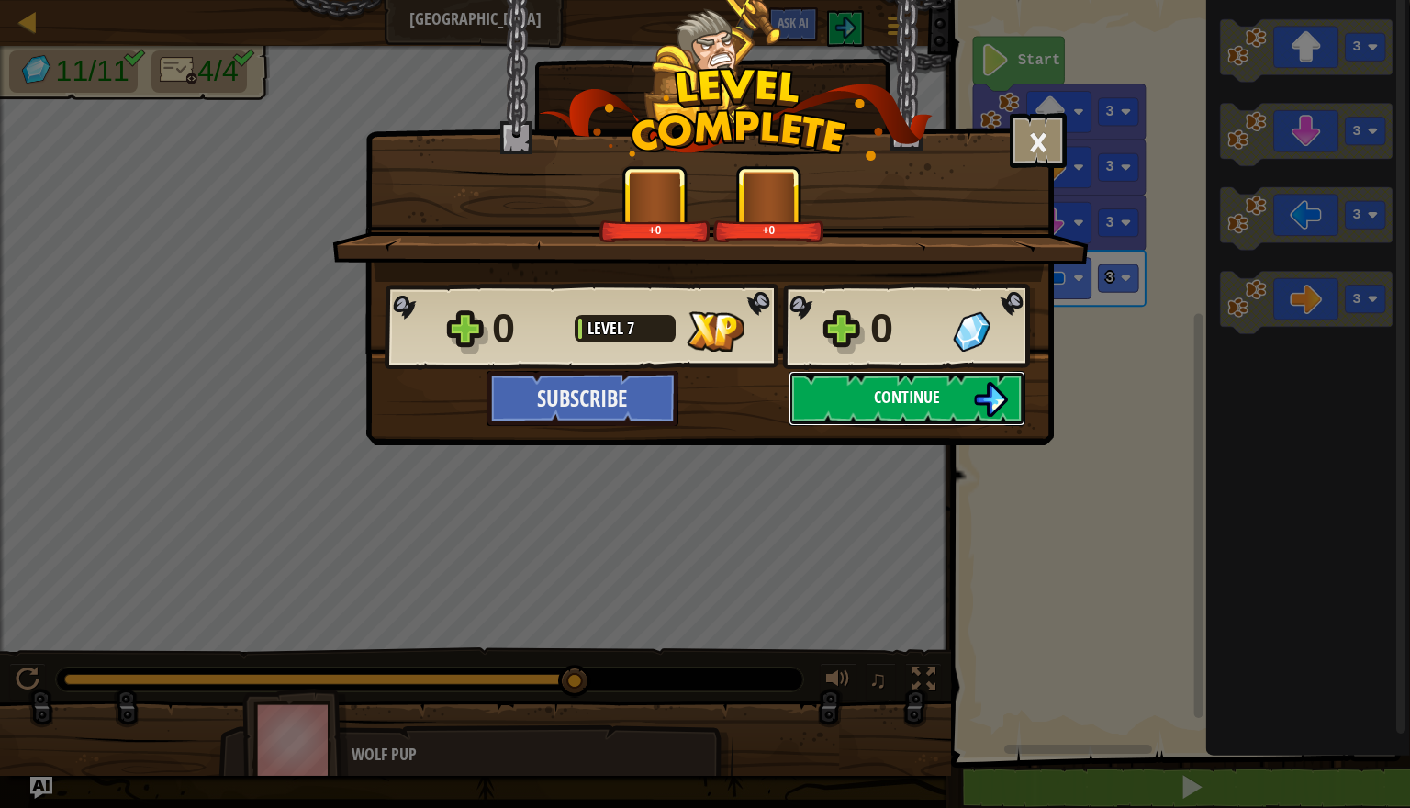
click at [876, 419] on button "Continue" at bounding box center [907, 398] width 237 height 55
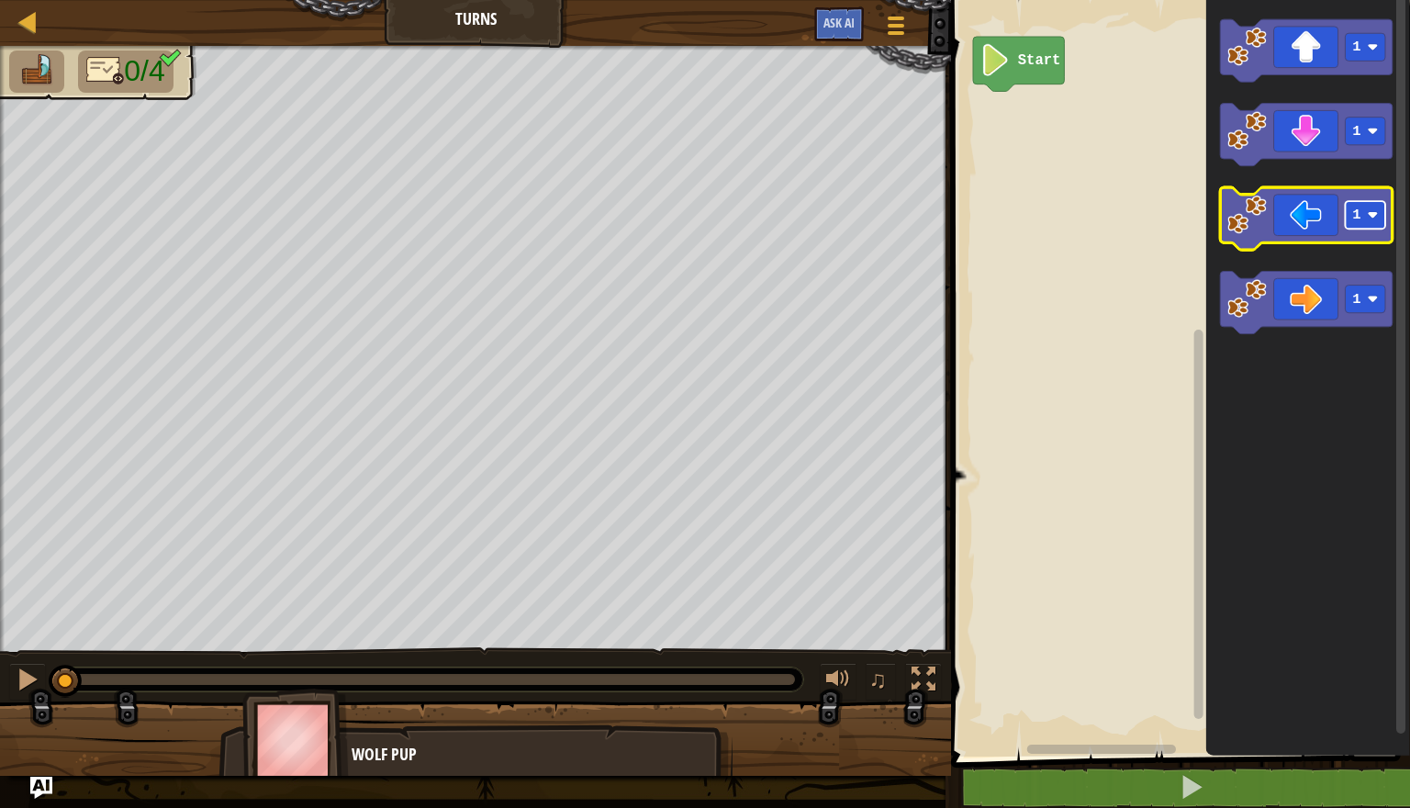
click at [1364, 221] on rect "Blockly Workspace" at bounding box center [1366, 215] width 40 height 28
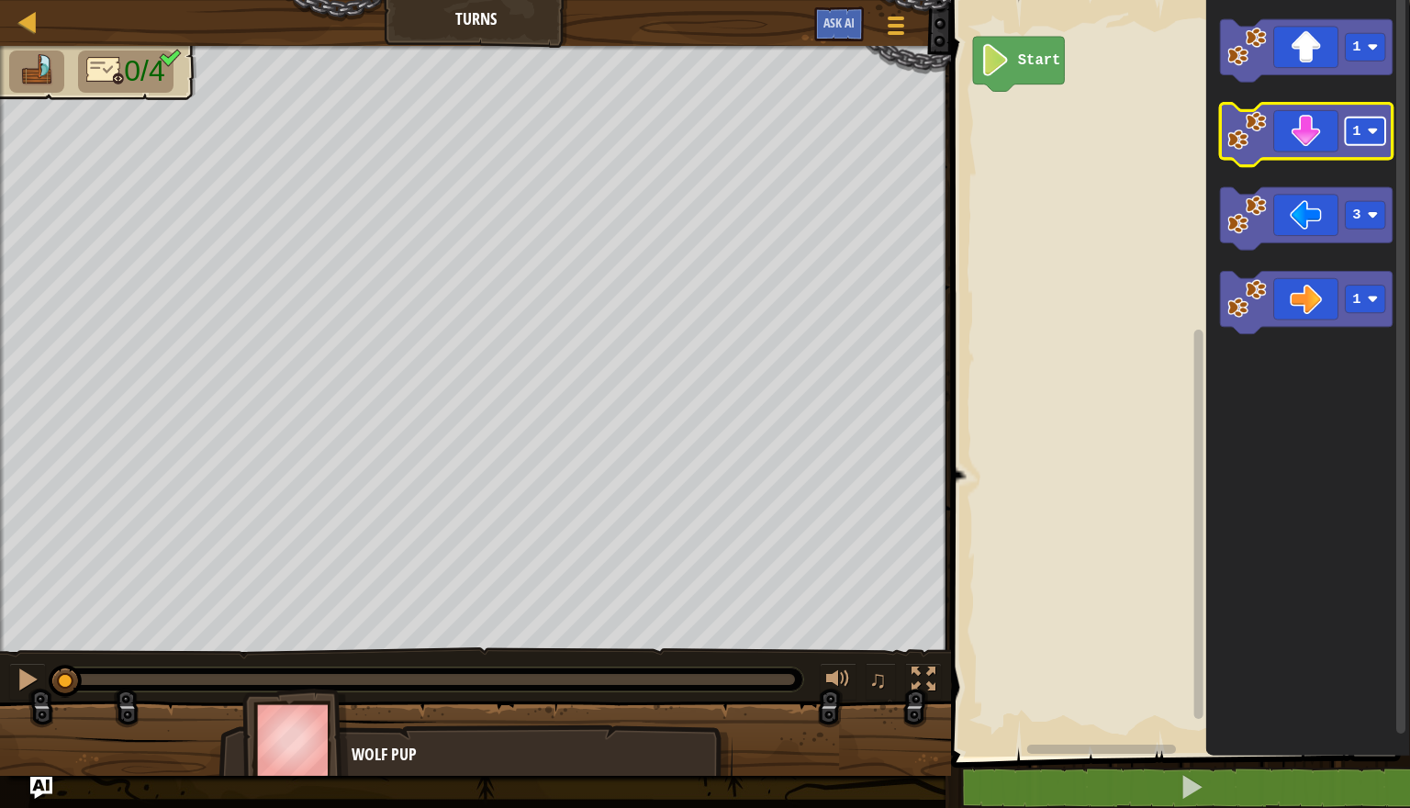
click at [1368, 143] on rect "Blockly Workspace" at bounding box center [1366, 132] width 40 height 28
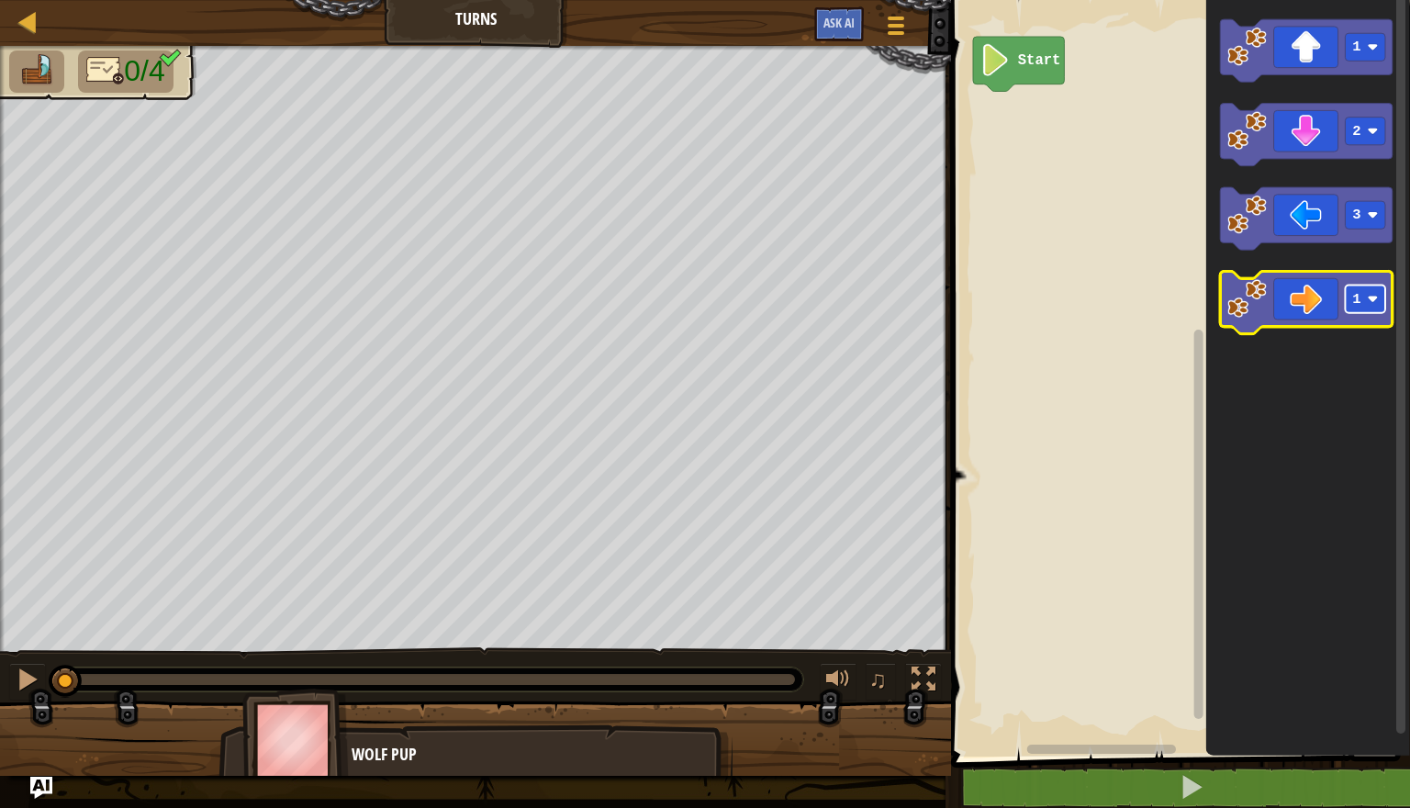
click at [1371, 308] on rect "Blockly Workspace" at bounding box center [1366, 300] width 40 height 28
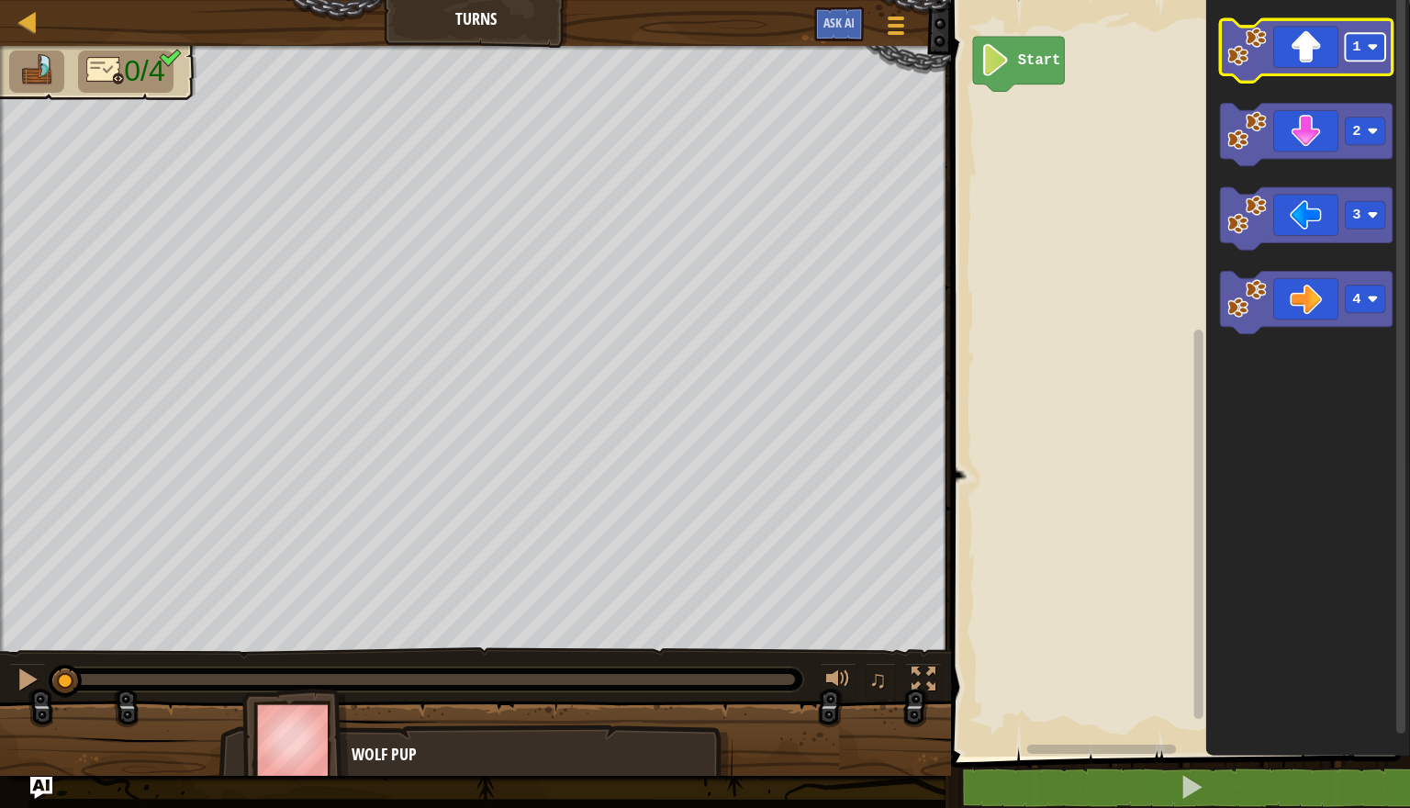
click at [1355, 51] on text "1" at bounding box center [1357, 47] width 8 height 17
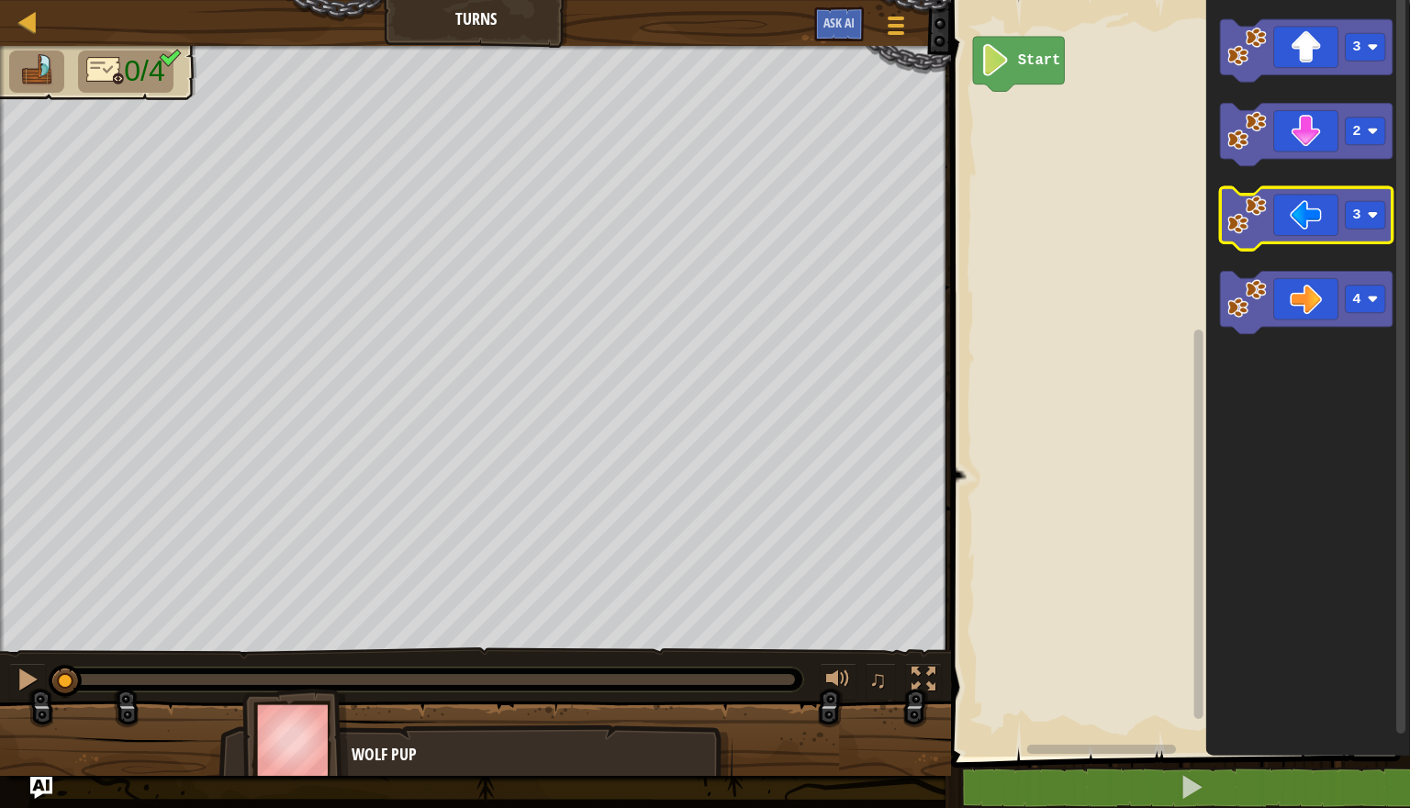
click at [1308, 218] on icon "Blockly Workspace" at bounding box center [1306, 218] width 173 height 62
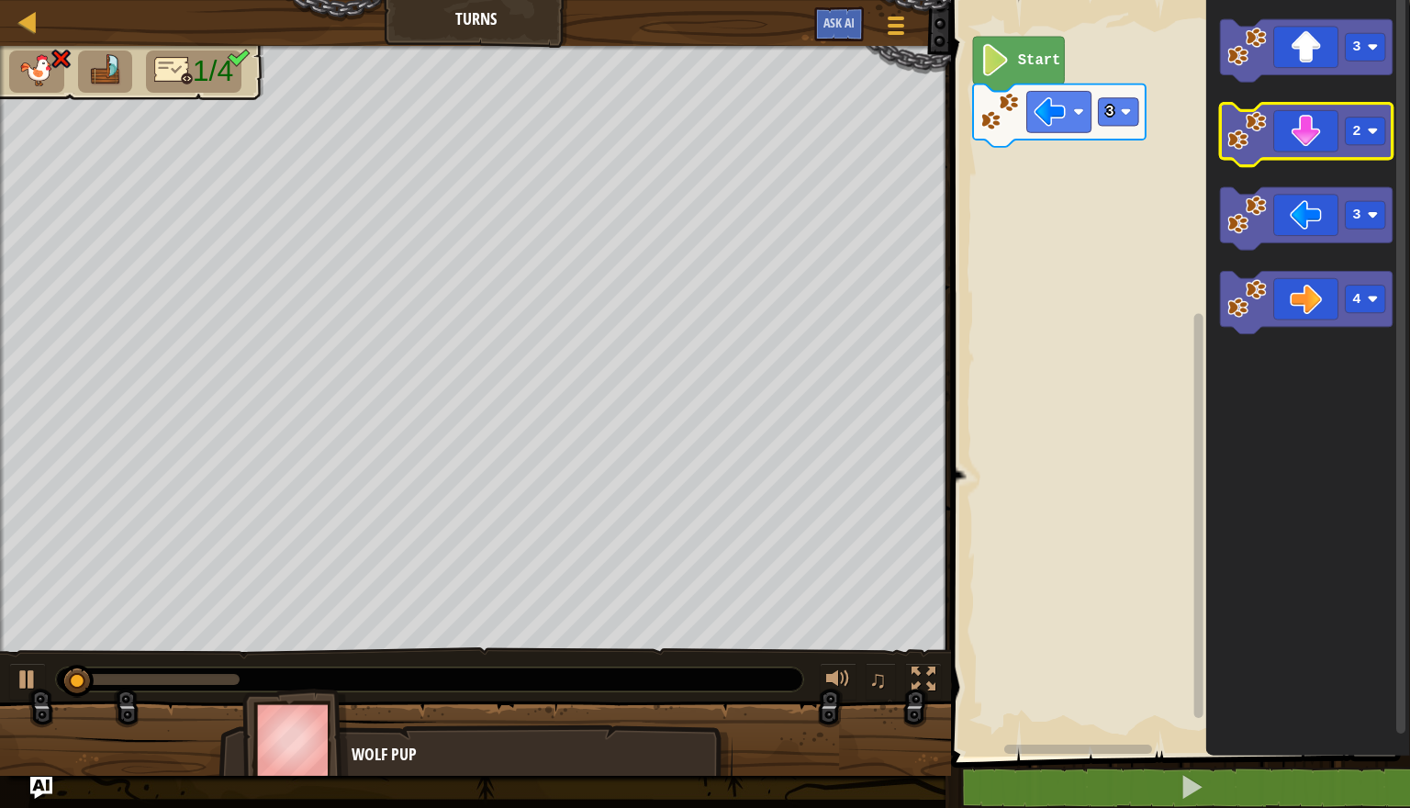
click at [1312, 136] on icon "Blockly Workspace" at bounding box center [1306, 135] width 173 height 62
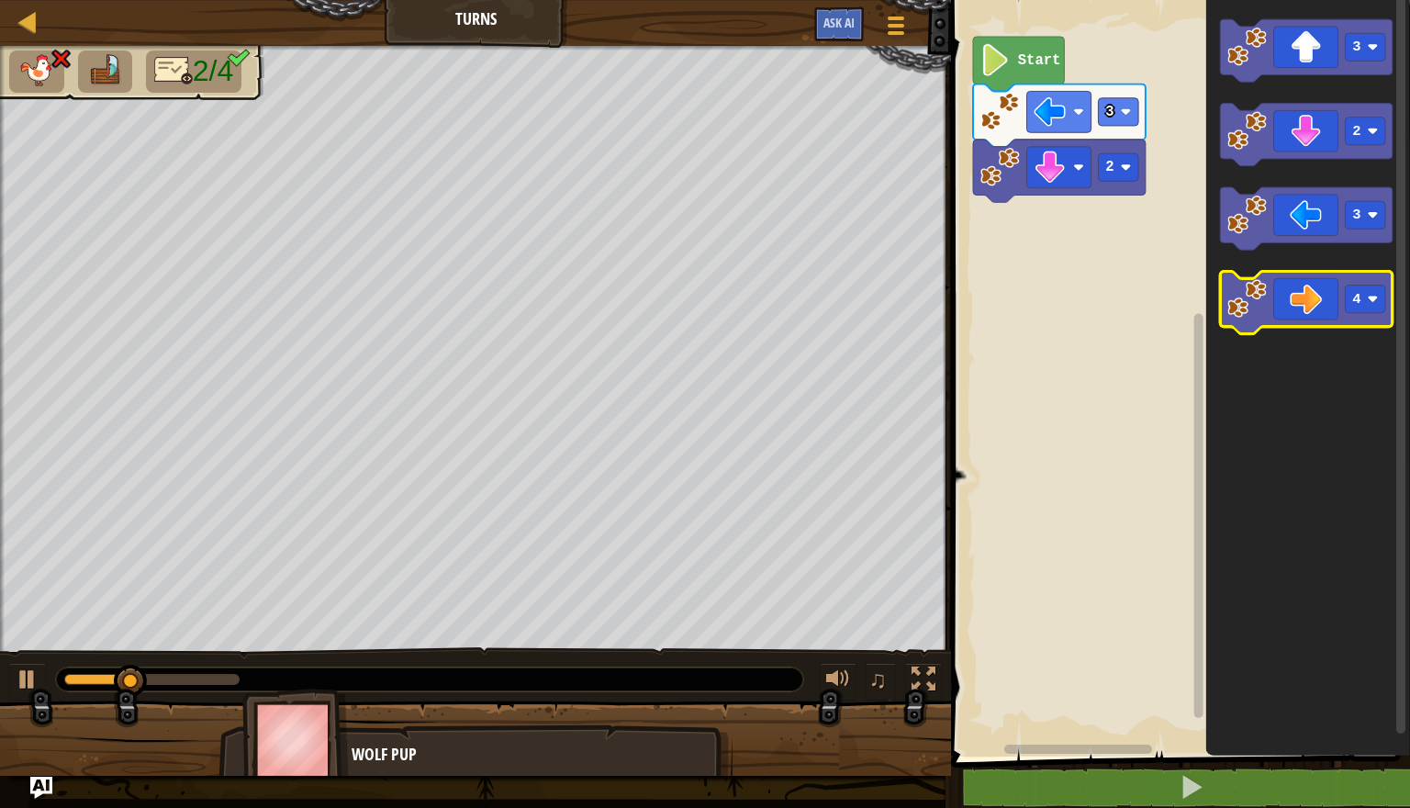
click at [1301, 305] on icon "Blockly Workspace" at bounding box center [1306, 303] width 173 height 62
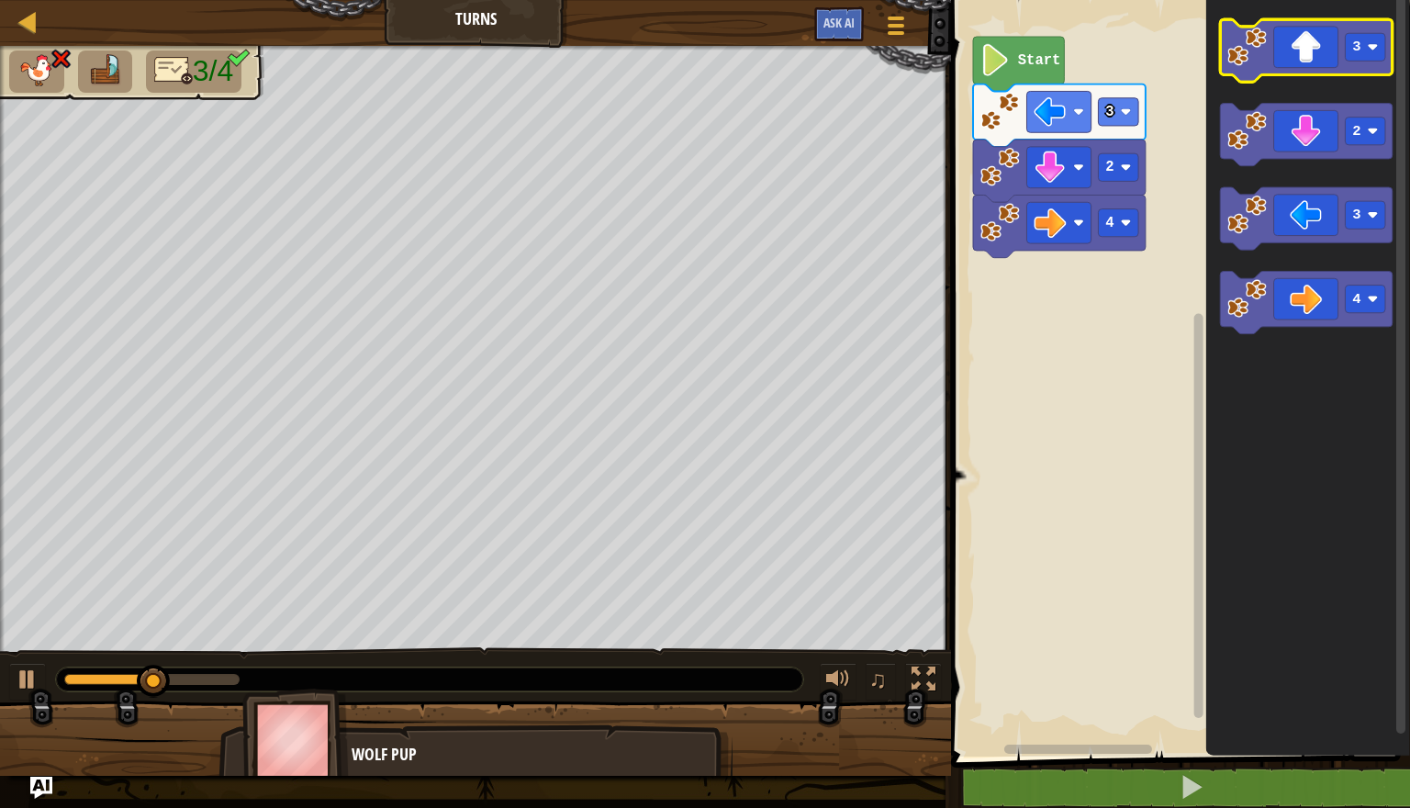
click at [1317, 65] on icon "Blockly Workspace" at bounding box center [1306, 50] width 173 height 62
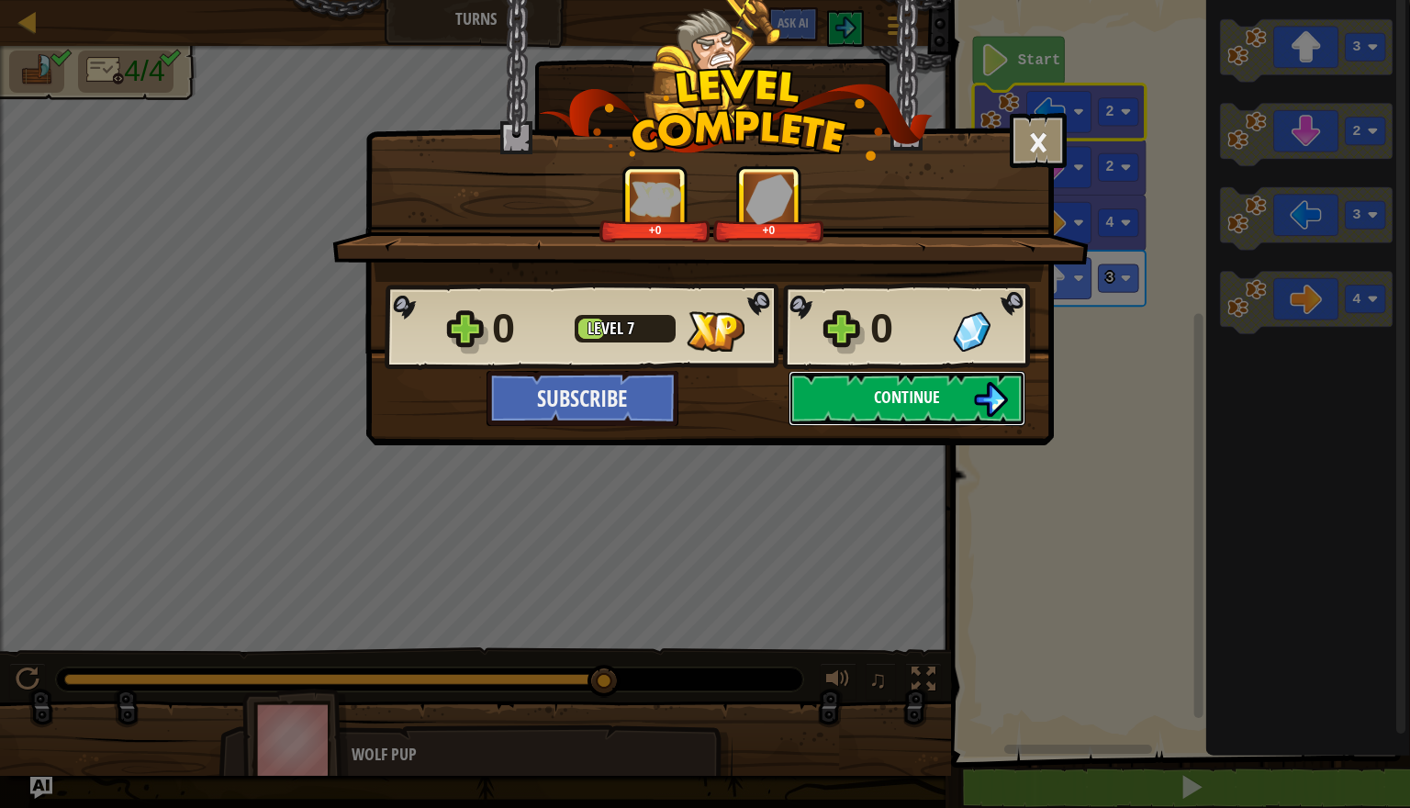
click at [994, 401] on img at bounding box center [990, 399] width 35 height 35
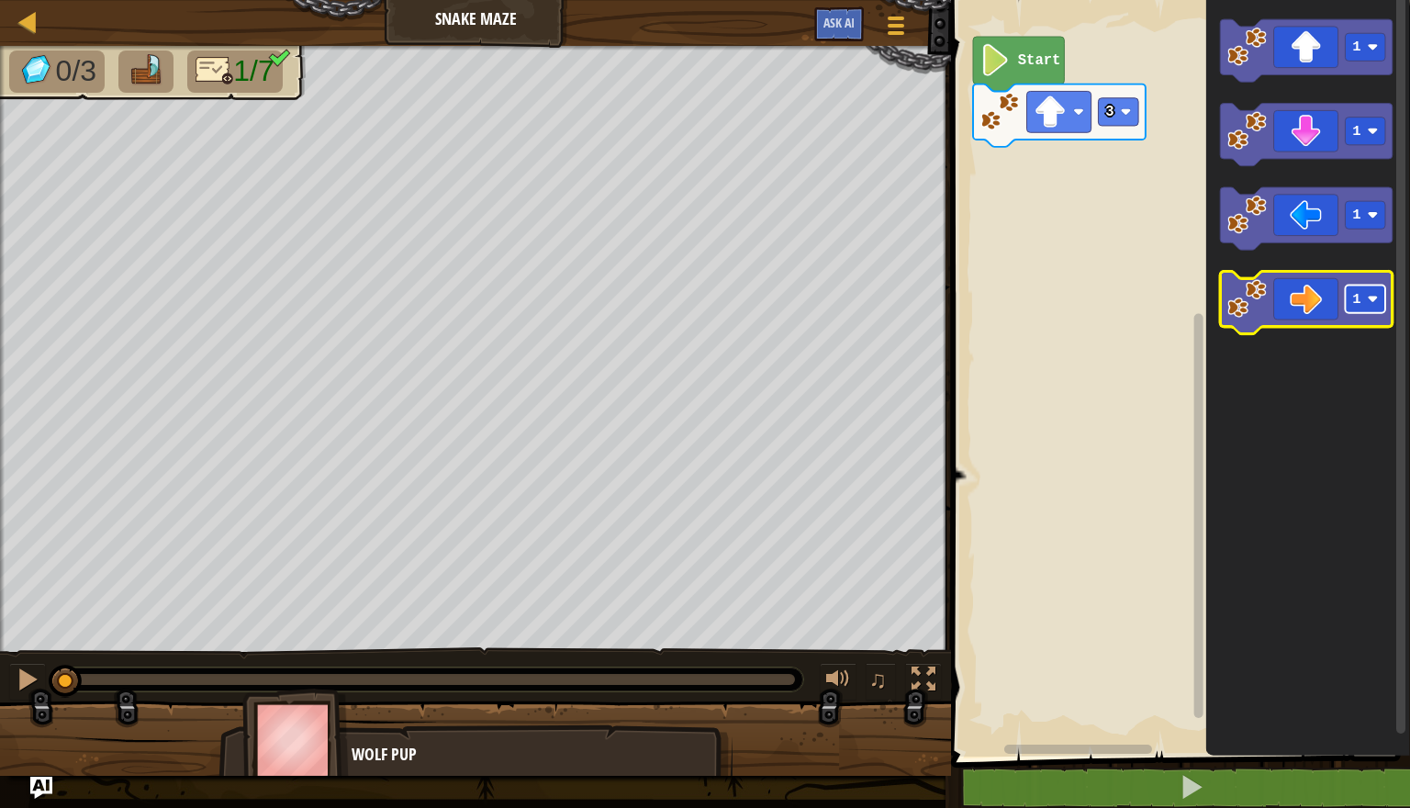
click at [1358, 303] on text "1" at bounding box center [1357, 299] width 8 height 17
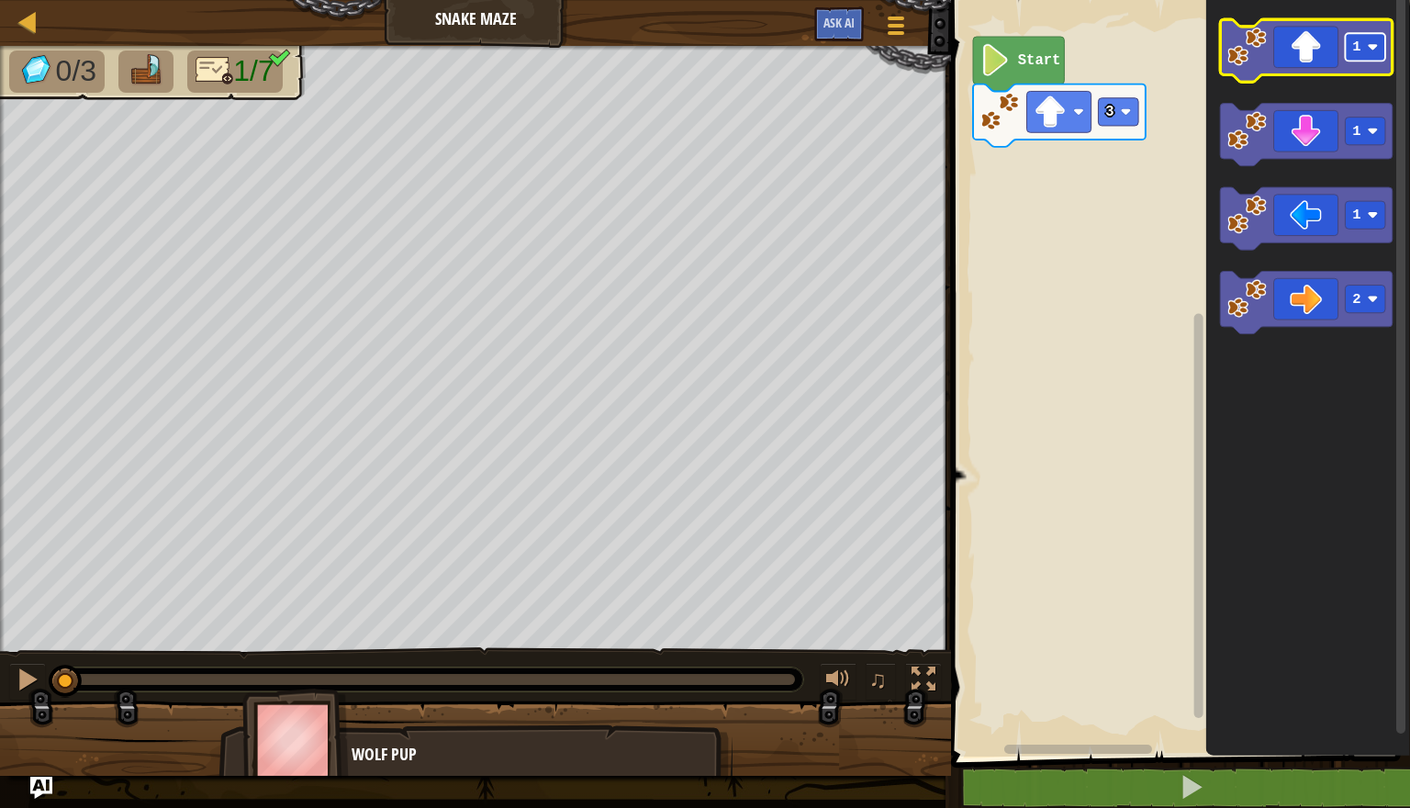
click at [1365, 51] on rect "Blockly Workspace" at bounding box center [1366, 47] width 40 height 28
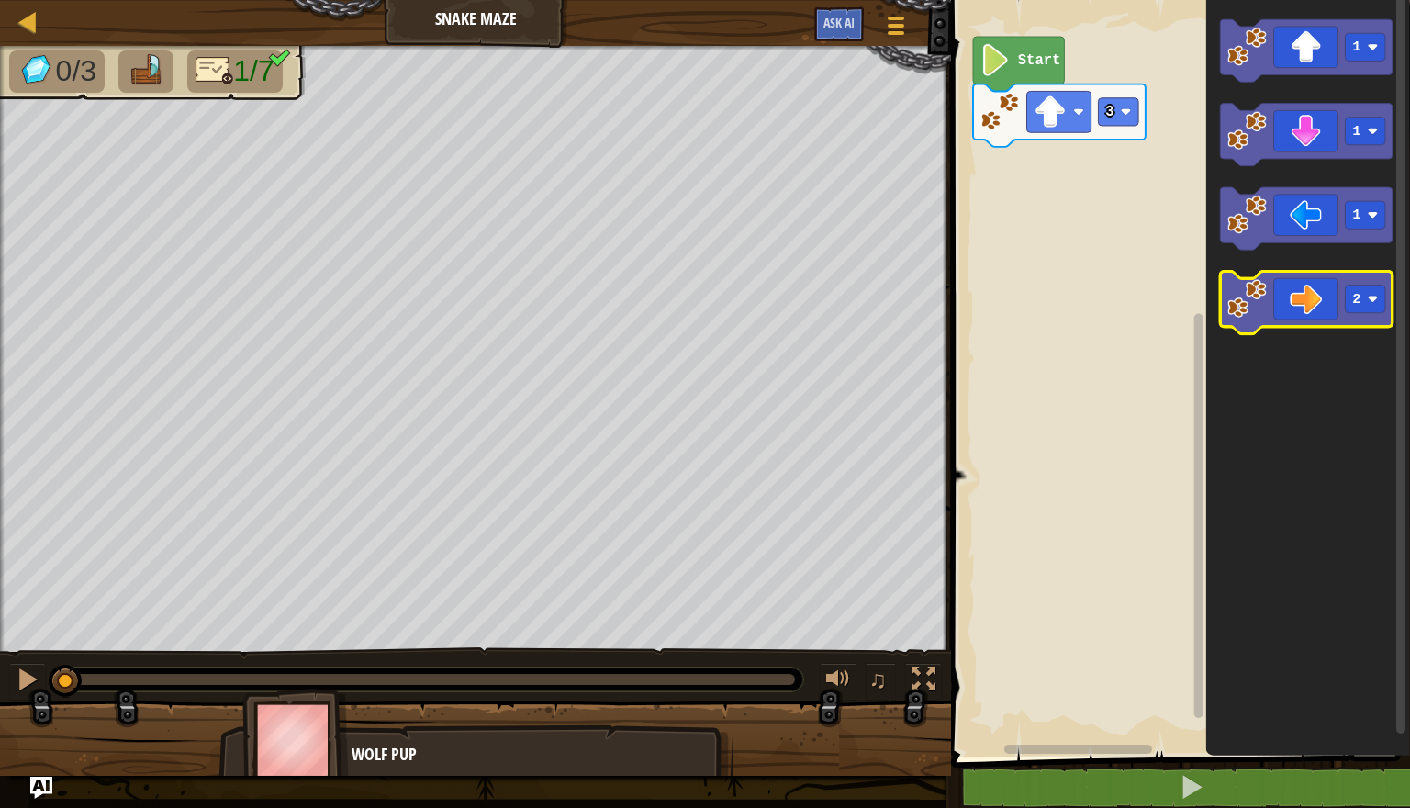
click at [1319, 298] on icon "Blockly Workspace" at bounding box center [1306, 303] width 173 height 62
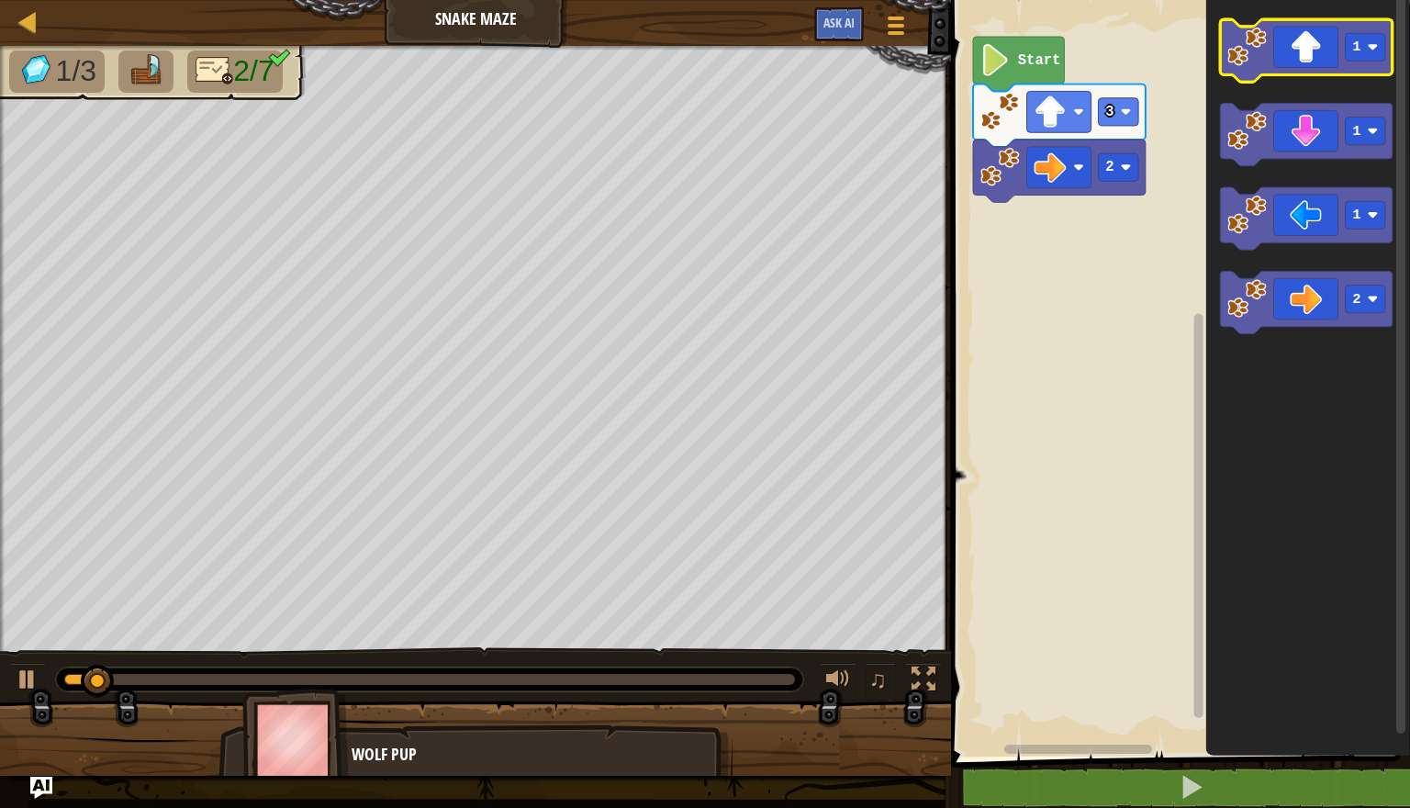
click at [1304, 40] on icon "Blockly Workspace" at bounding box center [1306, 50] width 173 height 62
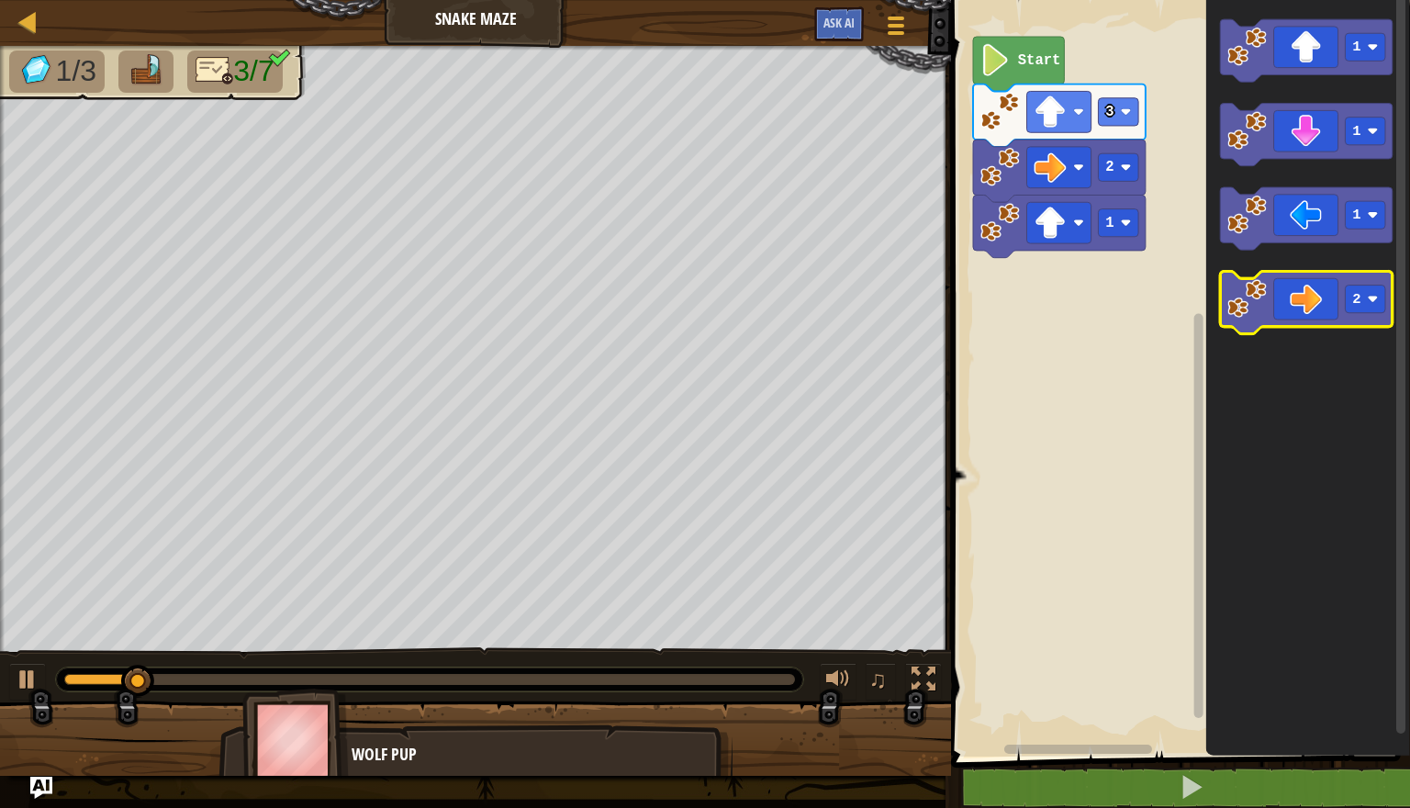
click at [1308, 308] on icon "Blockly Workspace" at bounding box center [1306, 303] width 173 height 62
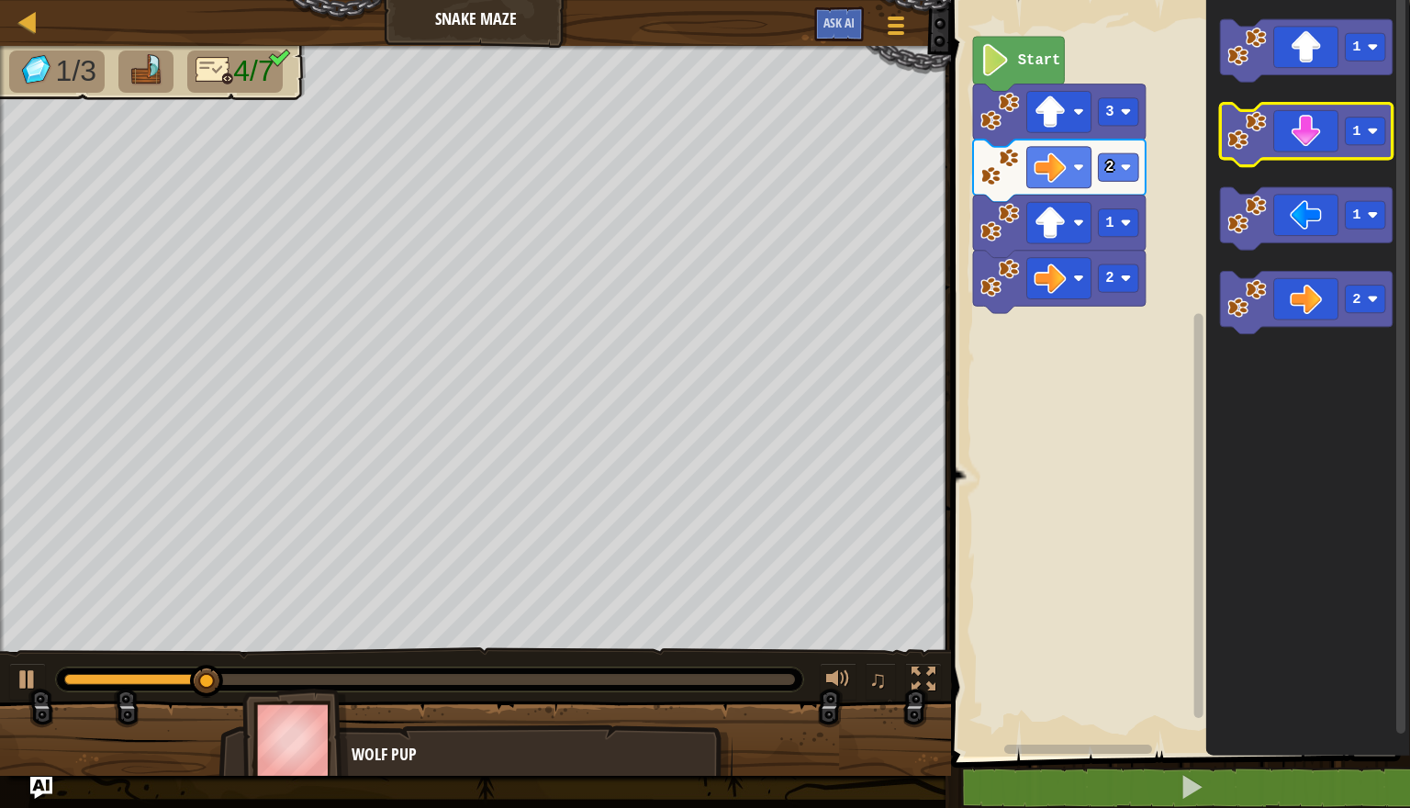
click at [1365, 139] on rect "Blockly Workspace" at bounding box center [1366, 132] width 40 height 28
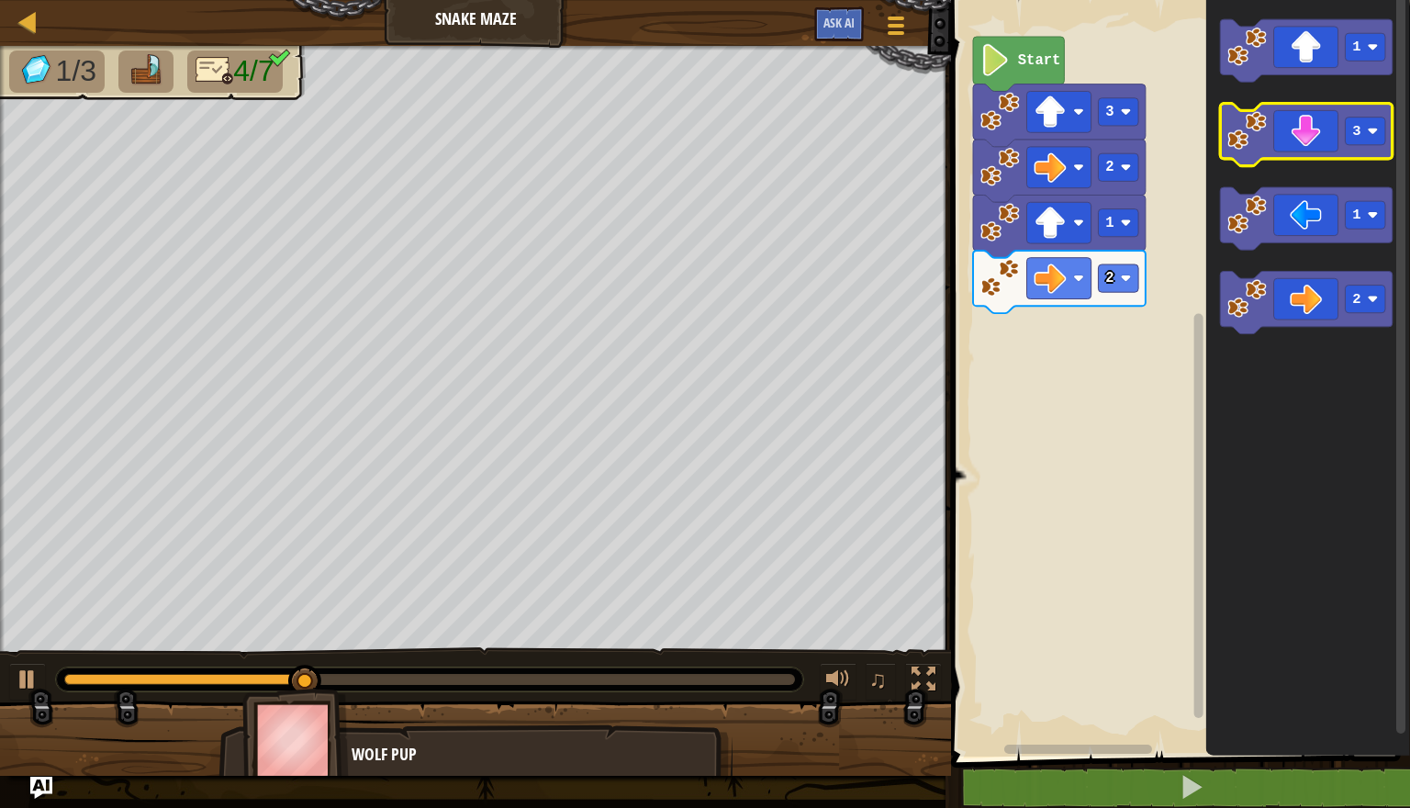
click at [1315, 138] on icon "Blockly Workspace" at bounding box center [1306, 135] width 173 height 62
click at [1361, 148] on icon "Blockly Workspace" at bounding box center [1306, 135] width 173 height 62
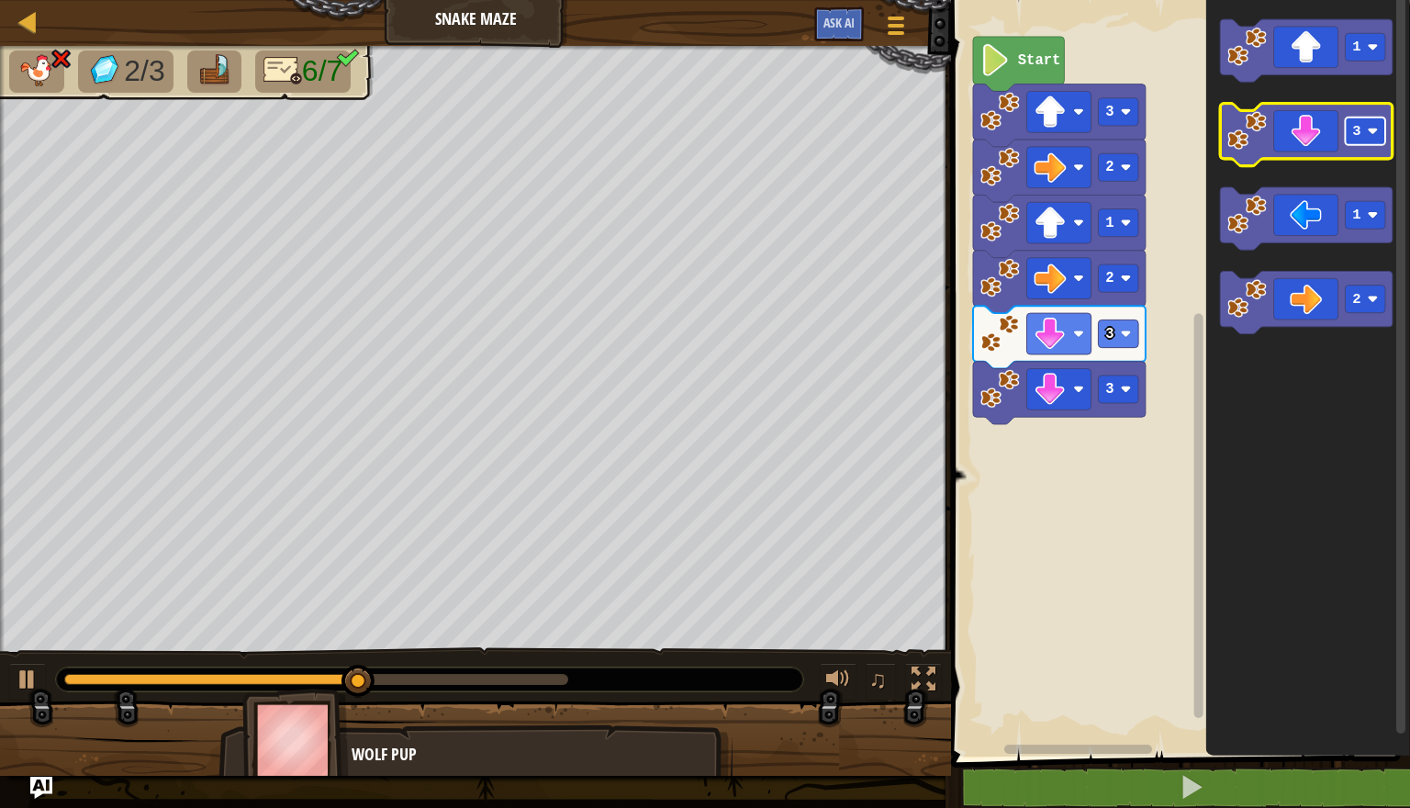
click at [1368, 142] on rect "Blockly Workspace" at bounding box center [1366, 132] width 40 height 28
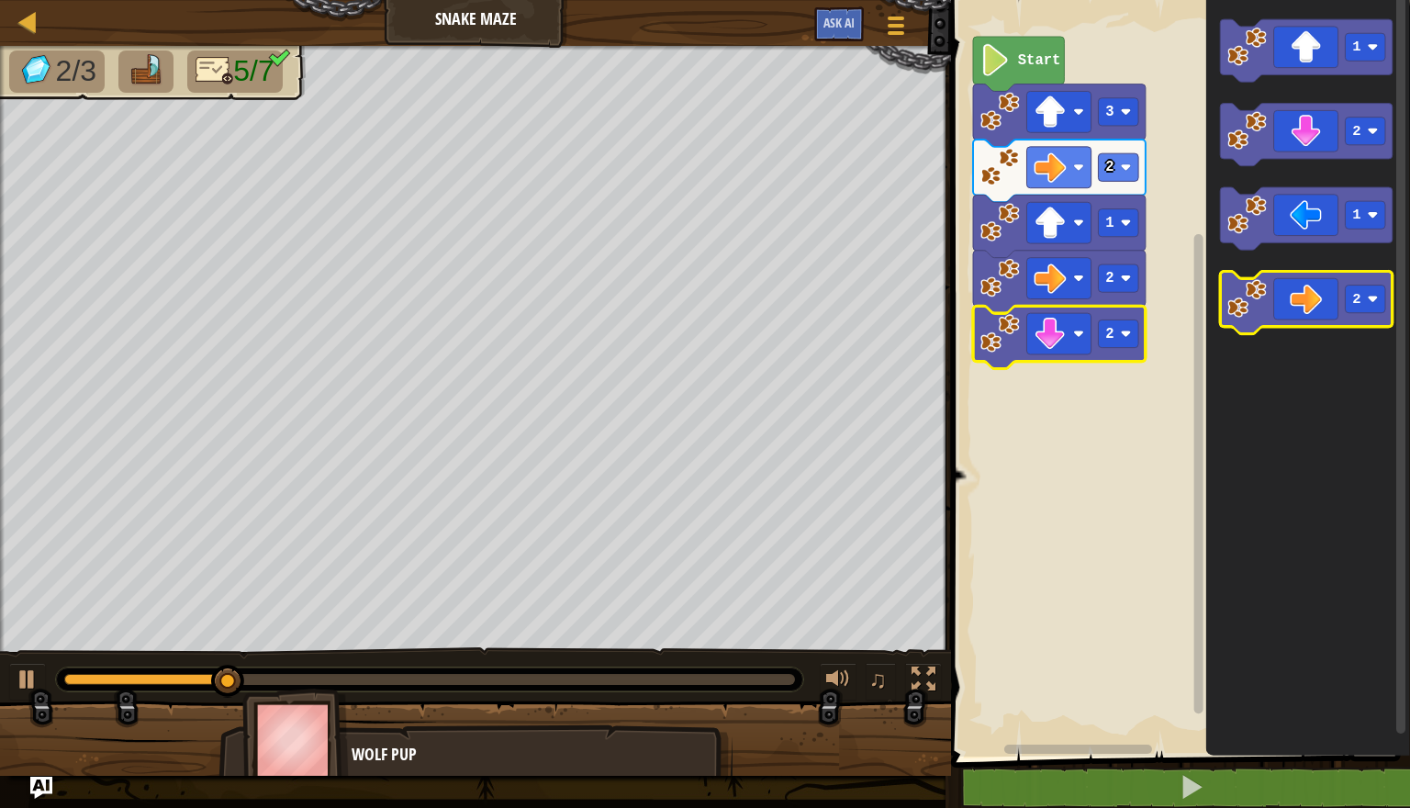
click at [1319, 298] on icon "Blockly Workspace" at bounding box center [1306, 303] width 173 height 62
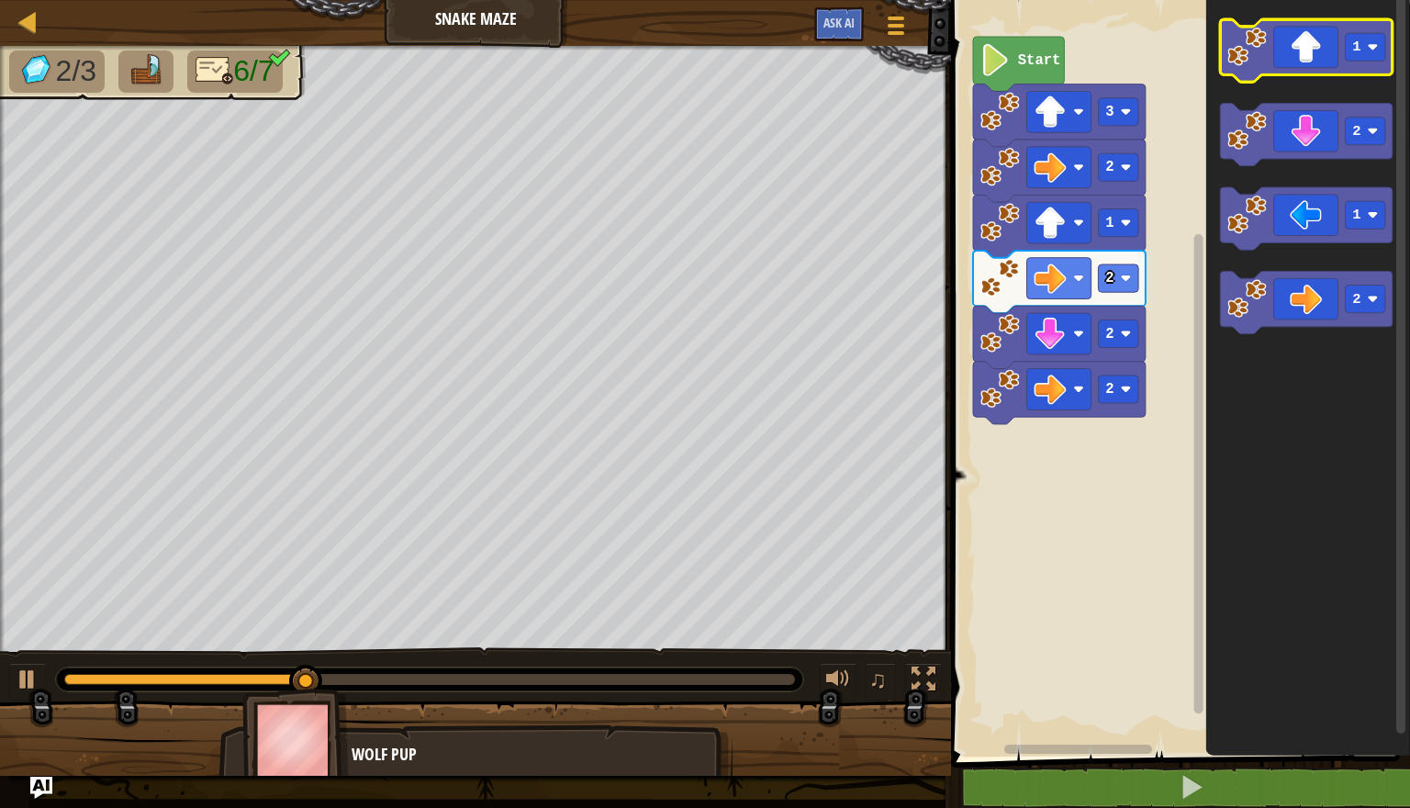
click at [1366, 62] on icon "Blockly Workspace" at bounding box center [1306, 50] width 173 height 62
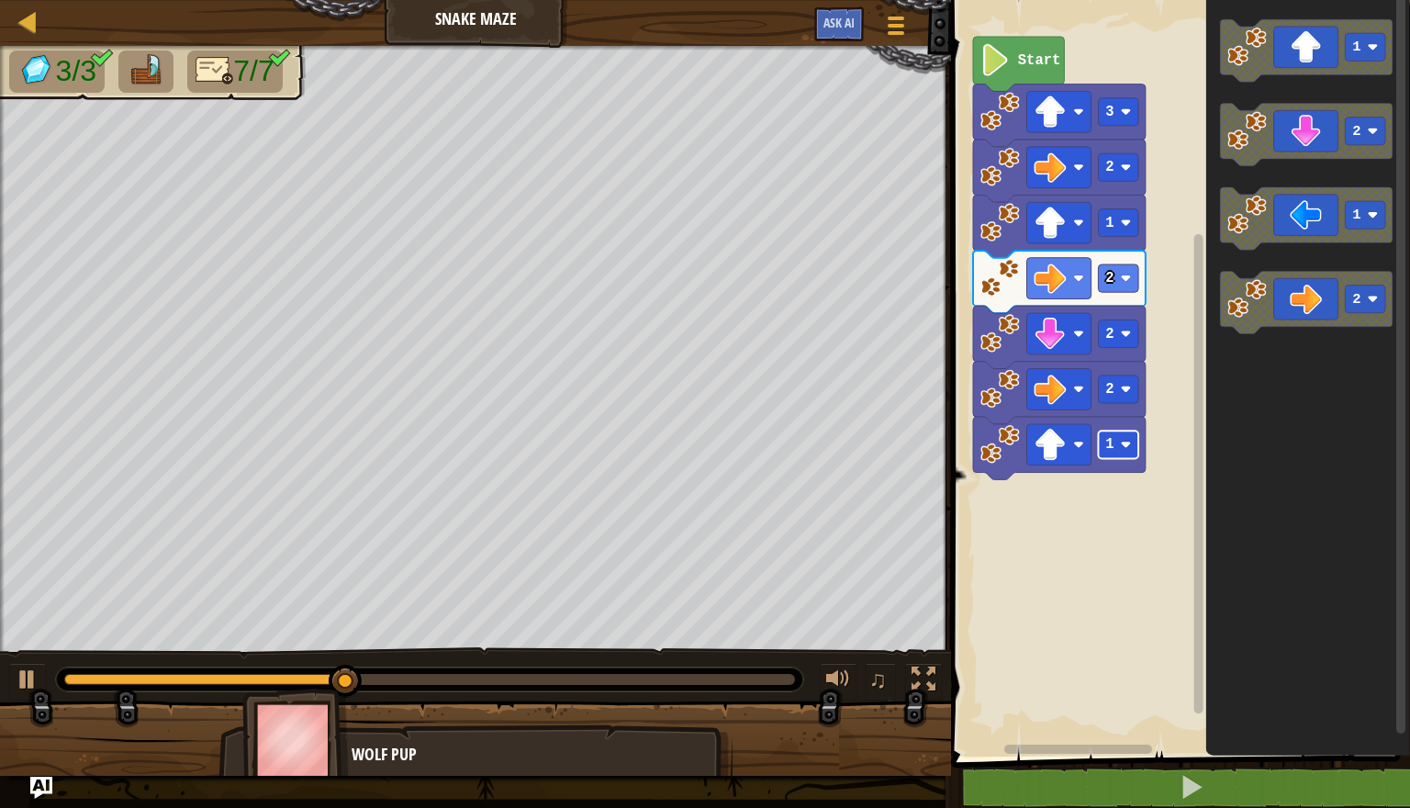
click at [1116, 444] on rect "Blockly Workspace" at bounding box center [1118, 445] width 40 height 28
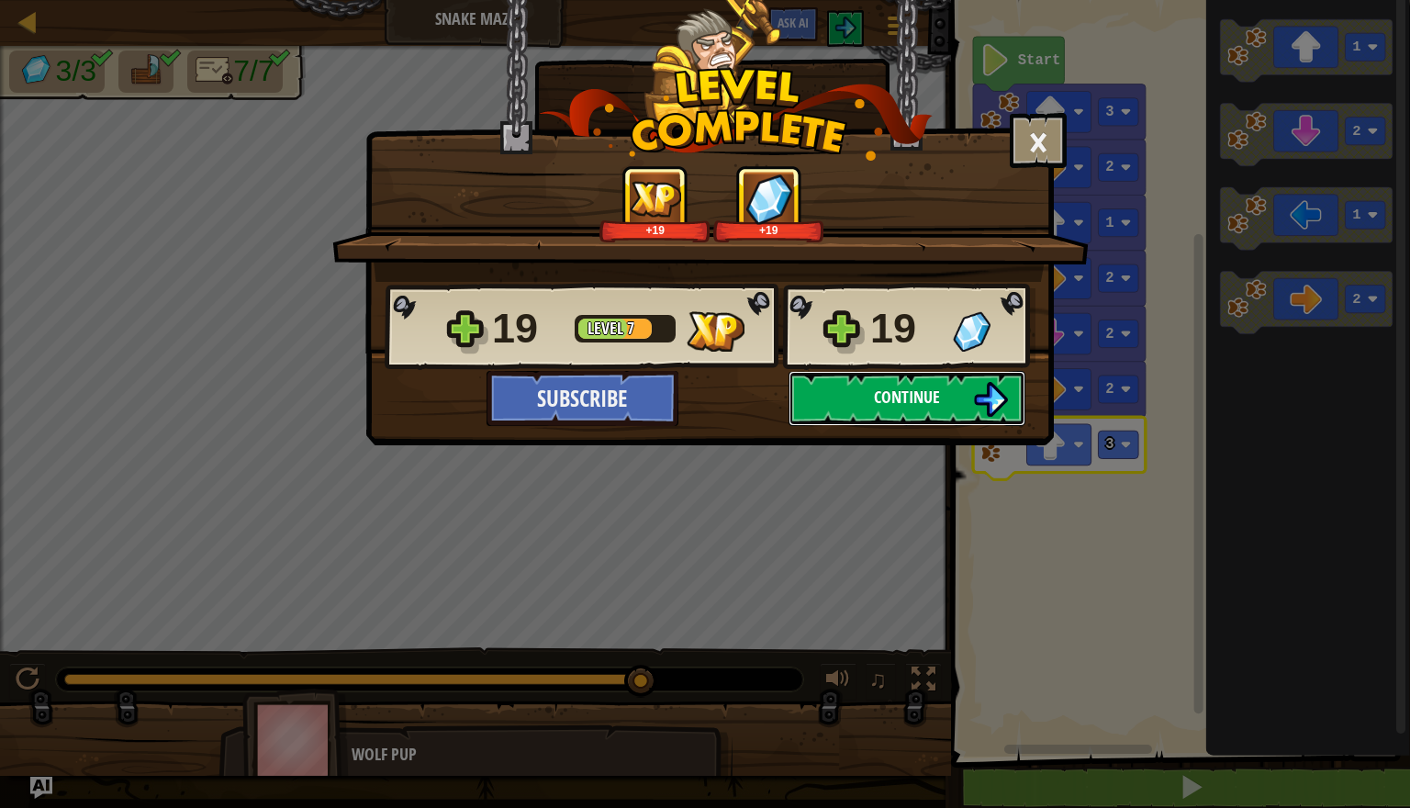
click at [918, 416] on button "Continue" at bounding box center [907, 398] width 237 height 55
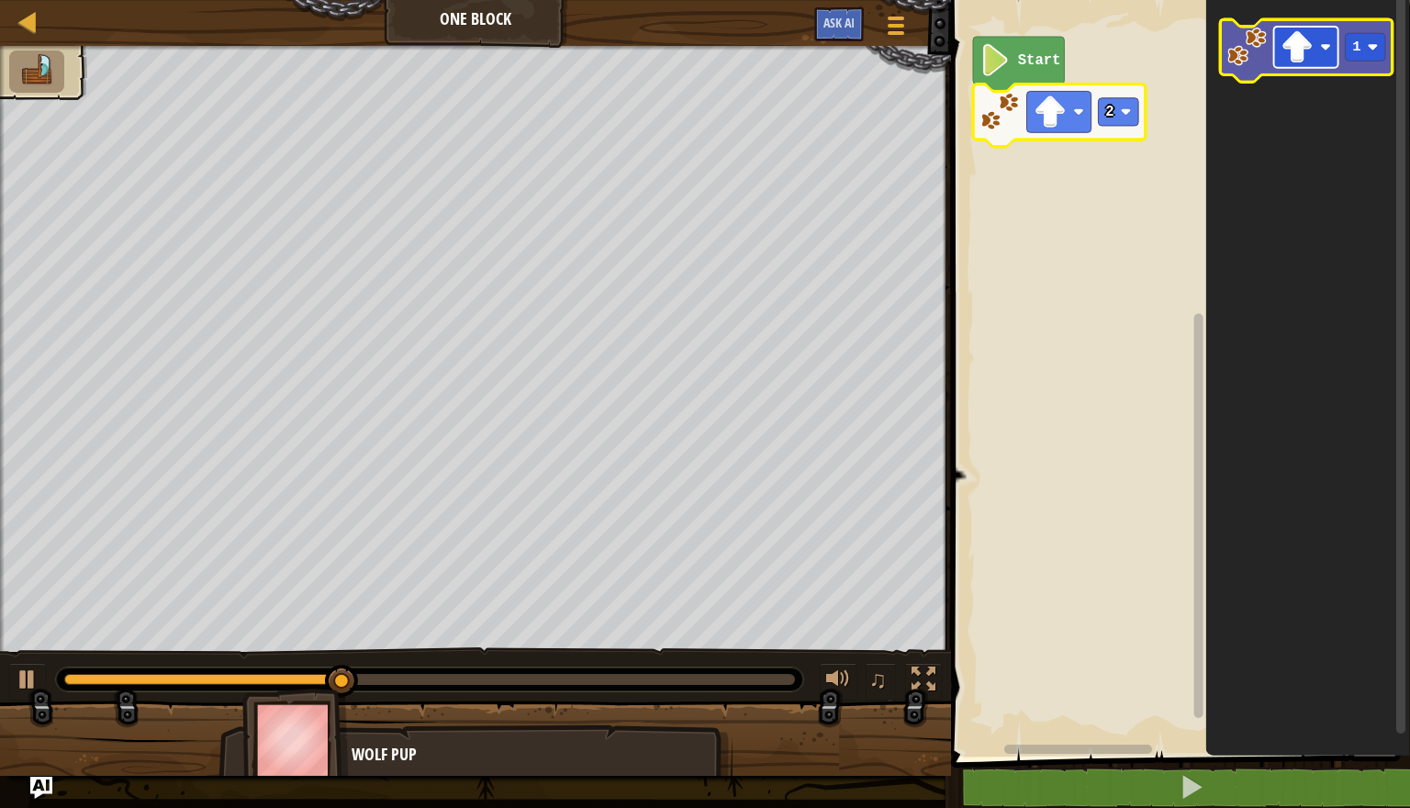
click at [1318, 55] on rect "Blockly Workspace" at bounding box center [1307, 47] width 64 height 41
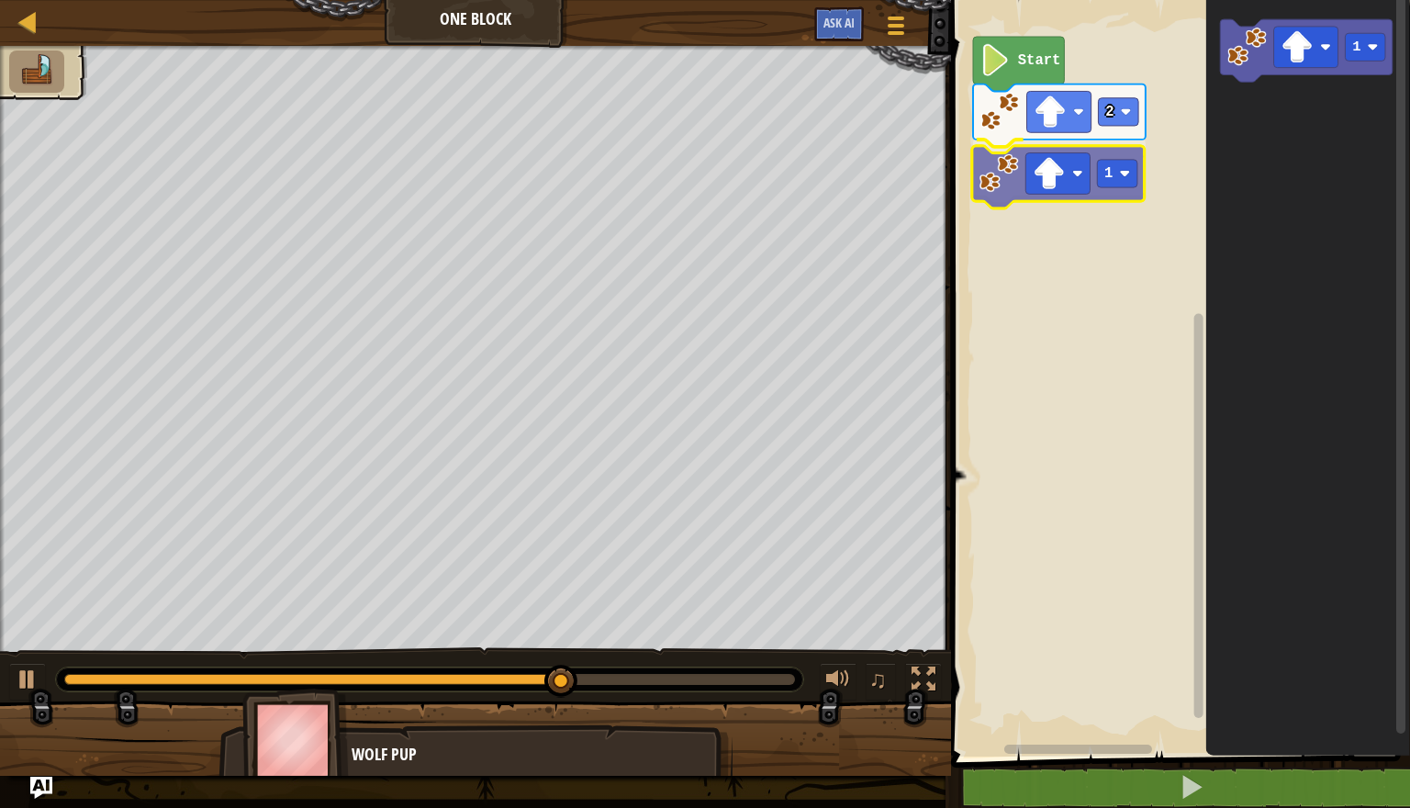
click at [1014, 171] on div "Start 2 1 1 1" at bounding box center [1178, 374] width 465 height 766
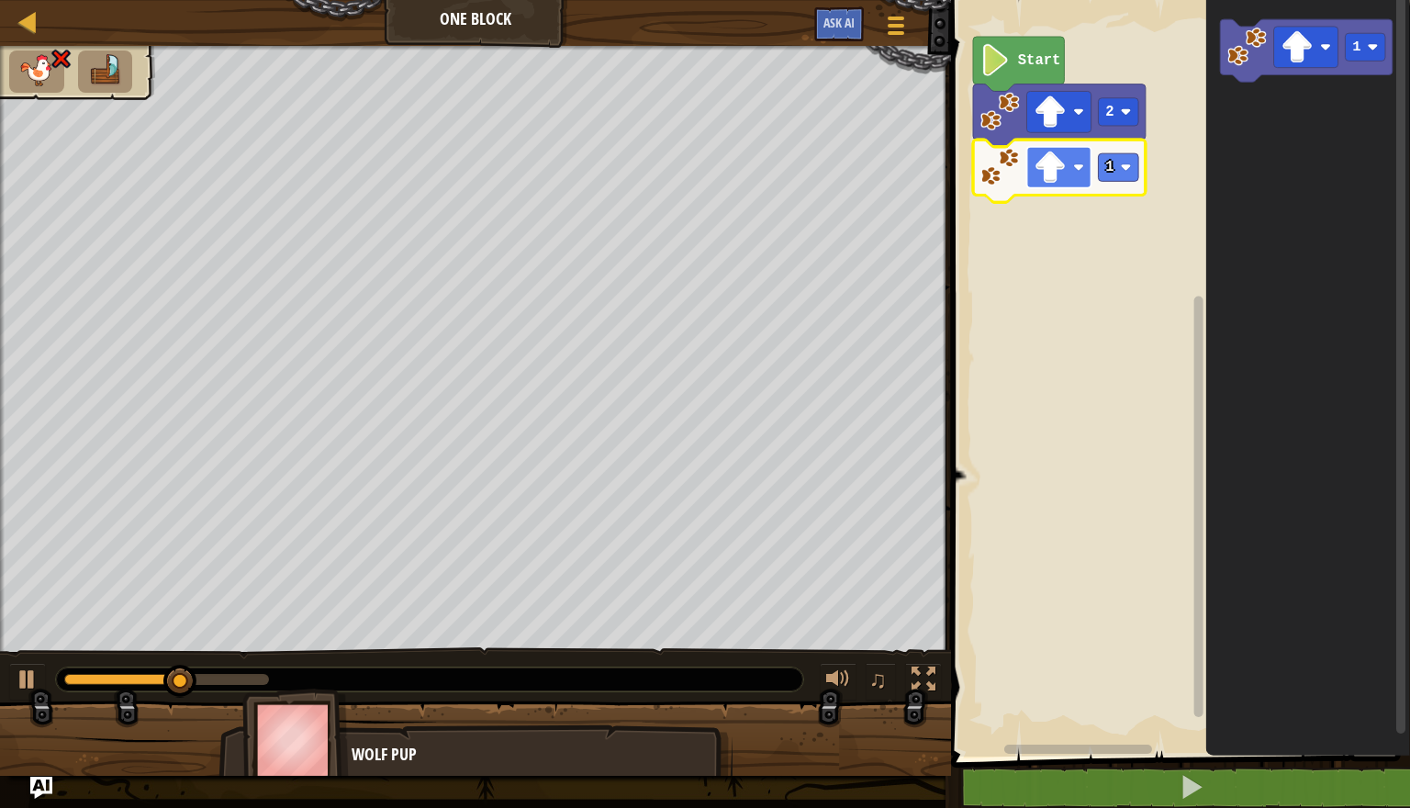
click at [1052, 176] on image "Blockly Workspace" at bounding box center [1050, 168] width 32 height 32
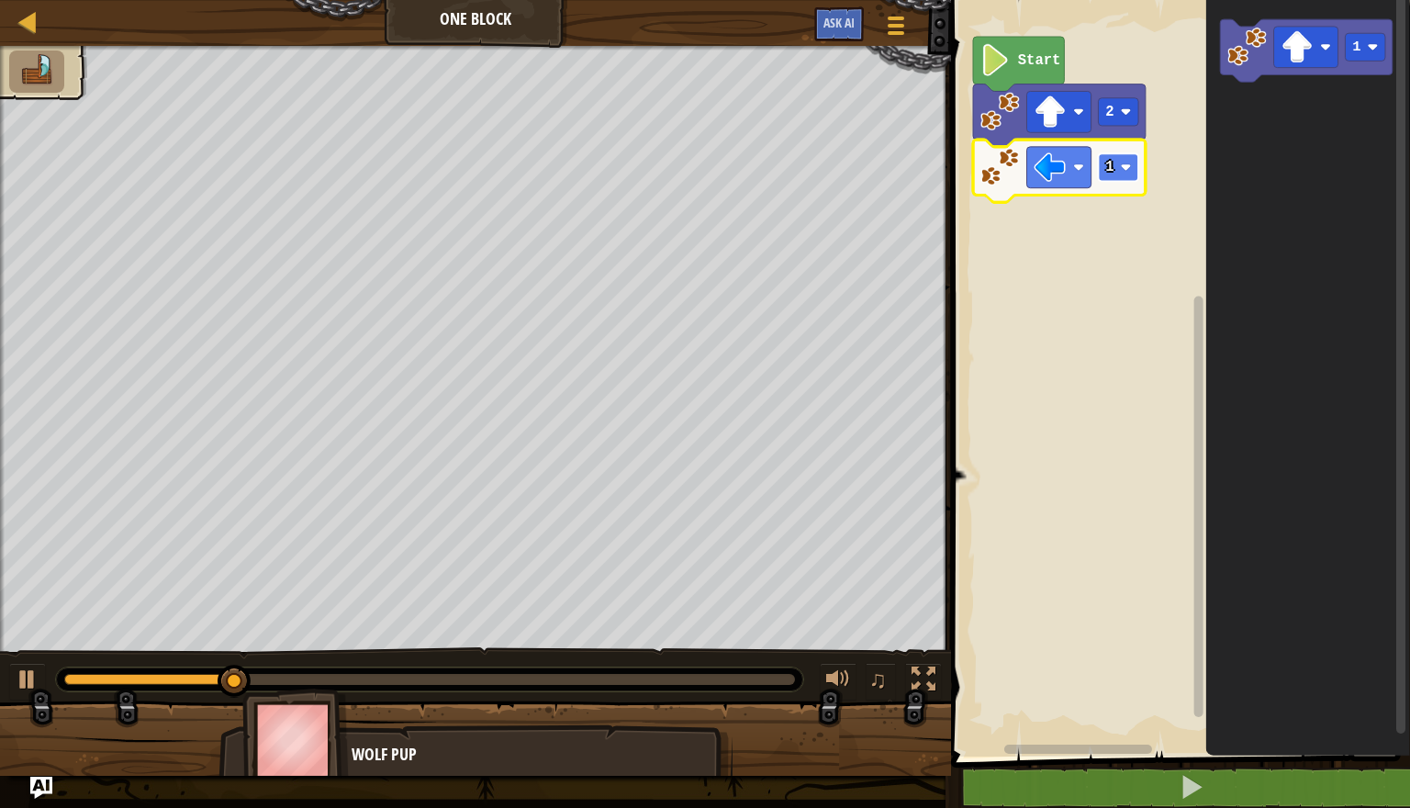
click at [1111, 176] on rect "Blockly Workspace" at bounding box center [1118, 167] width 40 height 28
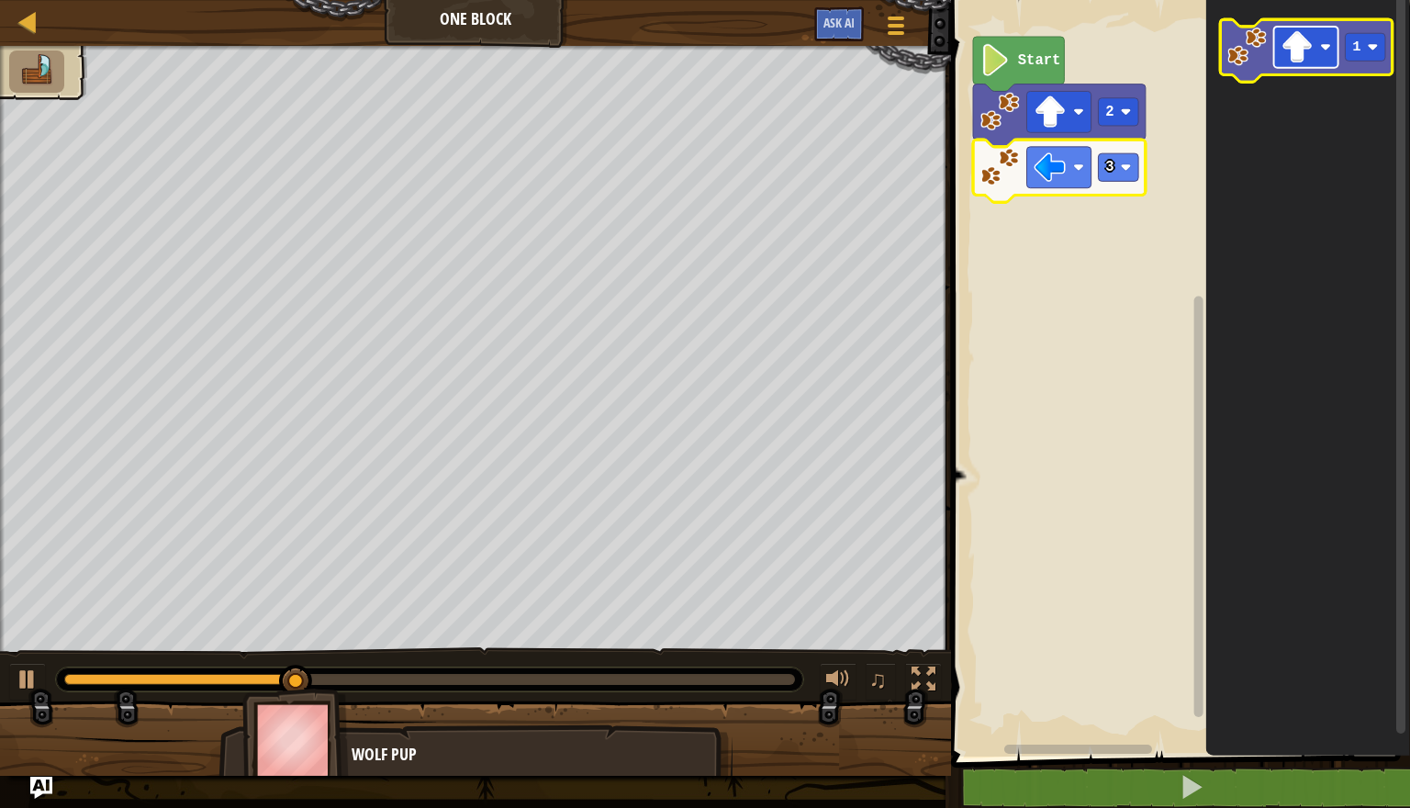
click at [1310, 47] on image "Blockly Workspace" at bounding box center [1297, 47] width 32 height 32
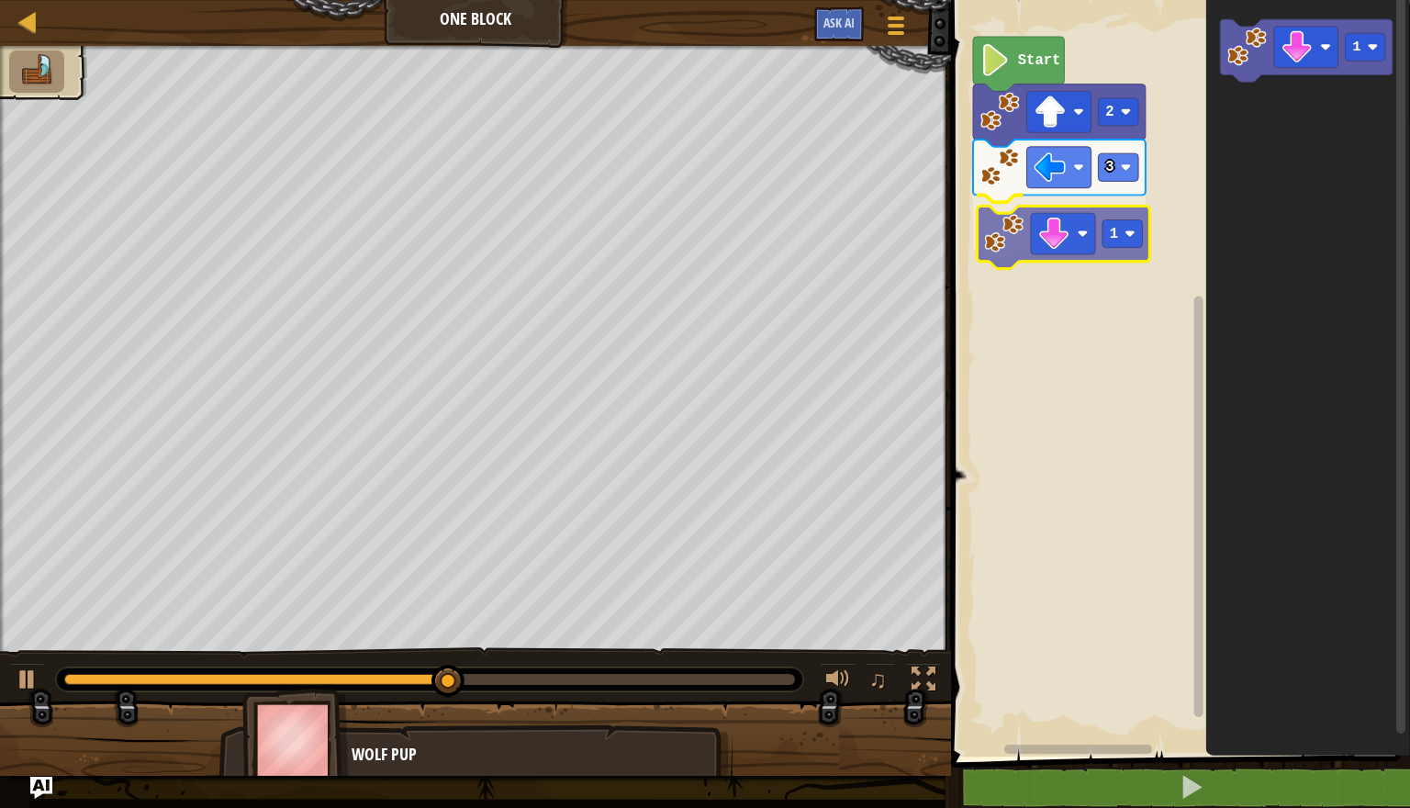
click at [1096, 251] on div "Start 2 3 1 1 1" at bounding box center [1178, 374] width 465 height 766
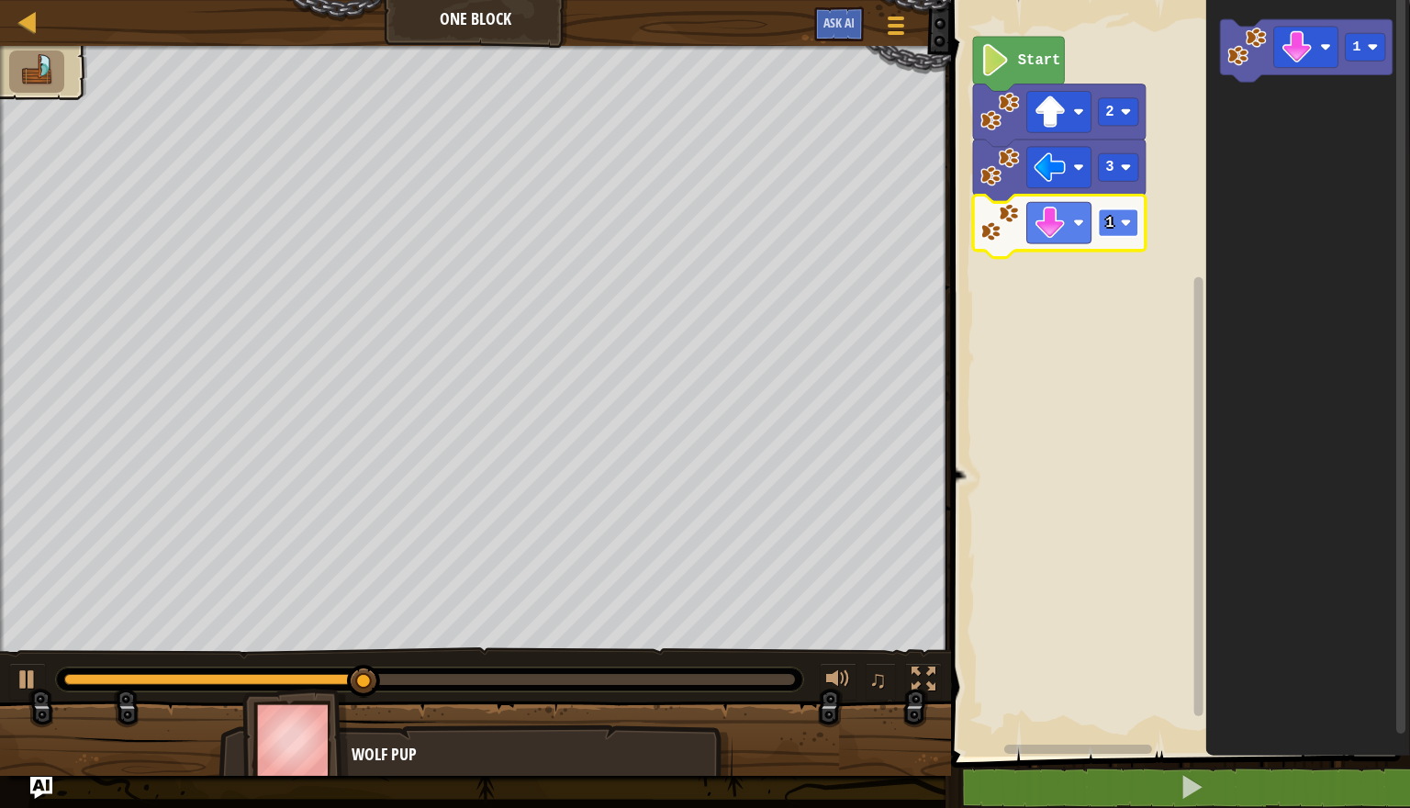
click at [1125, 223] on image "Blockly Workspace" at bounding box center [1126, 223] width 11 height 11
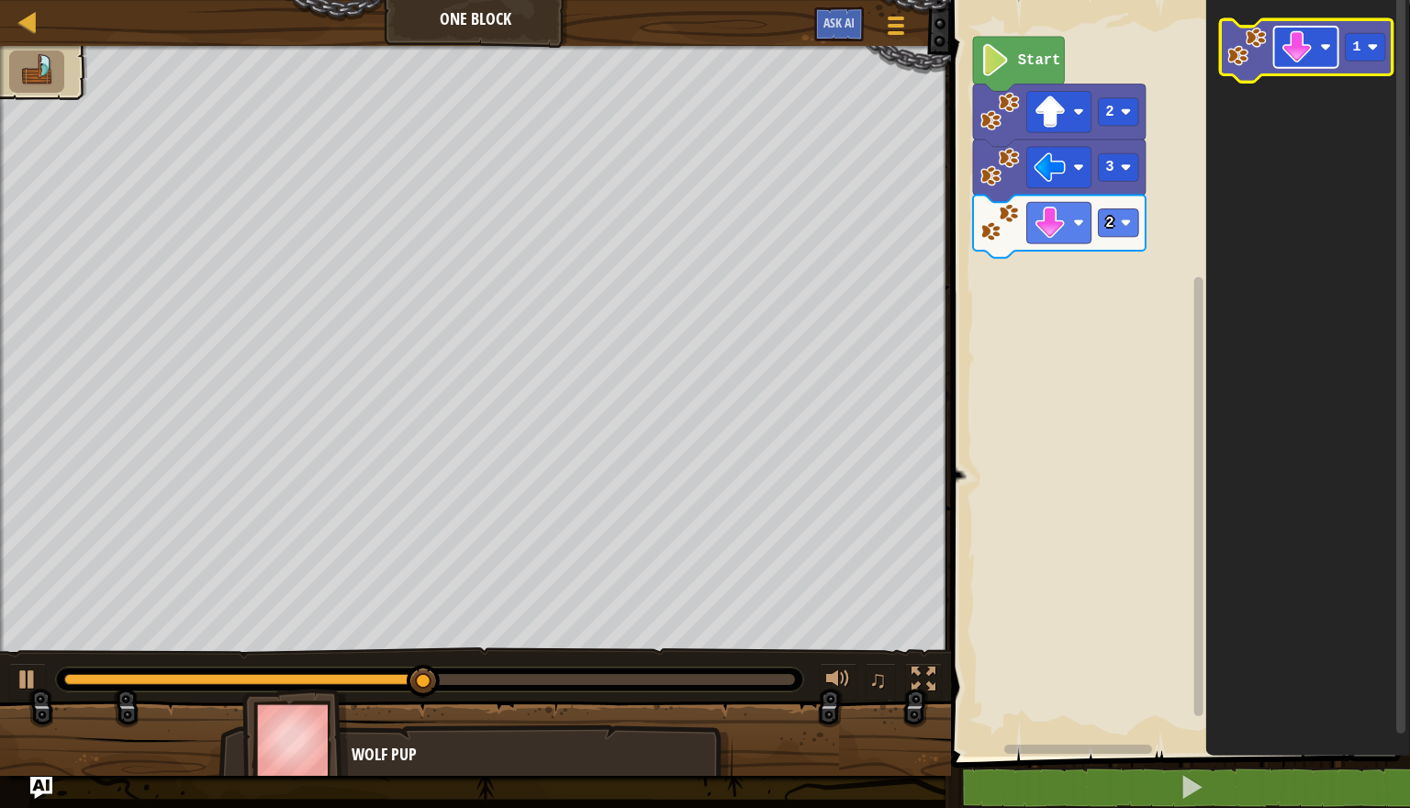
click at [1301, 55] on image "Blockly Workspace" at bounding box center [1297, 47] width 32 height 32
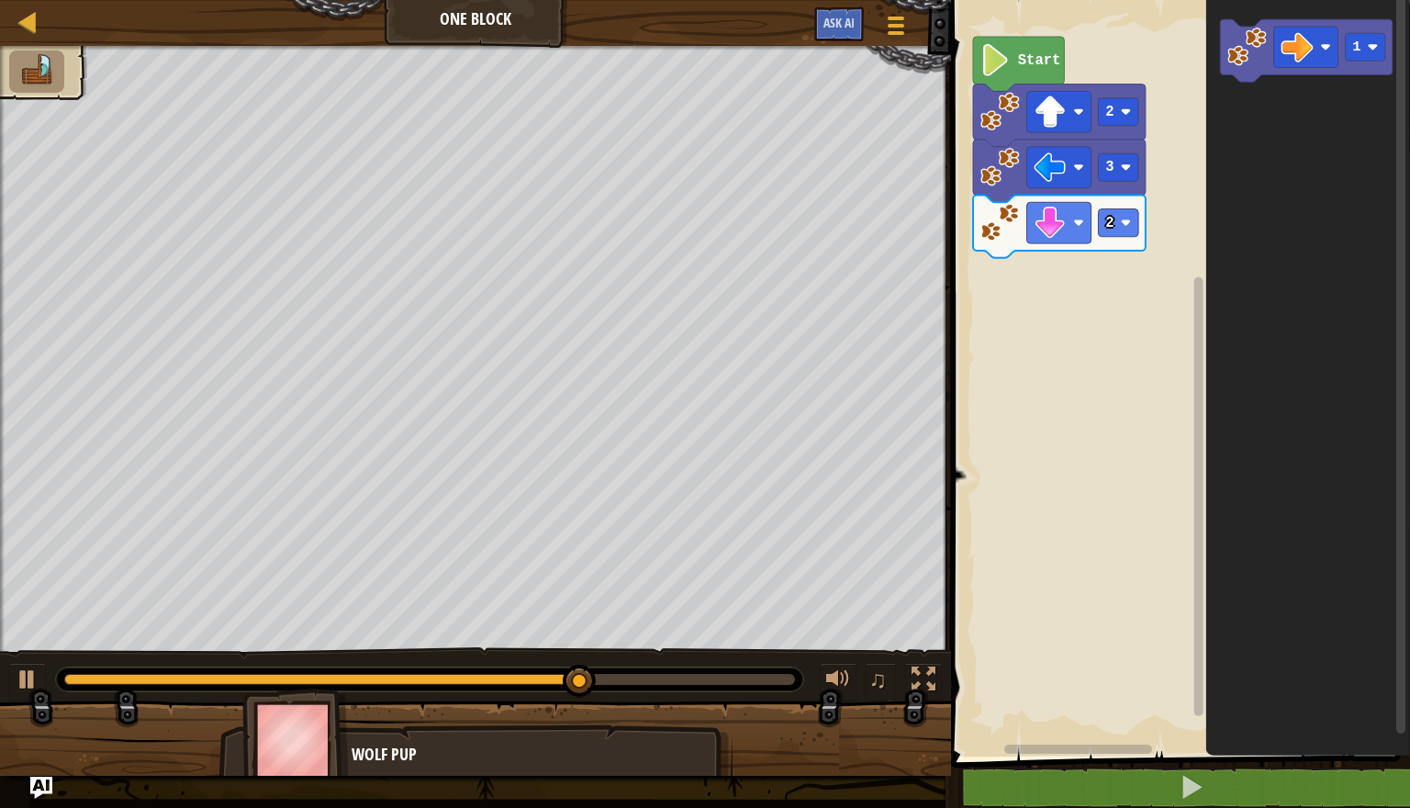
click at [1078, 331] on div "Start 2 3 2 1" at bounding box center [1178, 374] width 465 height 766
click at [1238, 57] on icon "1" at bounding box center [1309, 374] width 204 height 766
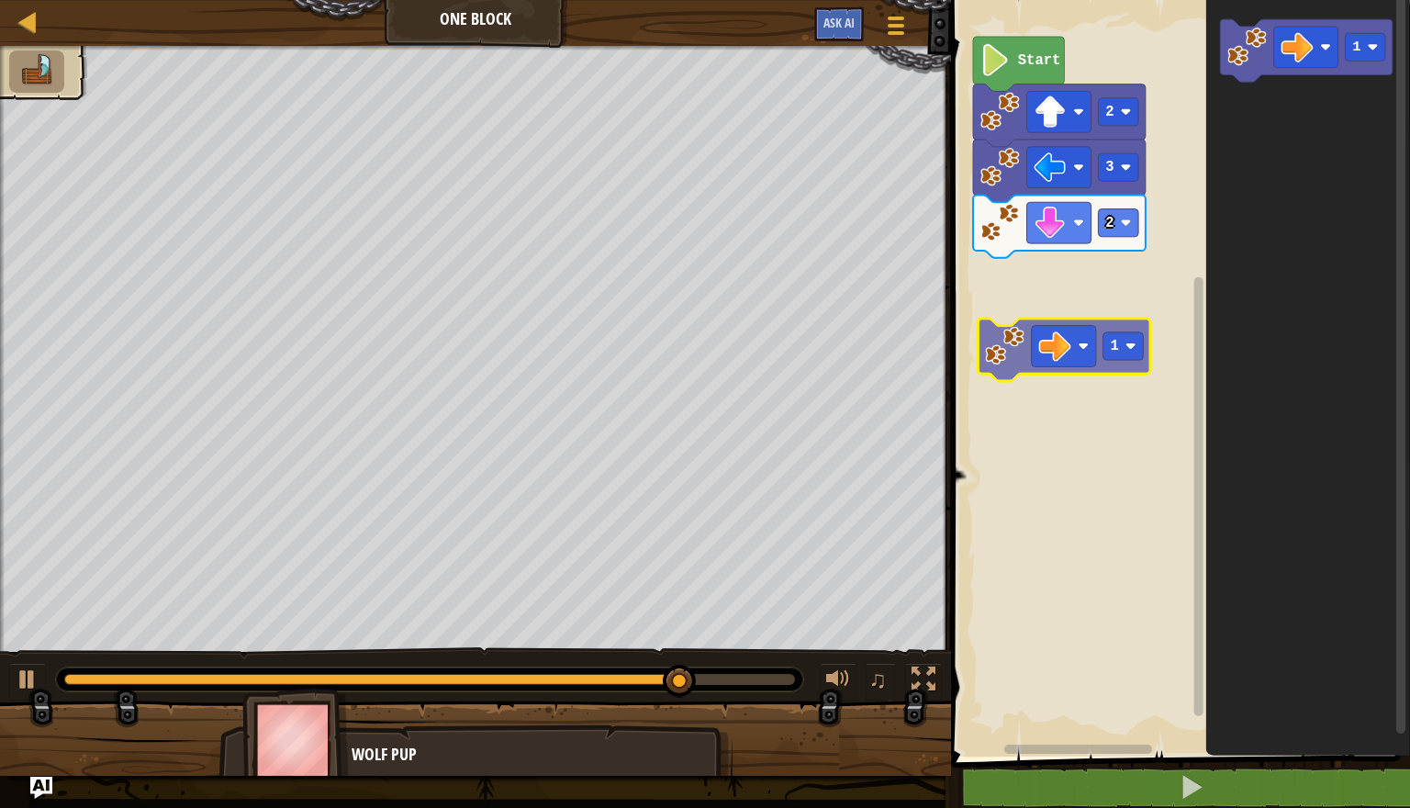
click at [992, 356] on div "Start 2 3 2 1 1" at bounding box center [1178, 374] width 465 height 766
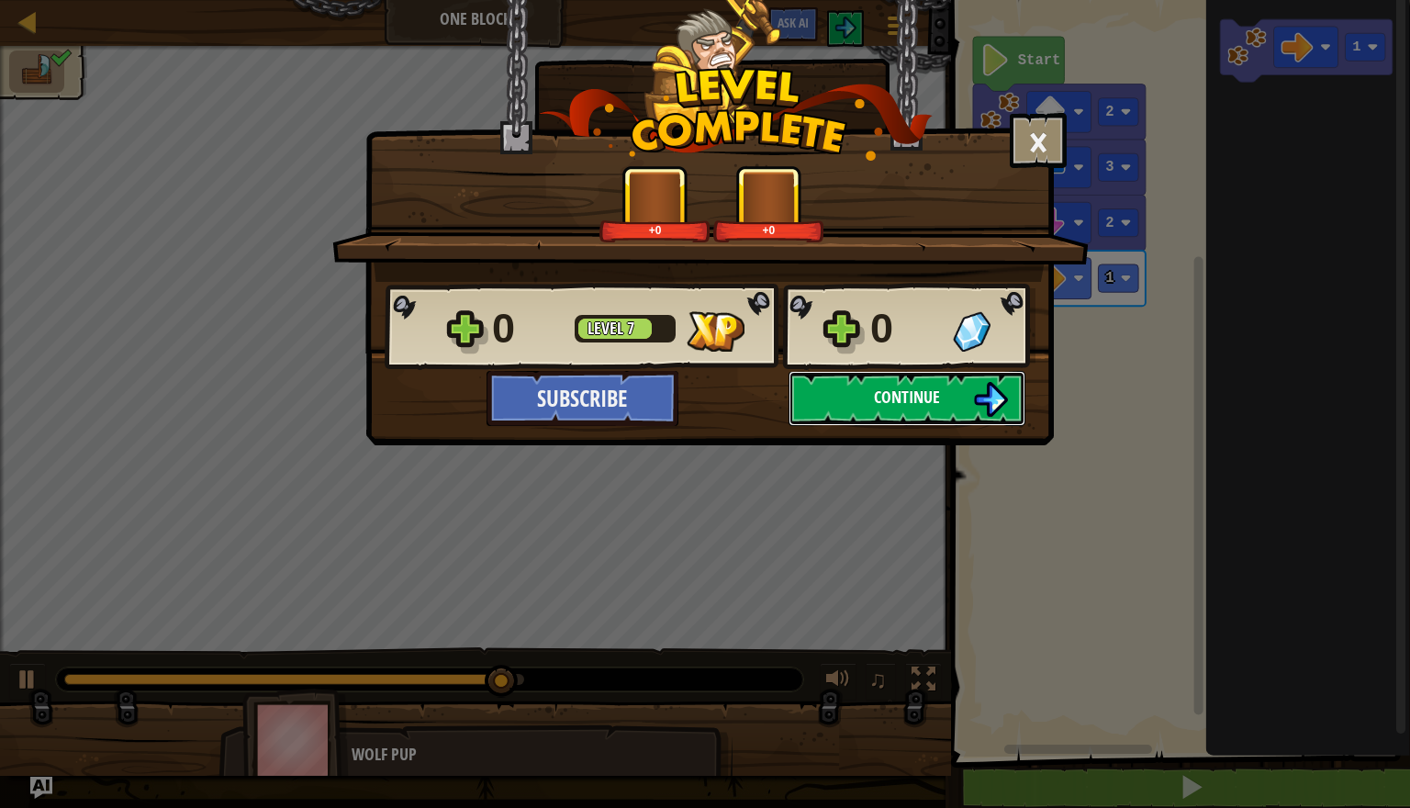
click at [981, 390] on img at bounding box center [990, 399] width 35 height 35
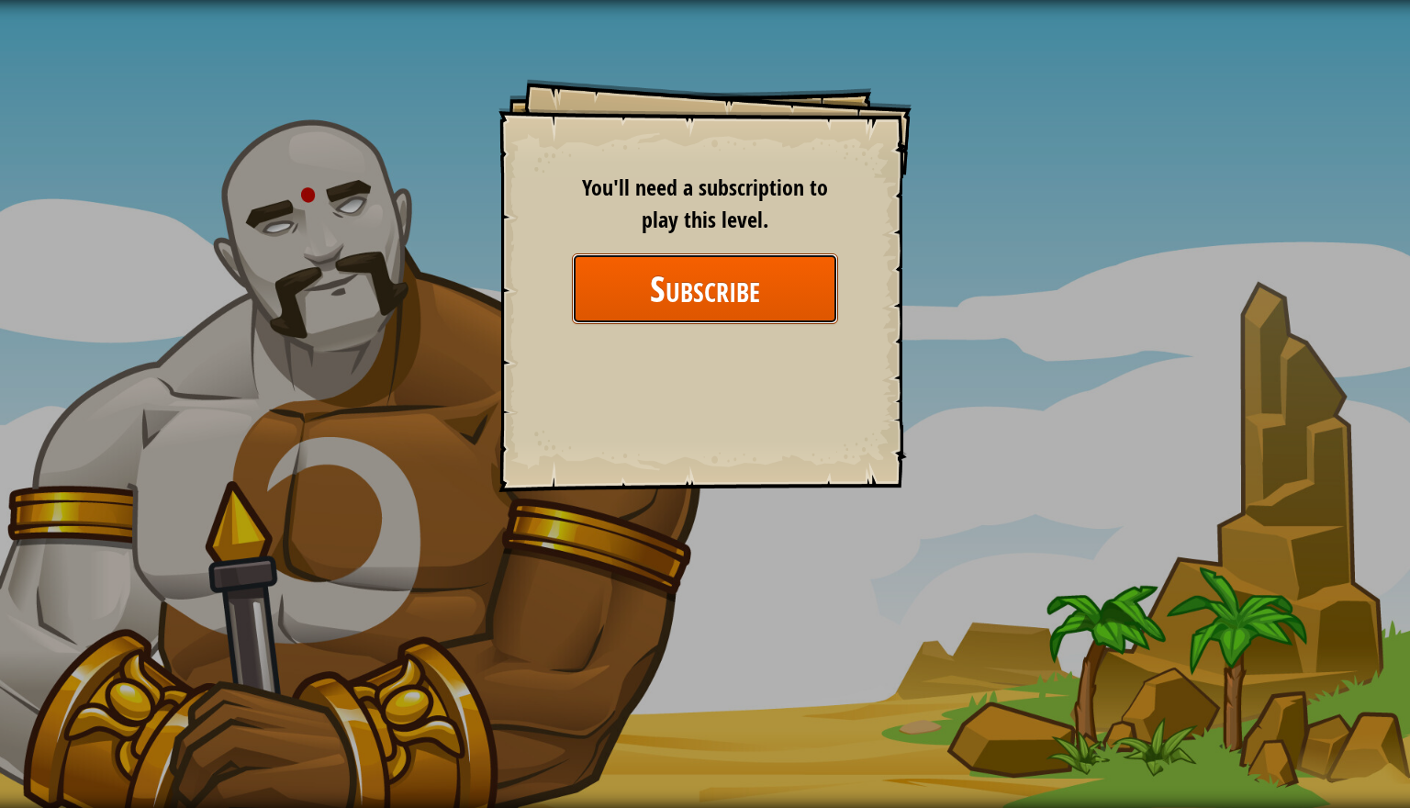
click at [688, 291] on button "Subscribe" at bounding box center [705, 288] width 266 height 71
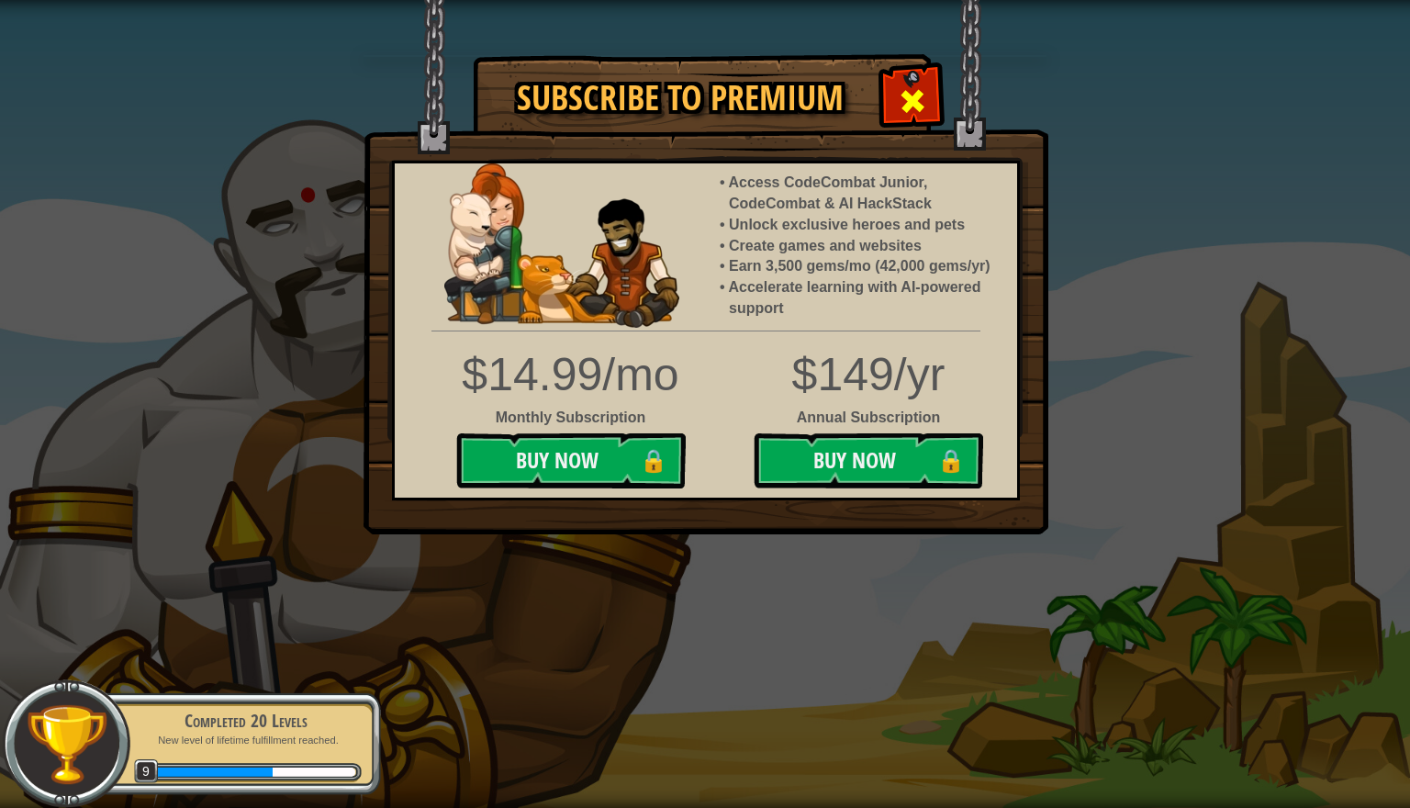
click at [927, 85] on div at bounding box center [912, 99] width 58 height 58
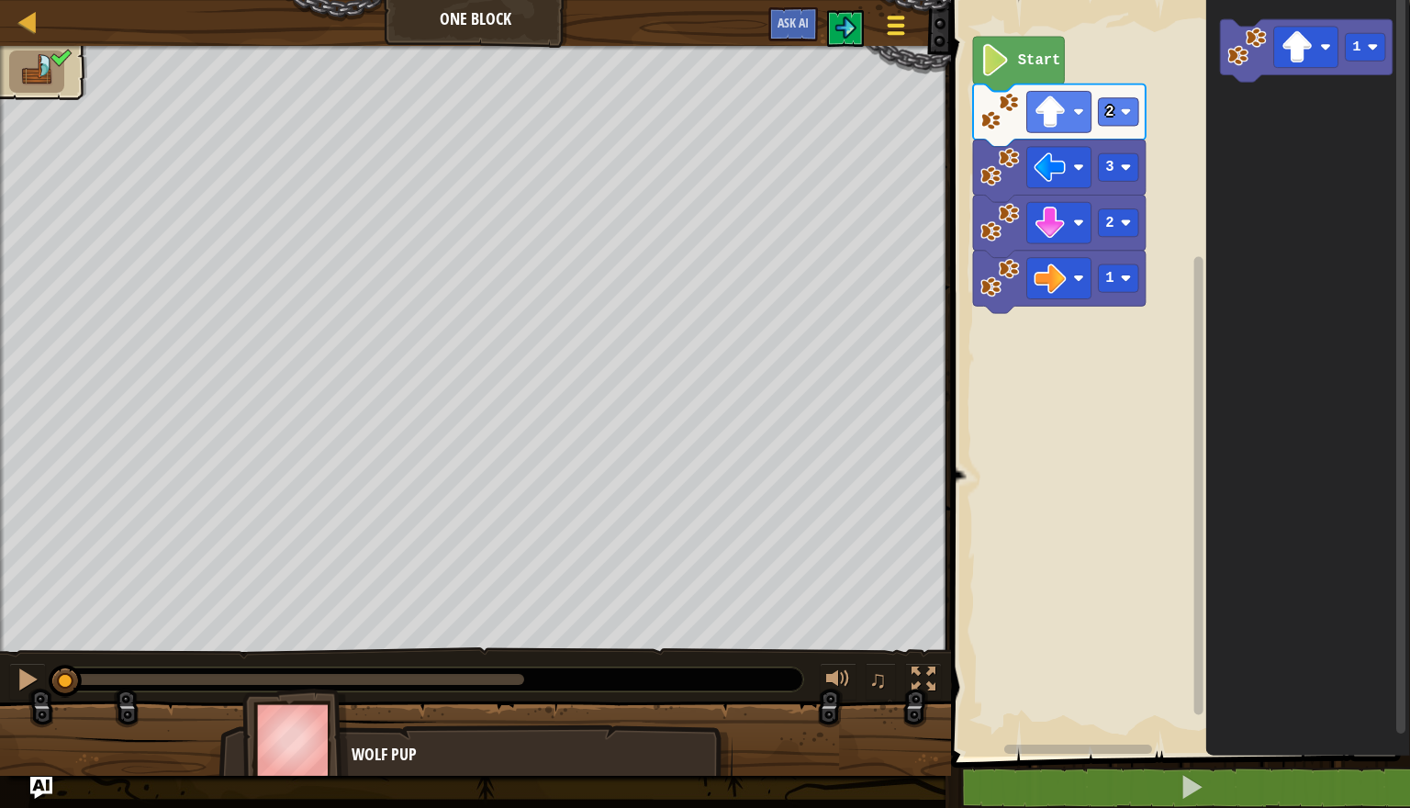
click at [898, 14] on div at bounding box center [895, 25] width 25 height 27
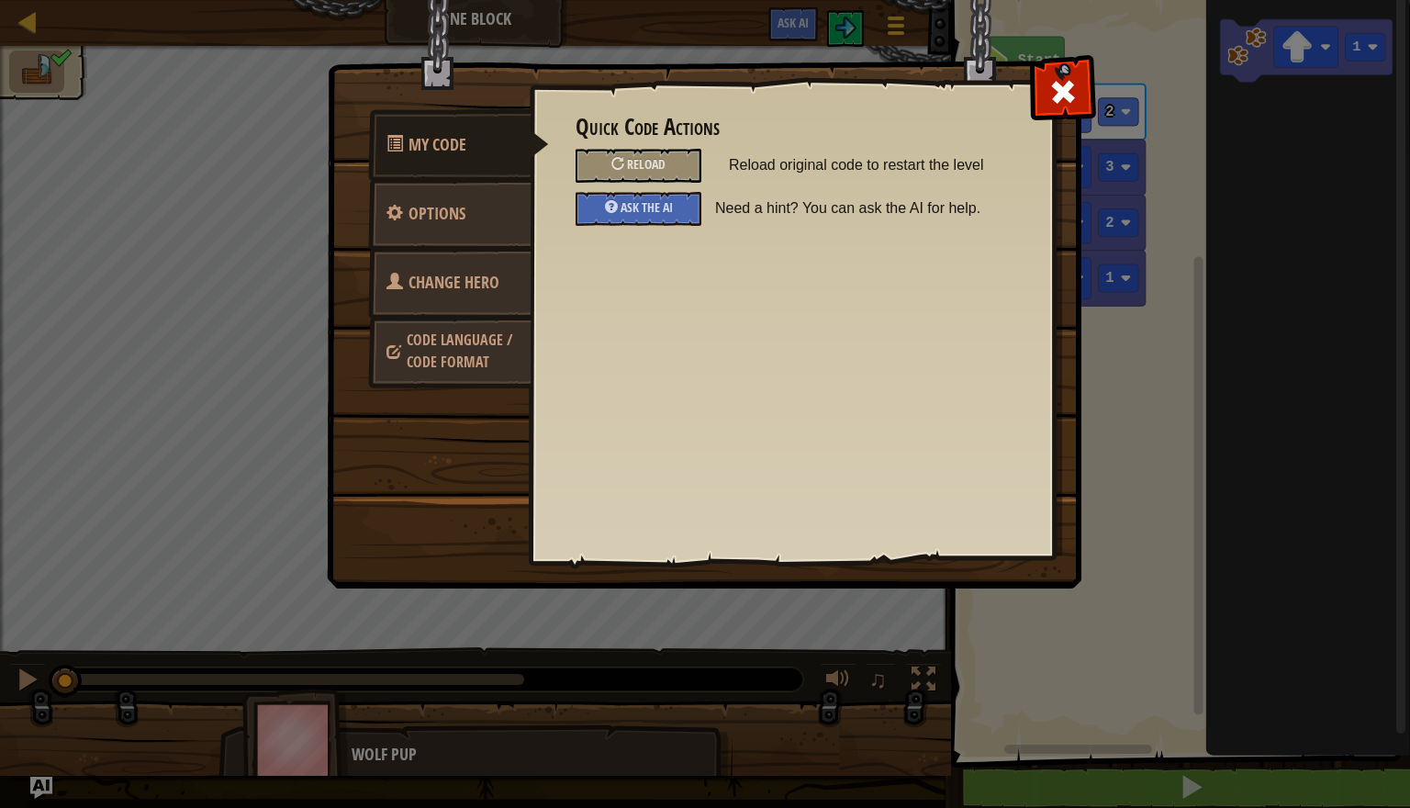
click at [845, 22] on img at bounding box center [711, 259] width 769 height 657
click at [832, 52] on img at bounding box center [711, 259] width 769 height 657
click at [1072, 94] on span at bounding box center [1063, 91] width 29 height 29
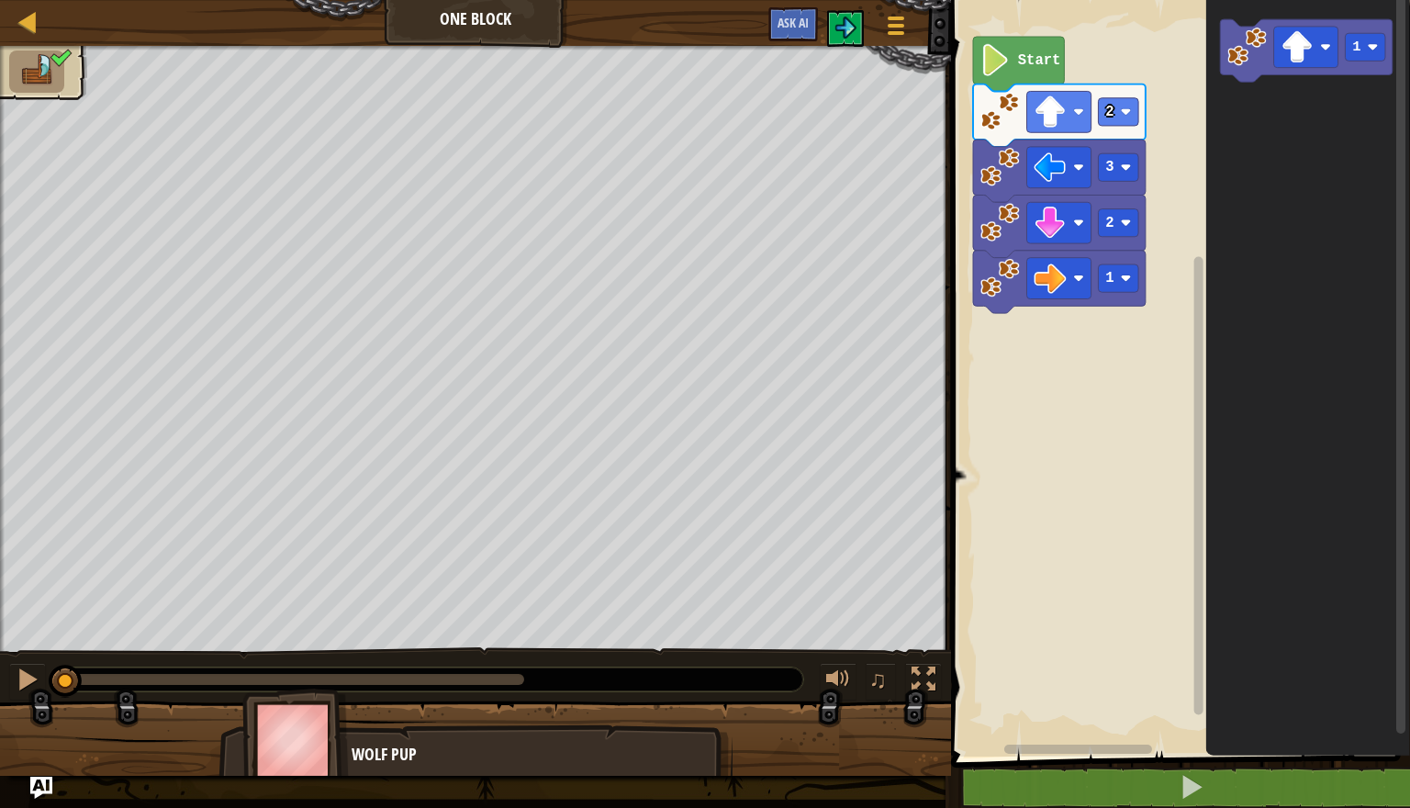
click at [438, 22] on div "Map One Block Game Menu Ask AI" at bounding box center [475, 23] width 951 height 46
click at [40, 66] on img at bounding box center [36, 70] width 39 height 32
click at [842, 28] on img at bounding box center [846, 28] width 22 height 22
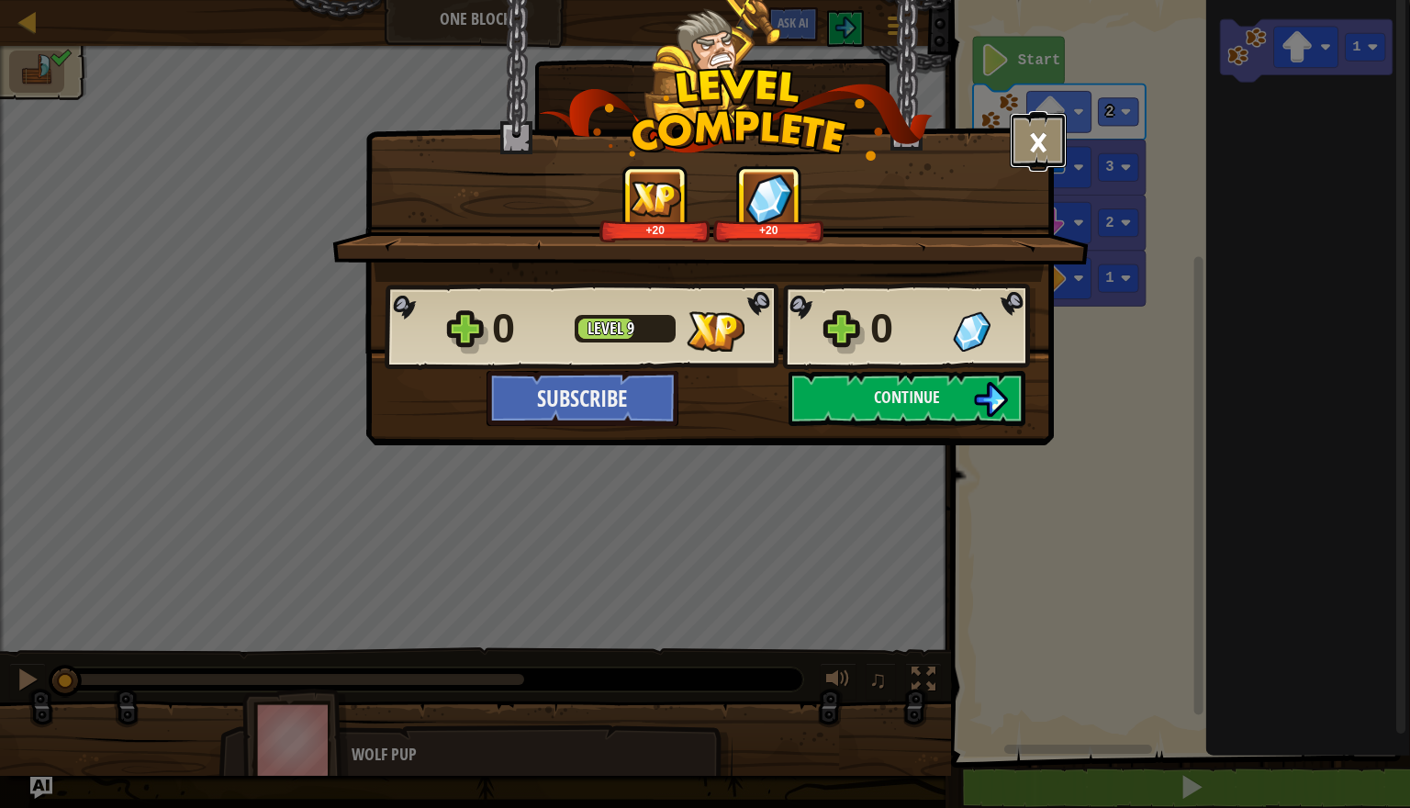
click at [1049, 140] on button "×" at bounding box center [1038, 140] width 57 height 55
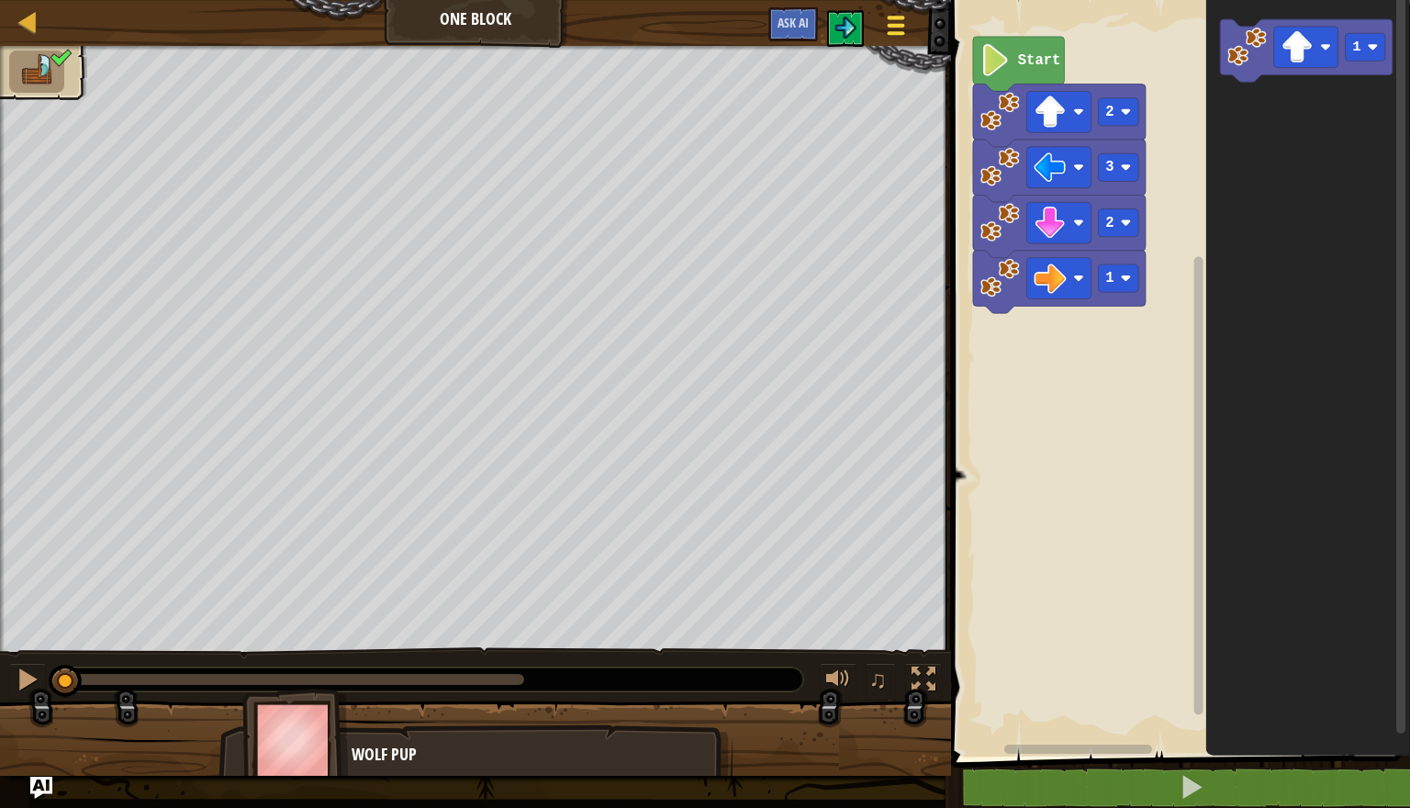
click at [894, 26] on span at bounding box center [896, 26] width 17 height 4
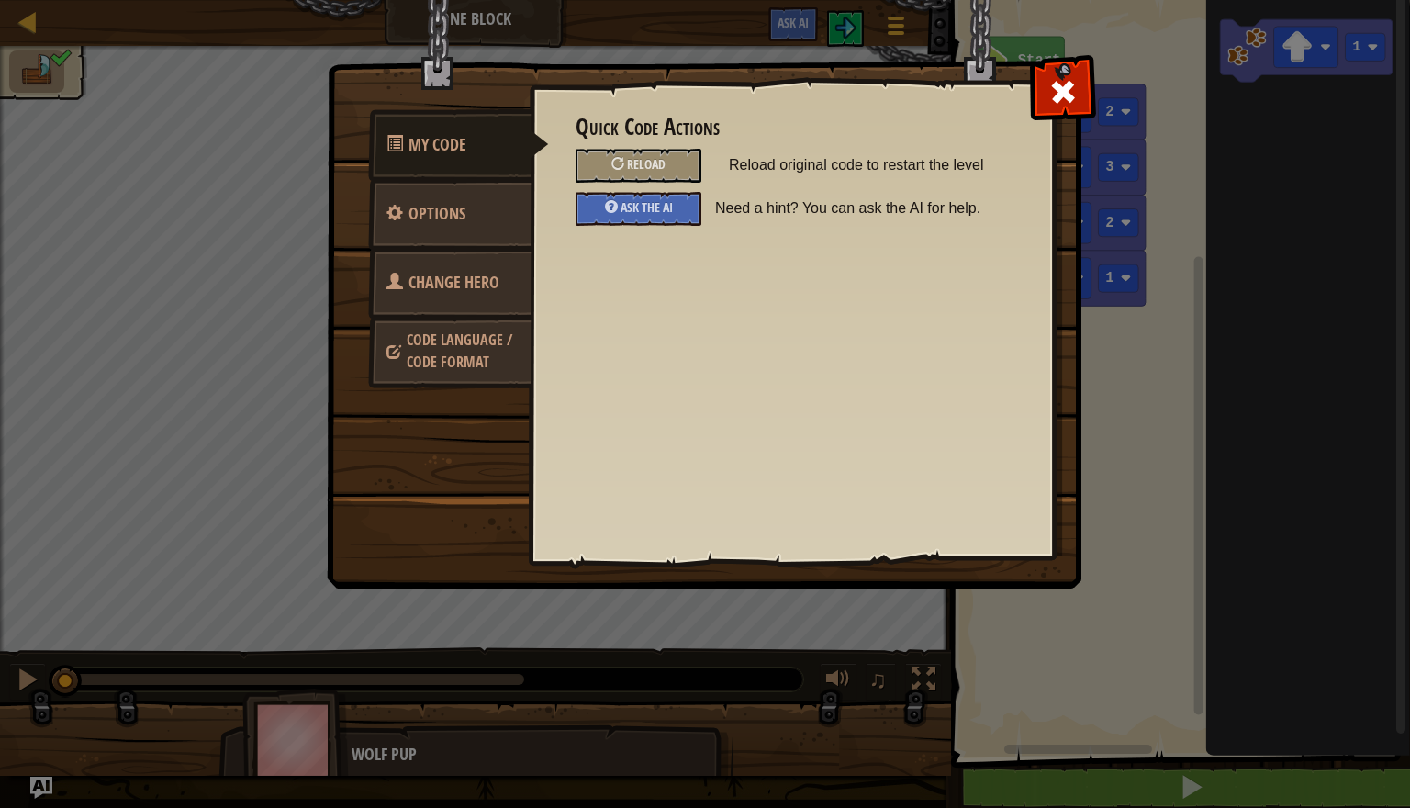
click at [431, 332] on span "Code Language / Code Format" at bounding box center [460, 351] width 106 height 42
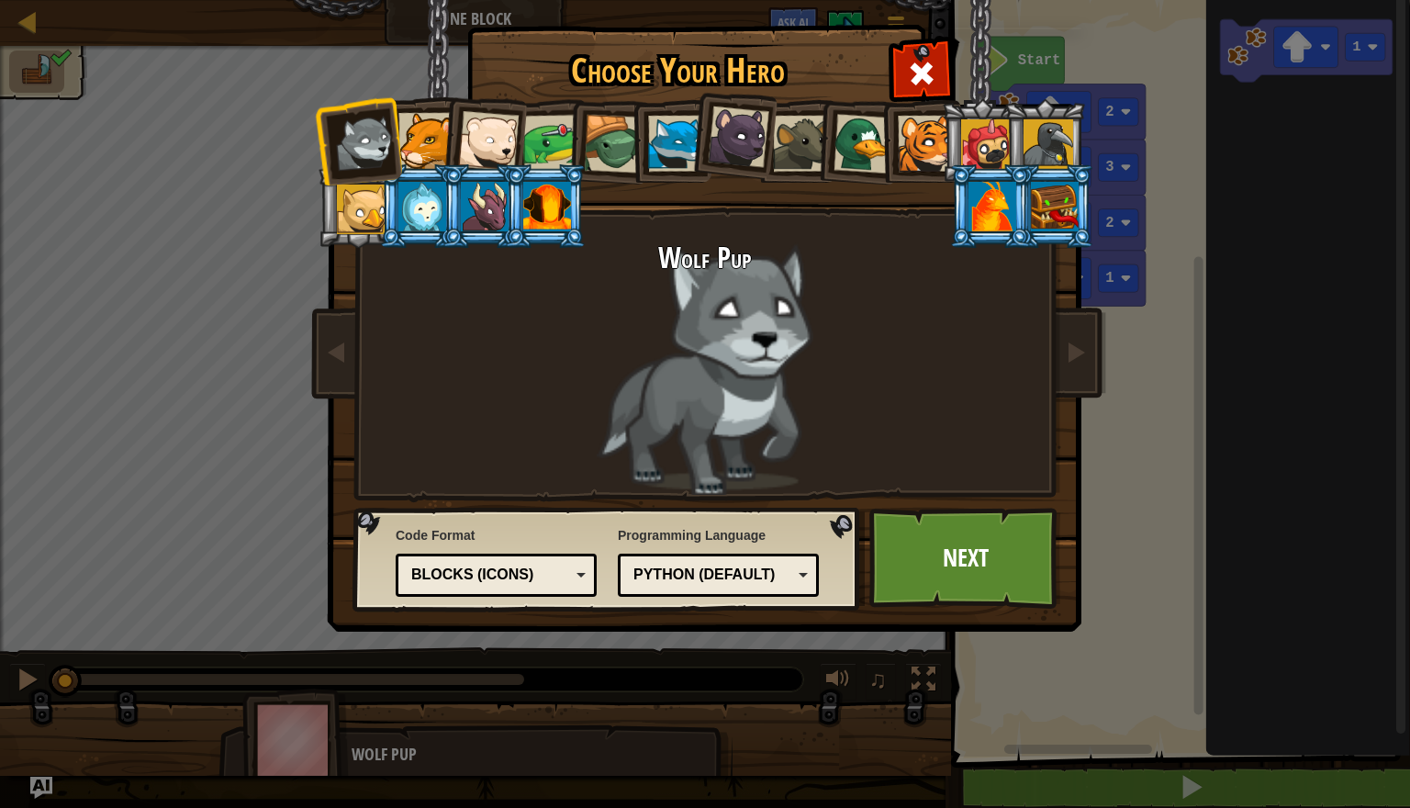
click at [430, 561] on div "Blocks (Icons)" at bounding box center [496, 575] width 177 height 28
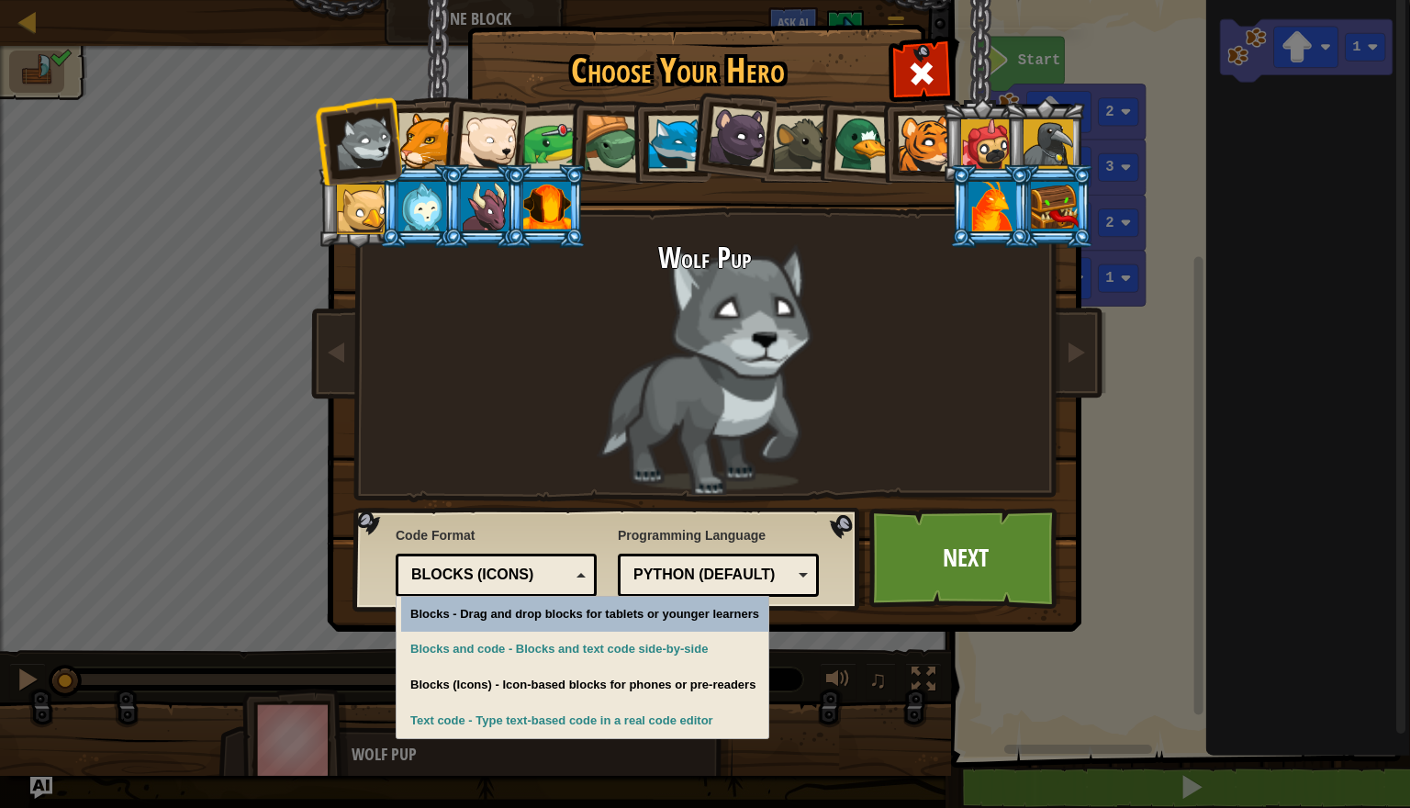
click at [433, 566] on div "Blocks (Icons)" at bounding box center [490, 575] width 159 height 21
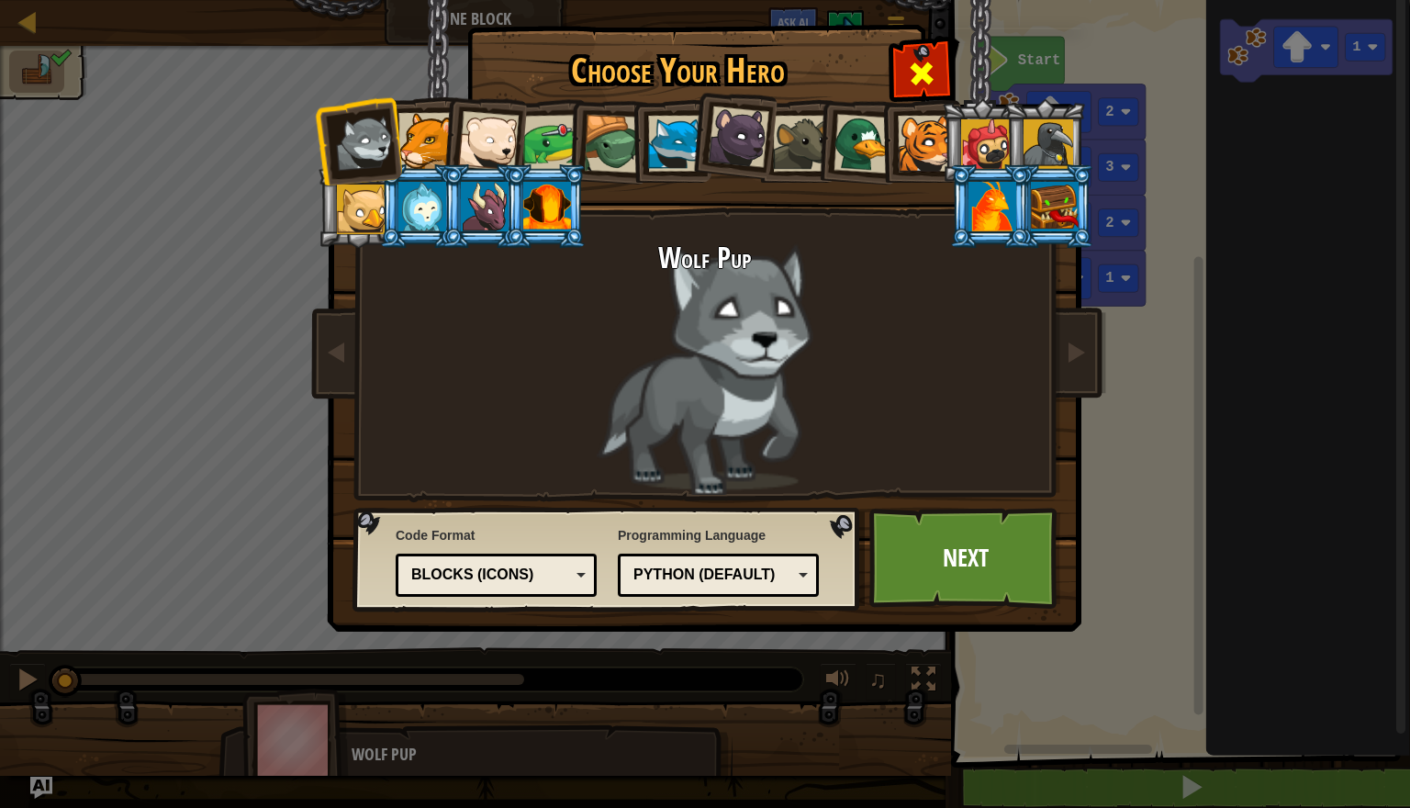
click at [930, 68] on span at bounding box center [921, 73] width 29 height 29
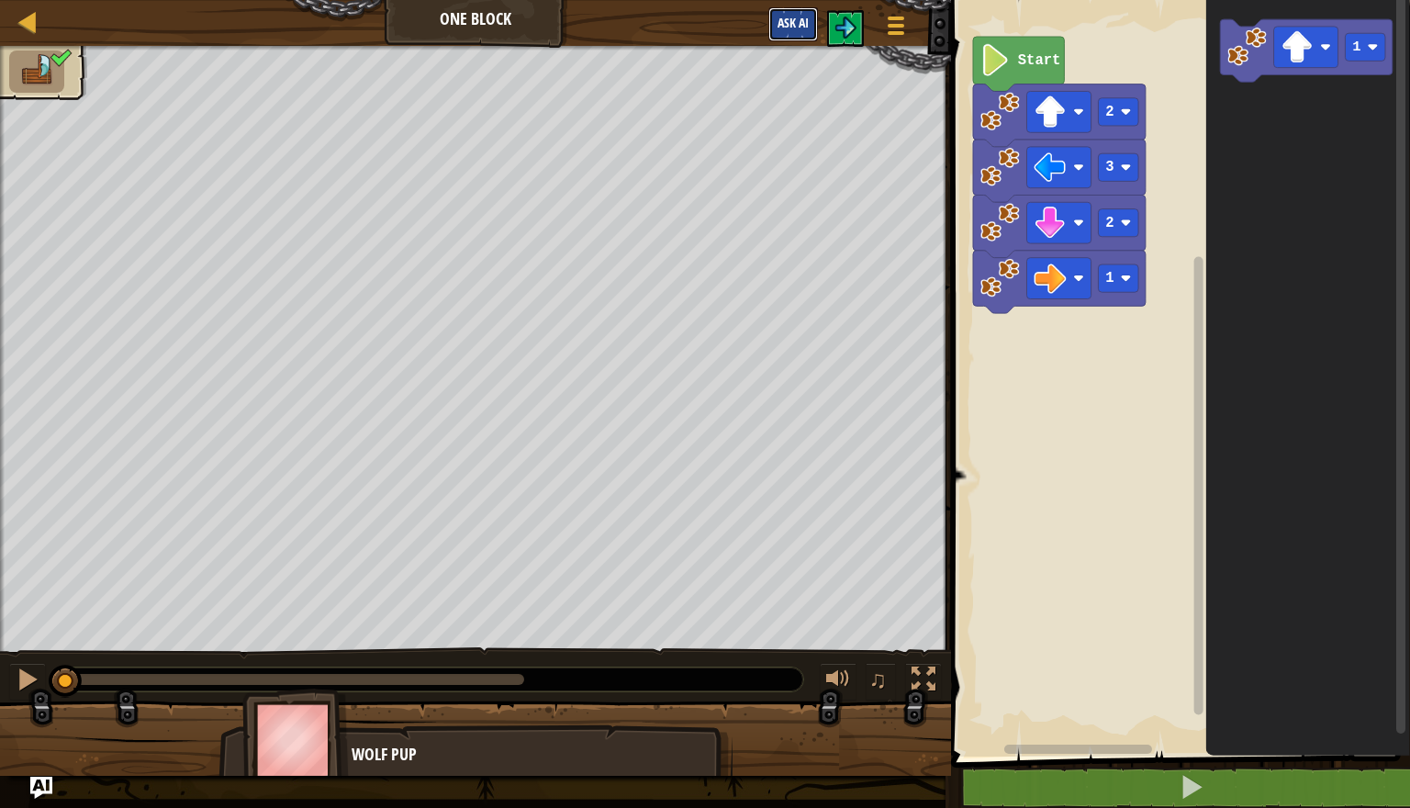
click at [792, 27] on span "Ask AI" at bounding box center [793, 22] width 31 height 17
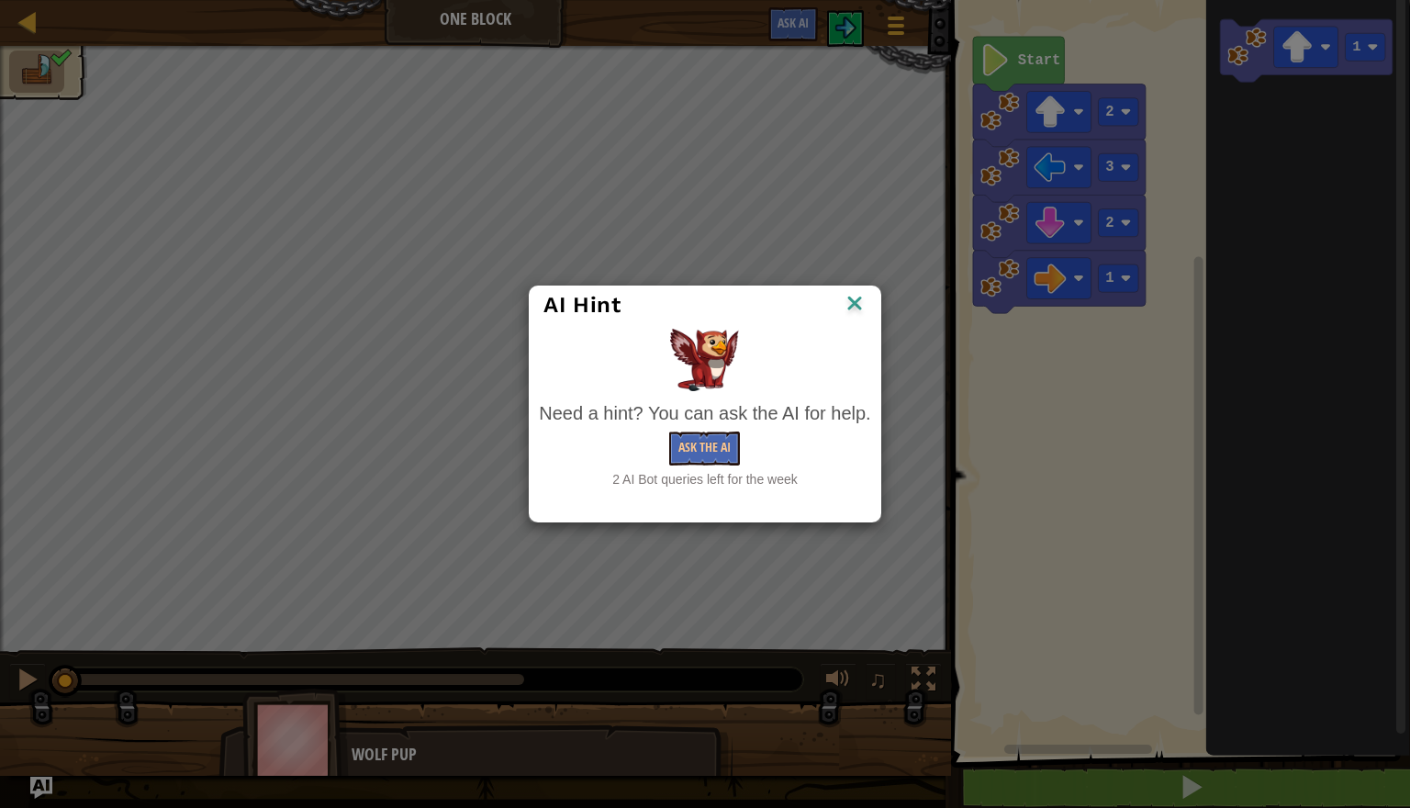
click at [848, 308] on img at bounding box center [855, 305] width 24 height 28
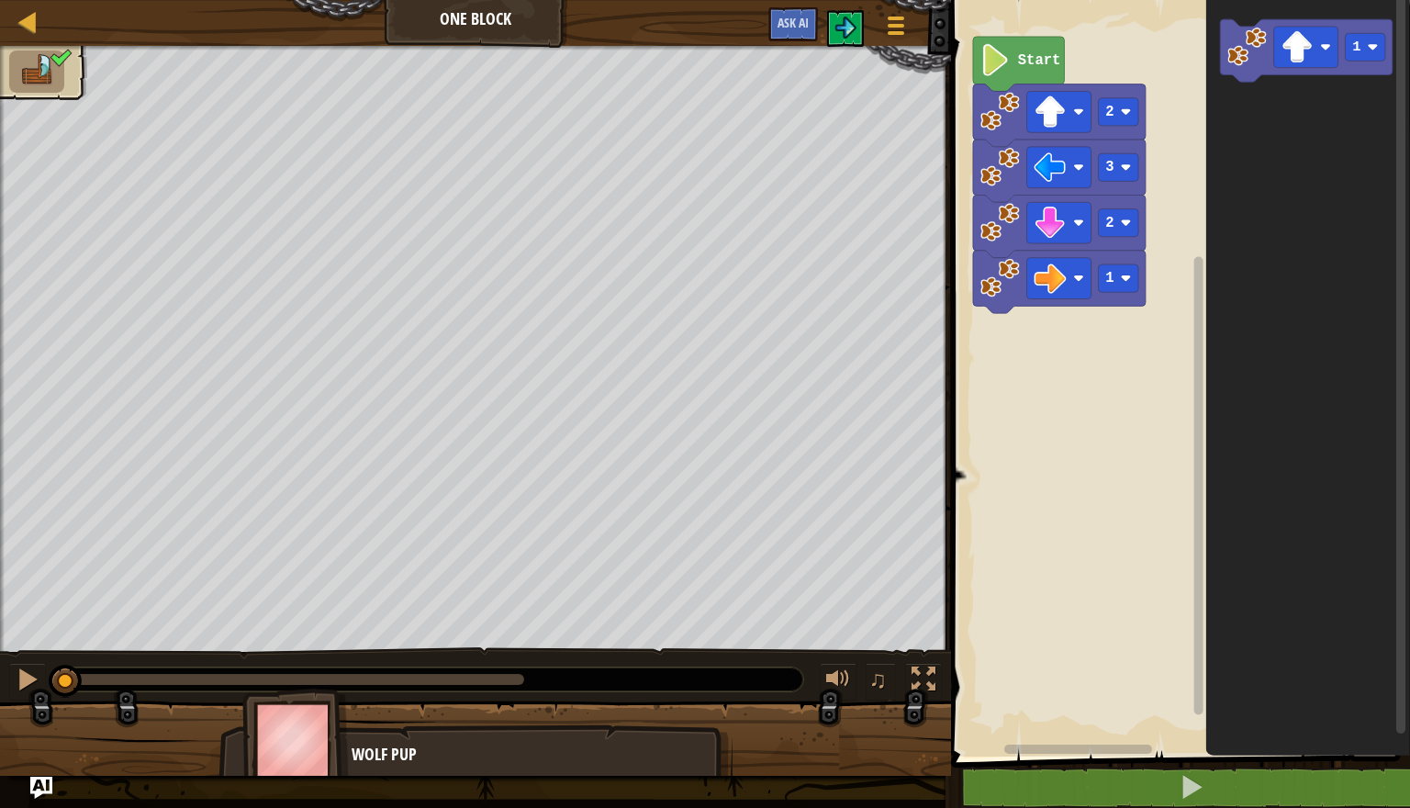
drag, startPoint x: 479, startPoint y: 29, endPoint x: 410, endPoint y: 33, distance: 69.9
click at [432, 32] on div "Map One Block Game Menu Ask AI" at bounding box center [475, 23] width 951 height 46
